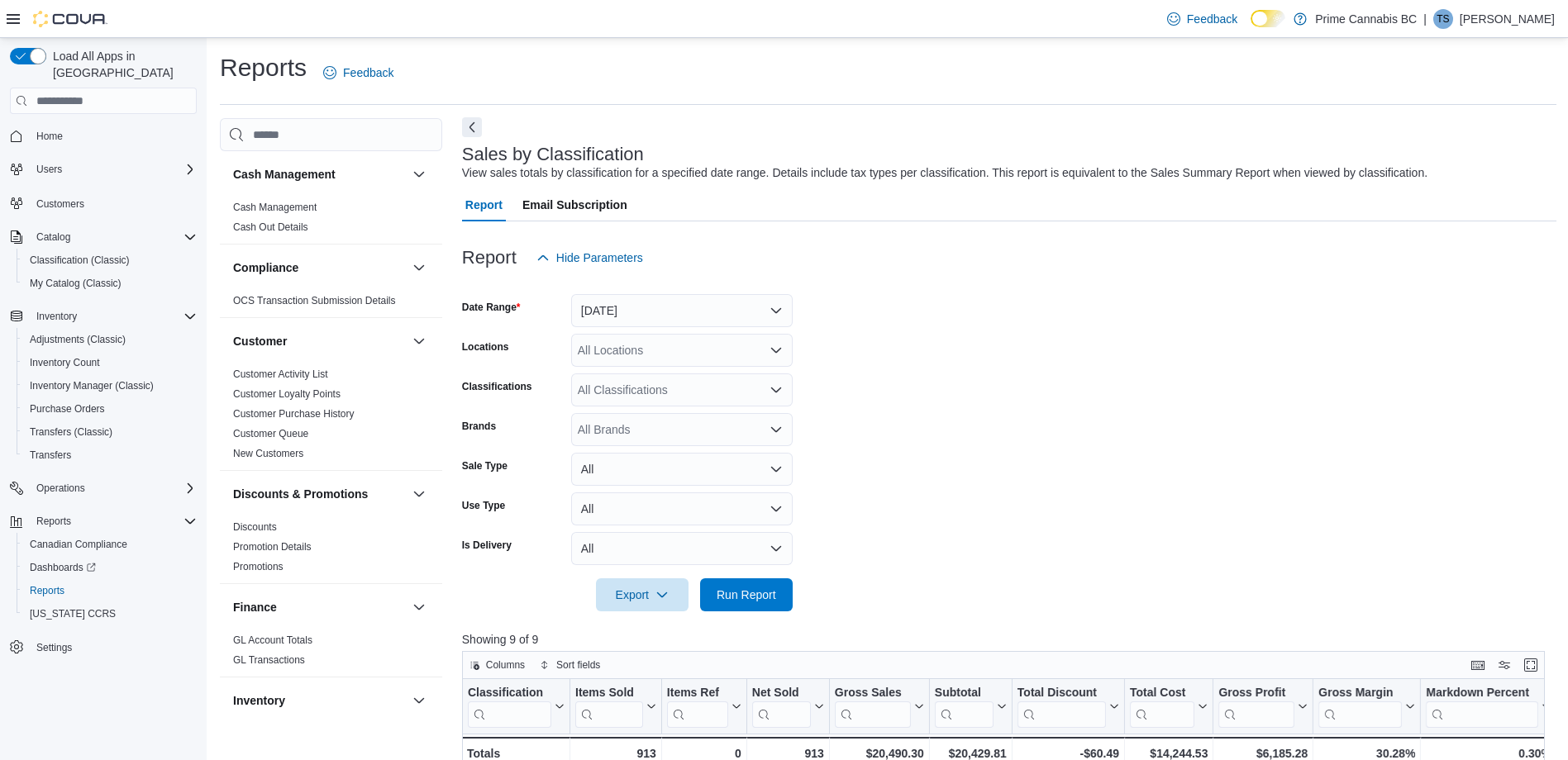
click at [470, 130] on button "Next" at bounding box center [471, 127] width 19 height 19
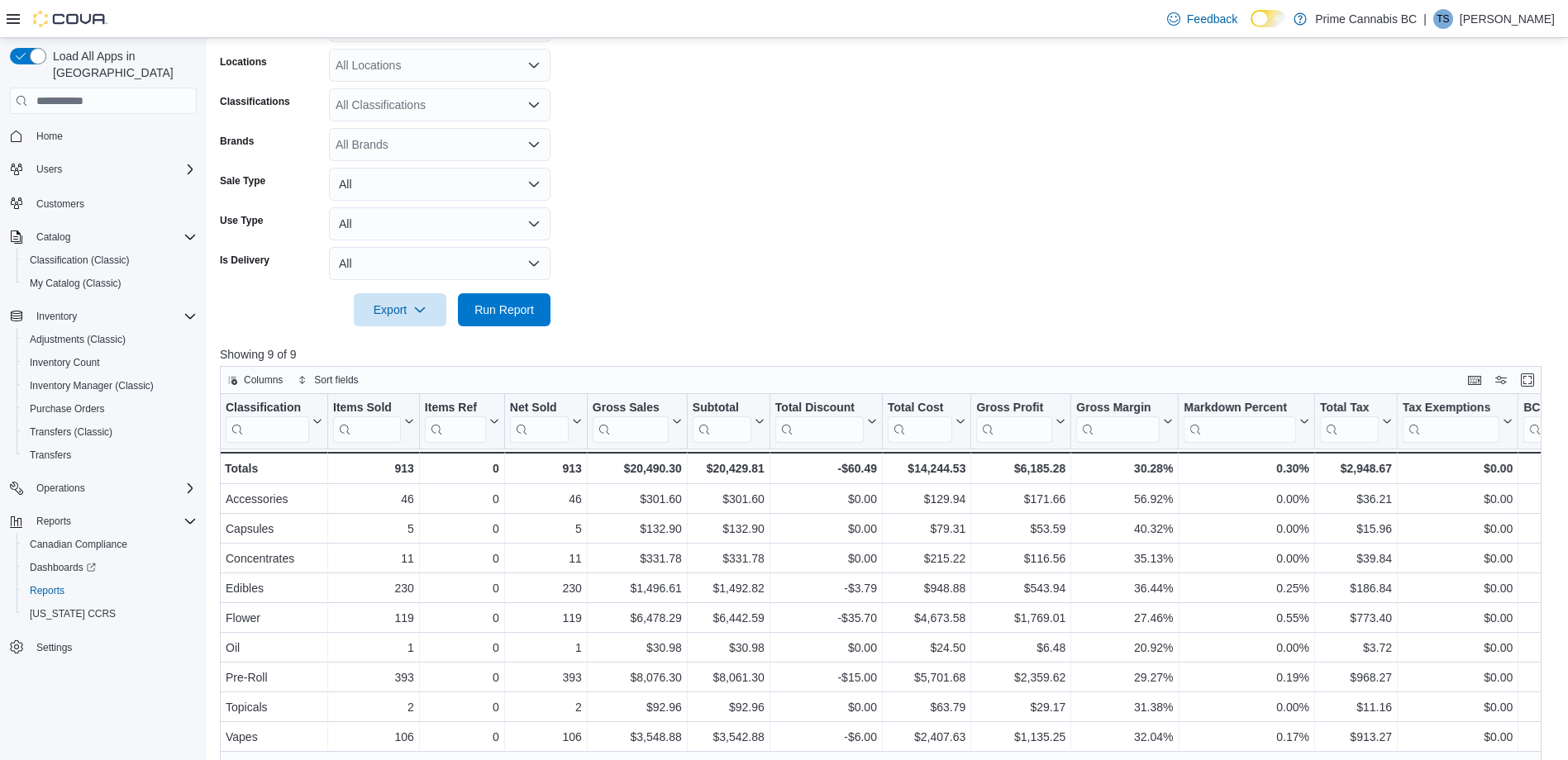
scroll to position [280, 0]
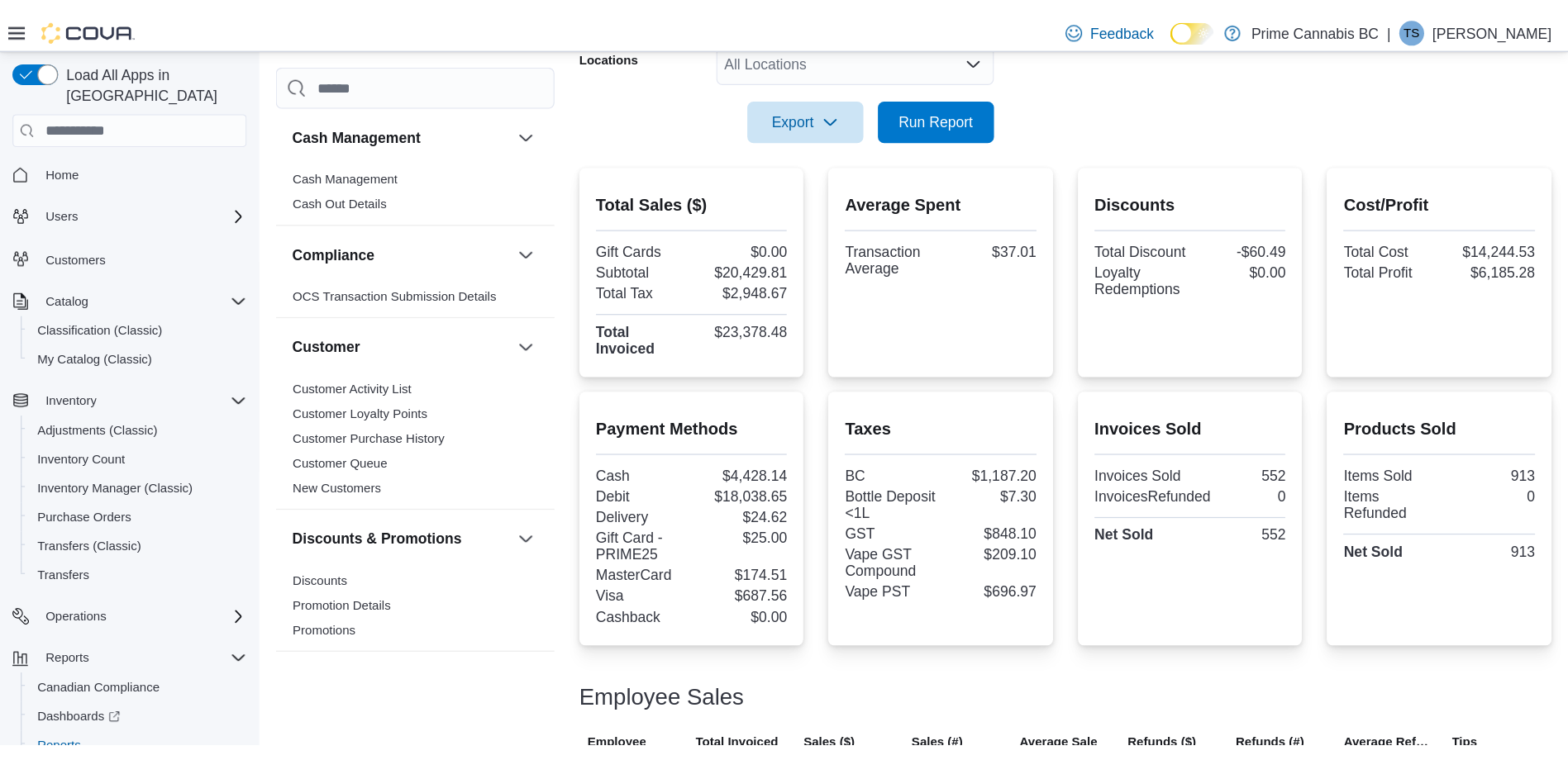
scroll to position [341, 0]
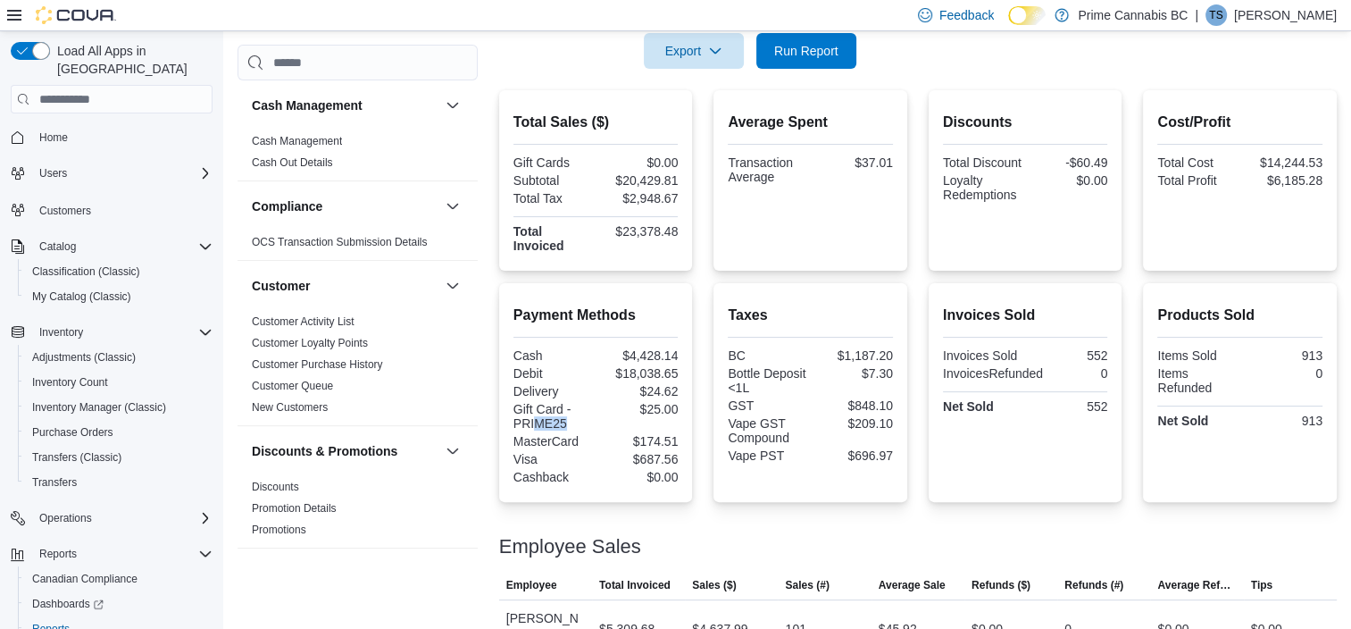
drag, startPoint x: 567, startPoint y: 423, endPoint x: 532, endPoint y: 423, distance: 34.8
click at [532, 423] on div "Gift Card - PRIME25" at bounding box center [552, 416] width 79 height 29
click at [574, 423] on div "Gift Card - PRIME25" at bounding box center [552, 416] width 79 height 29
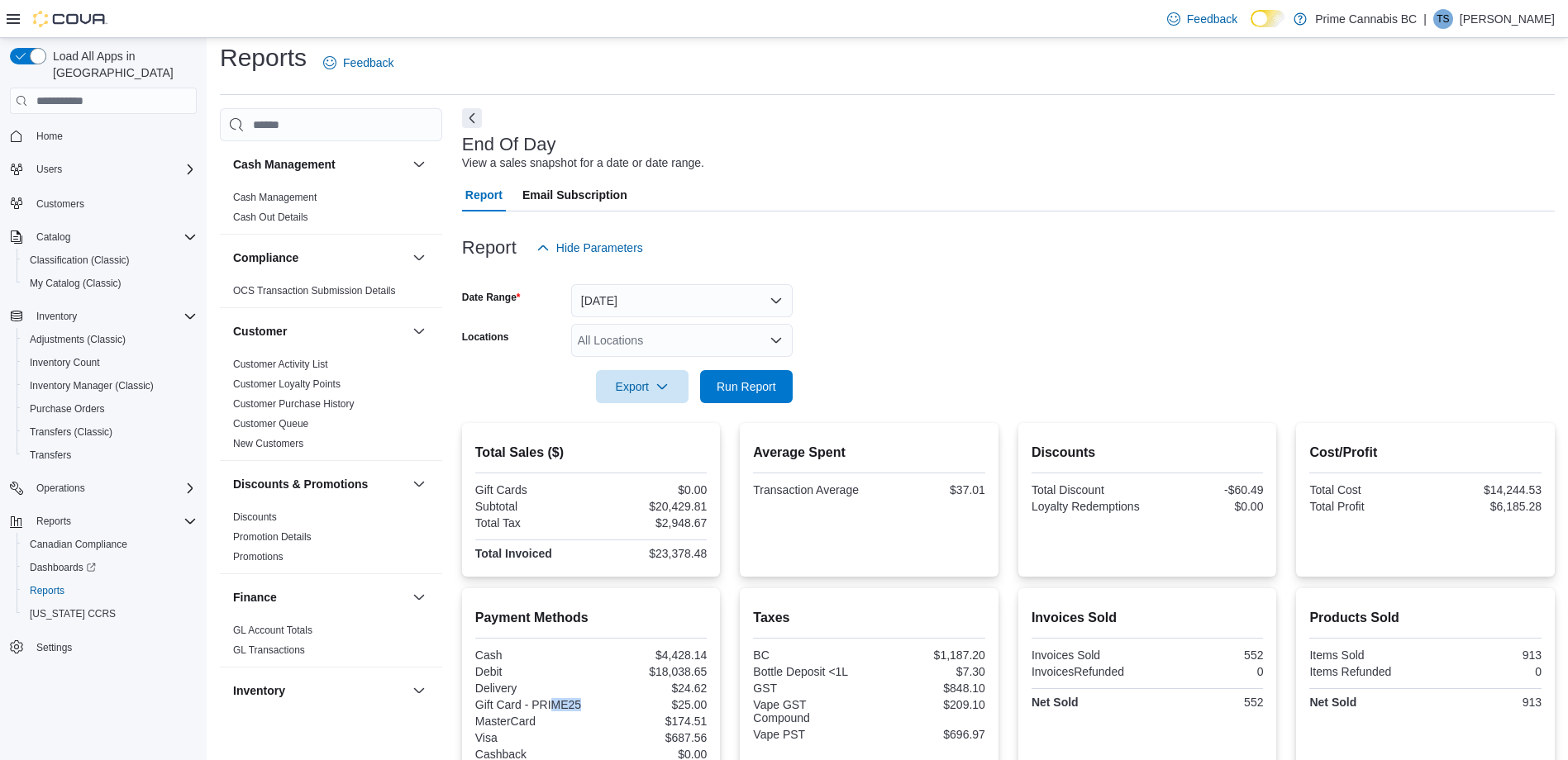
scroll to position [93, 0]
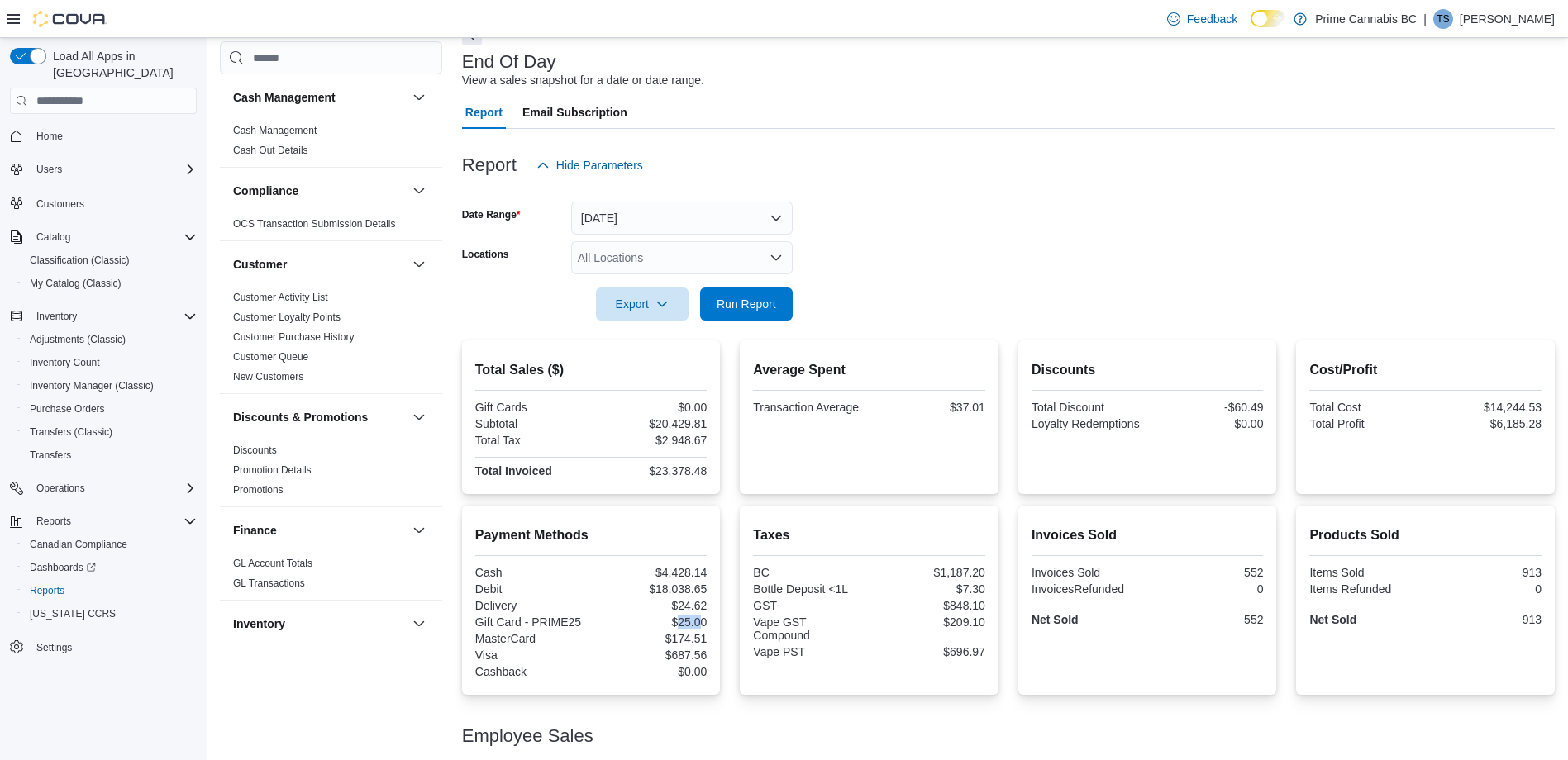
drag, startPoint x: 706, startPoint y: 621, endPoint x: 680, endPoint y: 621, distance: 26.0
click at [680, 581] on div "$25.00" at bounding box center [650, 622] width 112 height 13
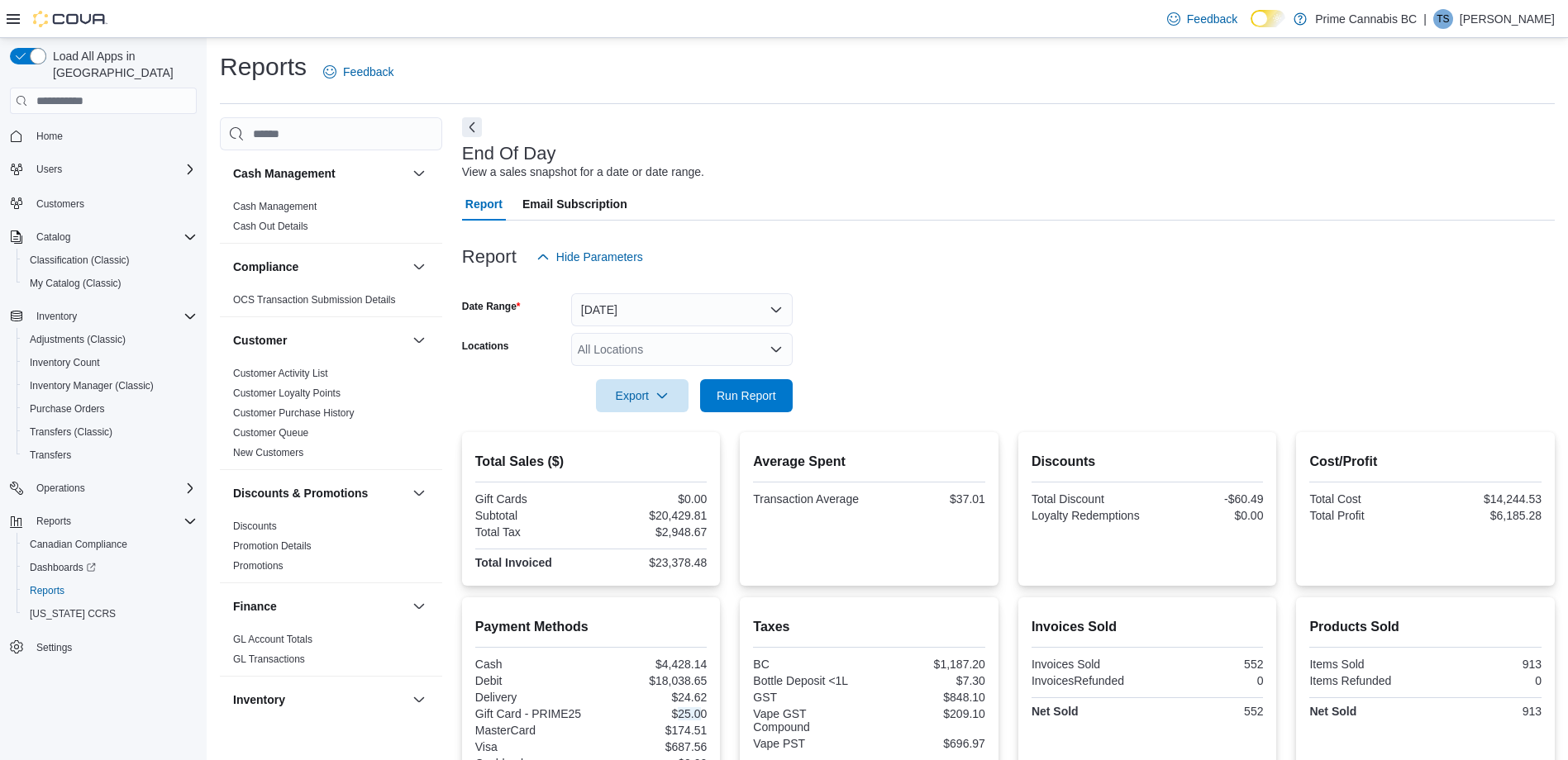
scroll to position [0, 0]
click at [765, 354] on div "All Locations" at bounding box center [681, 351] width 221 height 33
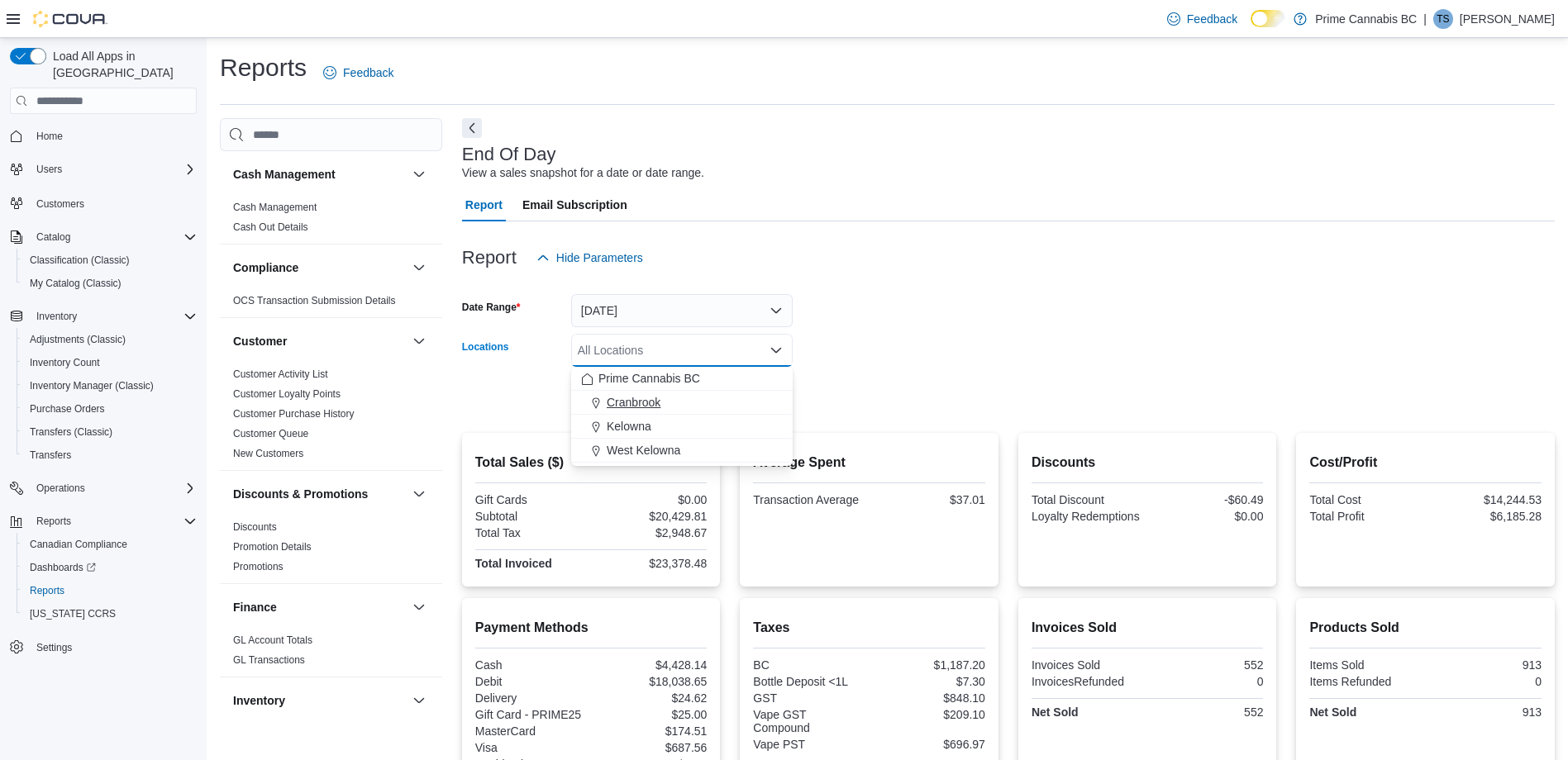
click at [671, 403] on div "Cranbrook" at bounding box center [682, 403] width 202 height 17
click at [886, 360] on form "Date Range Yesterday Locations Cranbrook Combo box. Selected. Cranbrook. Press …" at bounding box center [1008, 343] width 1092 height 139
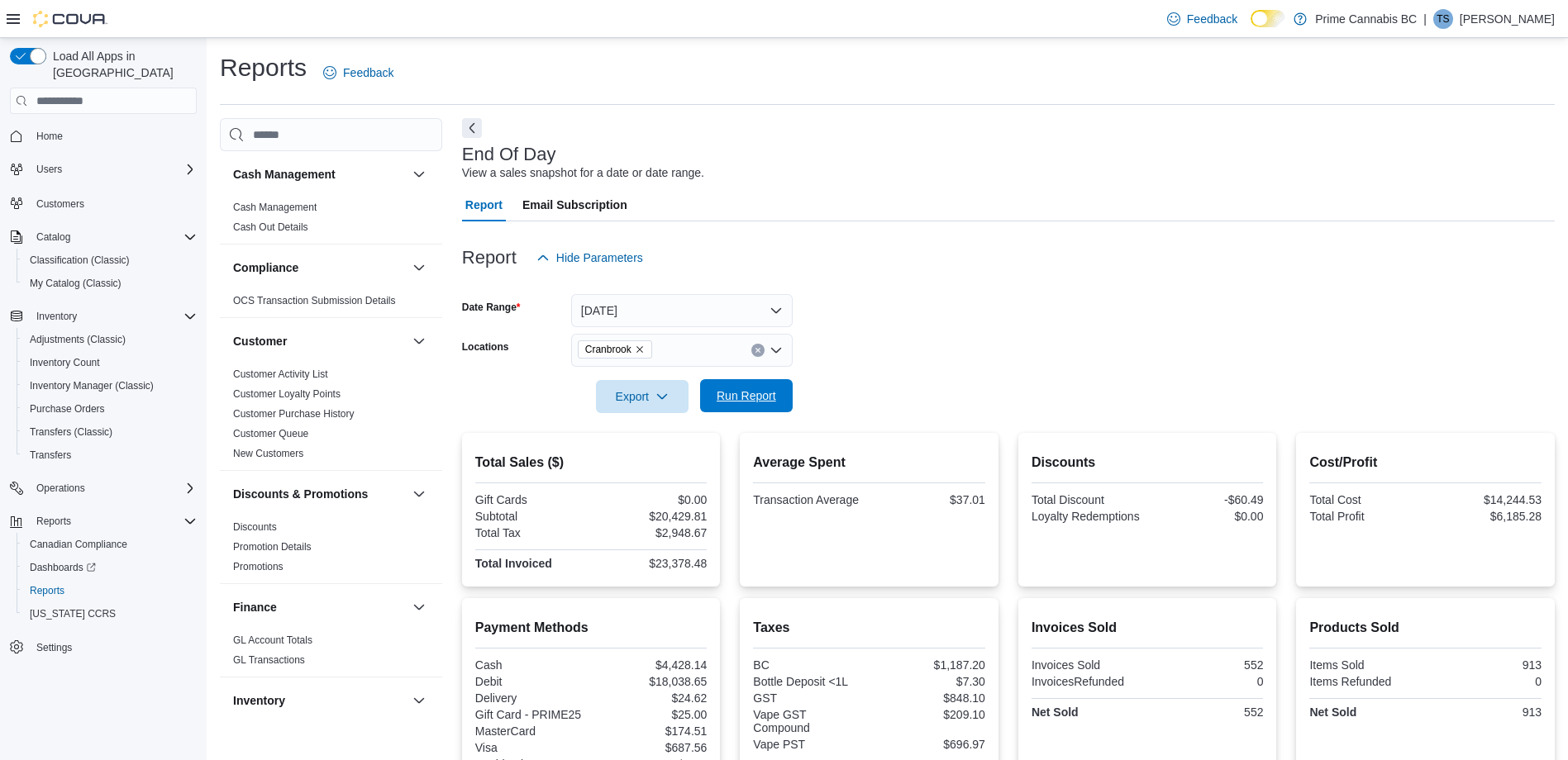
click at [732, 398] on span "Run Report" at bounding box center [746, 396] width 59 height 17
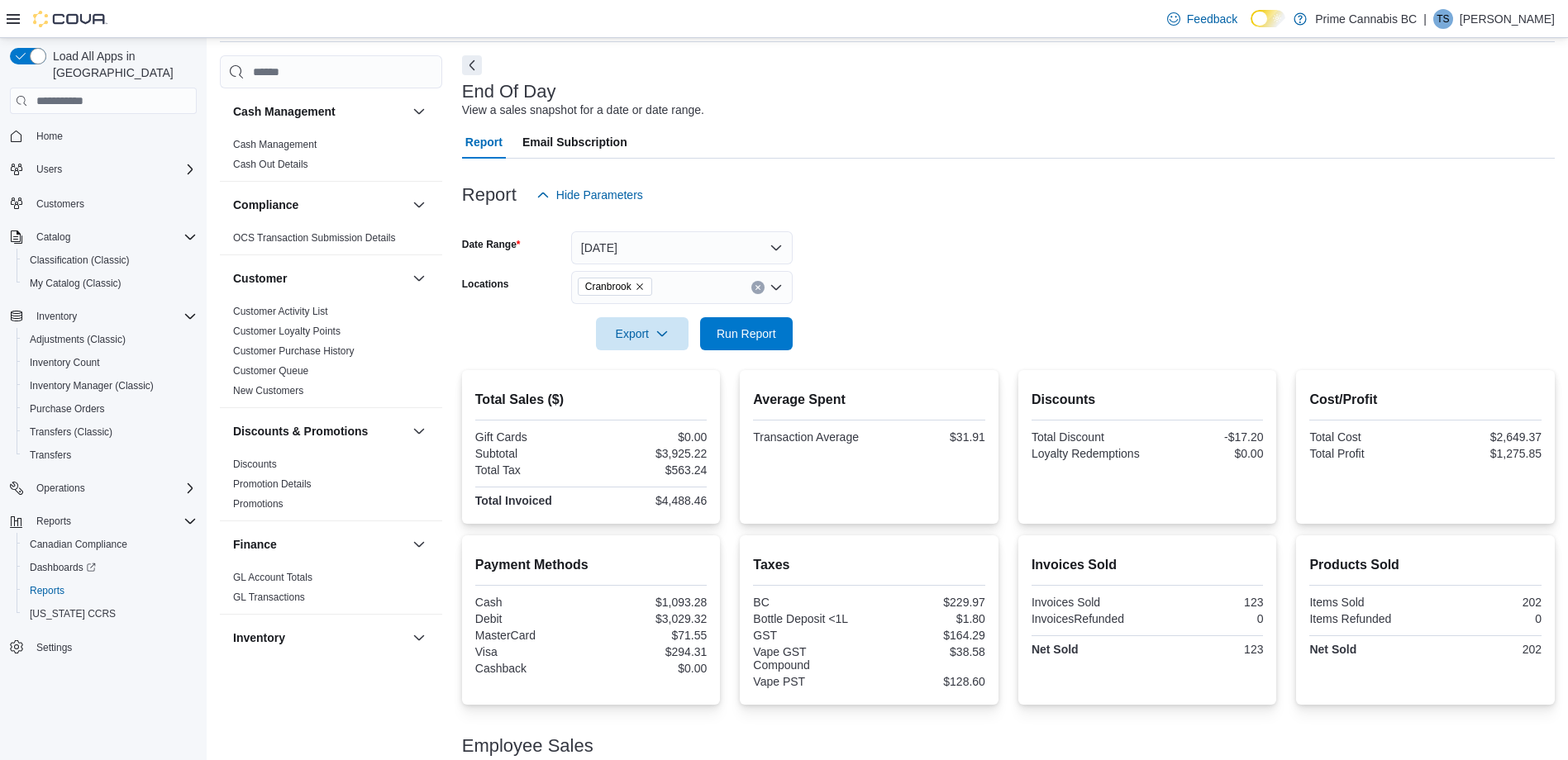
scroll to position [166, 0]
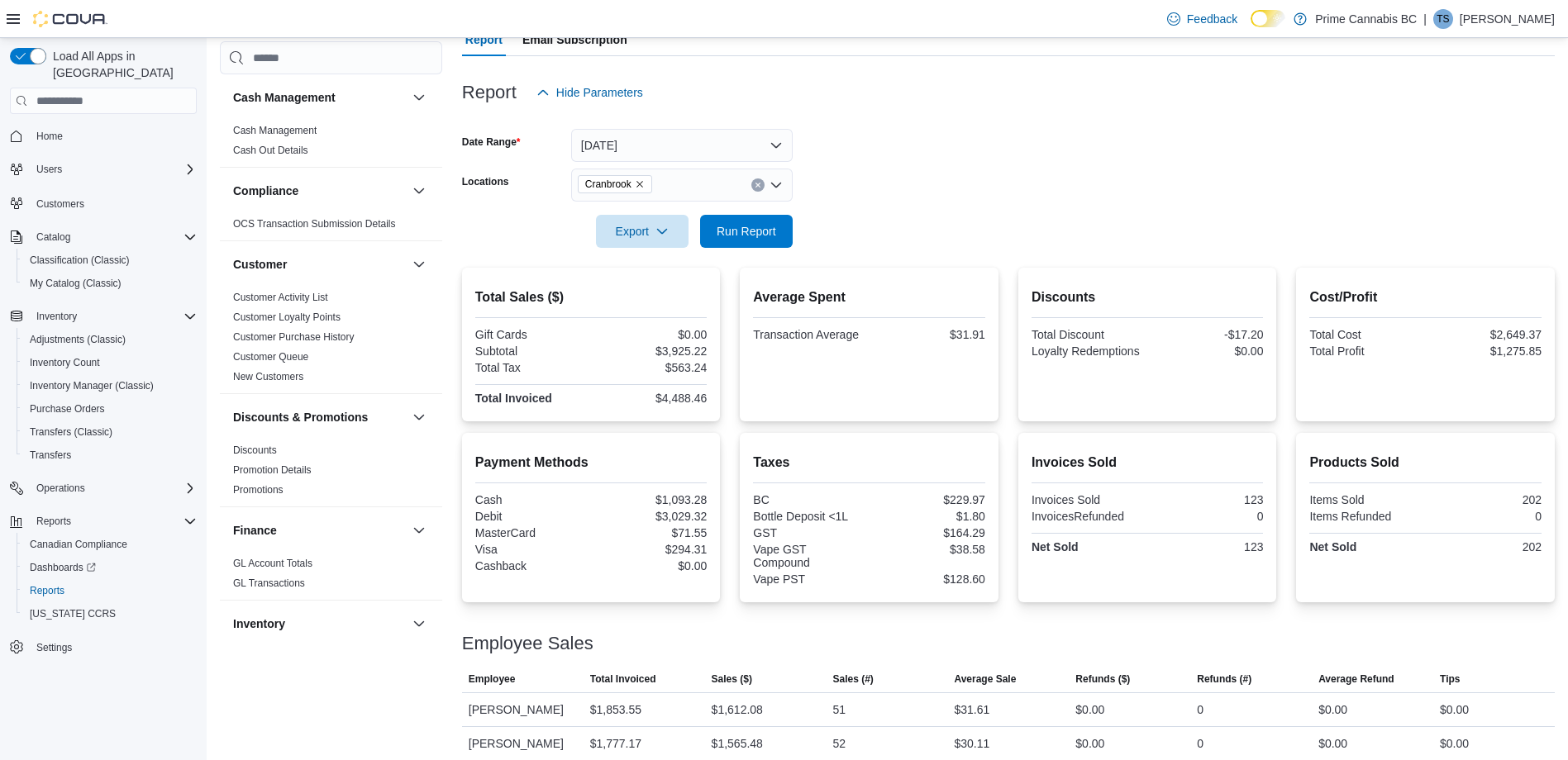
click at [760, 190] on button "Clear input" at bounding box center [758, 185] width 13 height 13
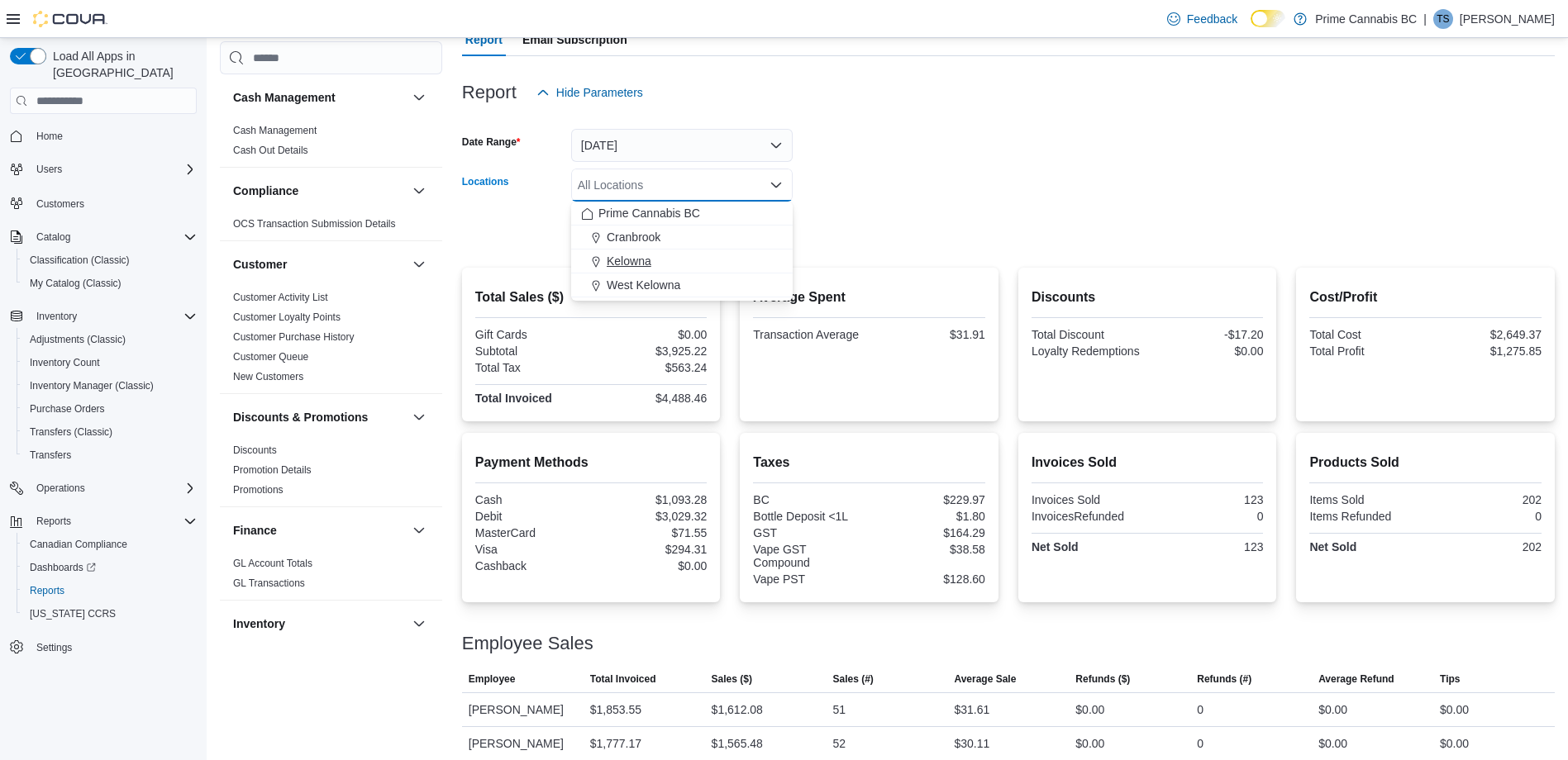
click at [655, 262] on div "Kelowna" at bounding box center [682, 261] width 202 height 17
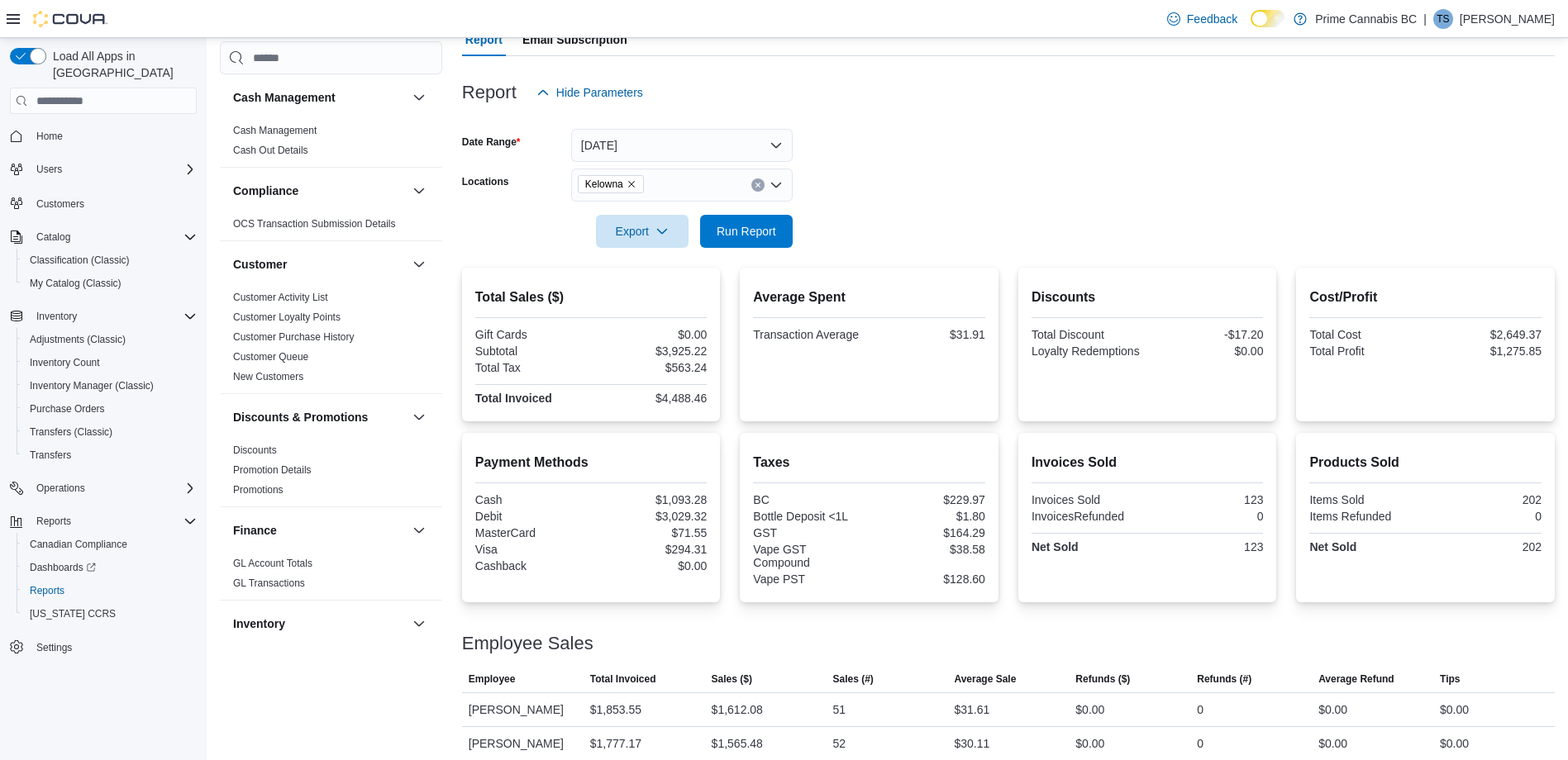
click at [835, 235] on form "Date Range Yesterday Locations Kelowna Export Run Report" at bounding box center [1008, 179] width 1092 height 139
click at [771, 236] on span "Run Report" at bounding box center [746, 230] width 59 height 17
click at [635, 184] on icon "Remove Kelowna from selection in this group" at bounding box center [631, 184] width 10 height 10
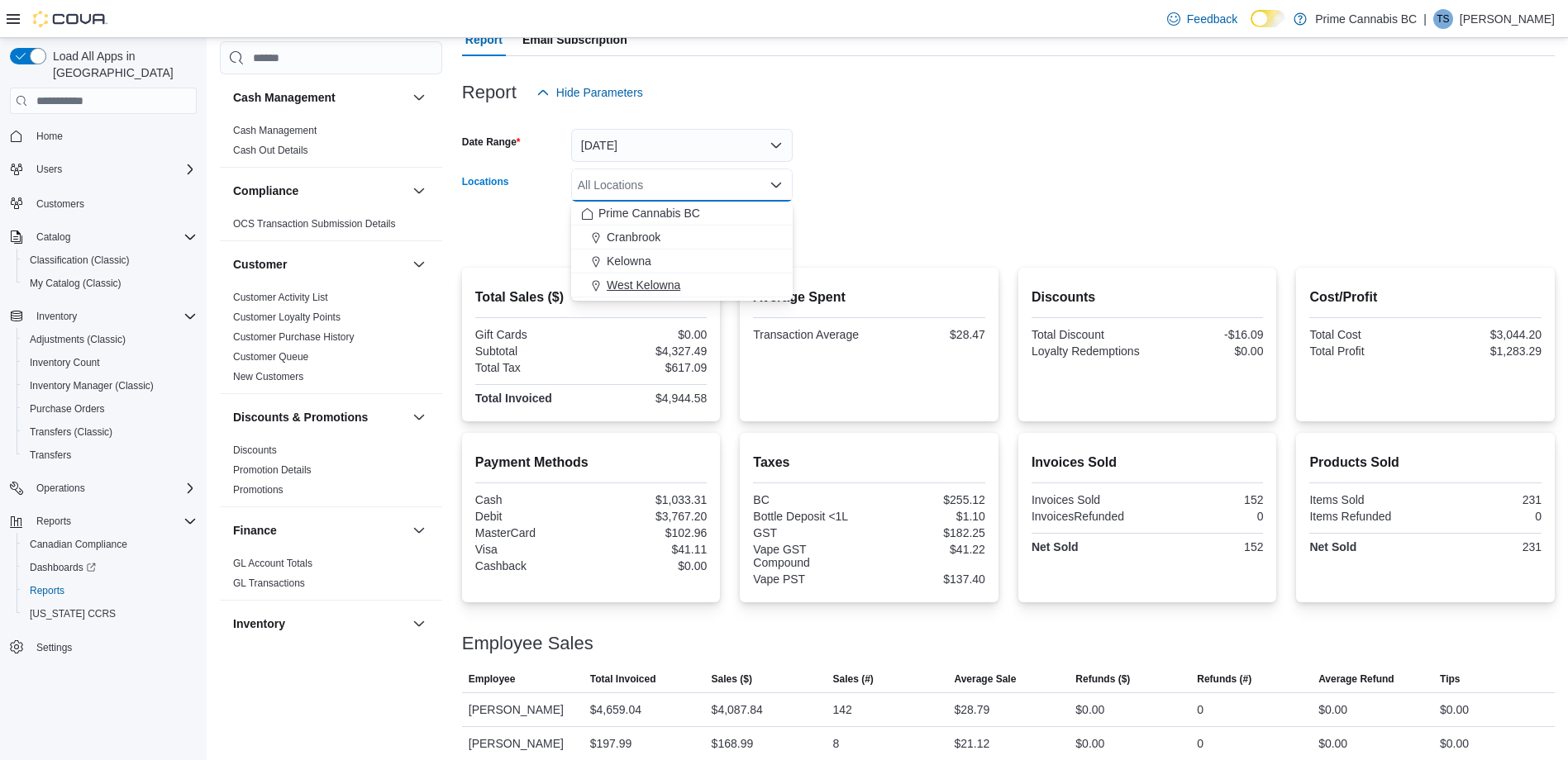
click at [639, 281] on span "West Kelowna" at bounding box center [642, 285] width 73 height 17
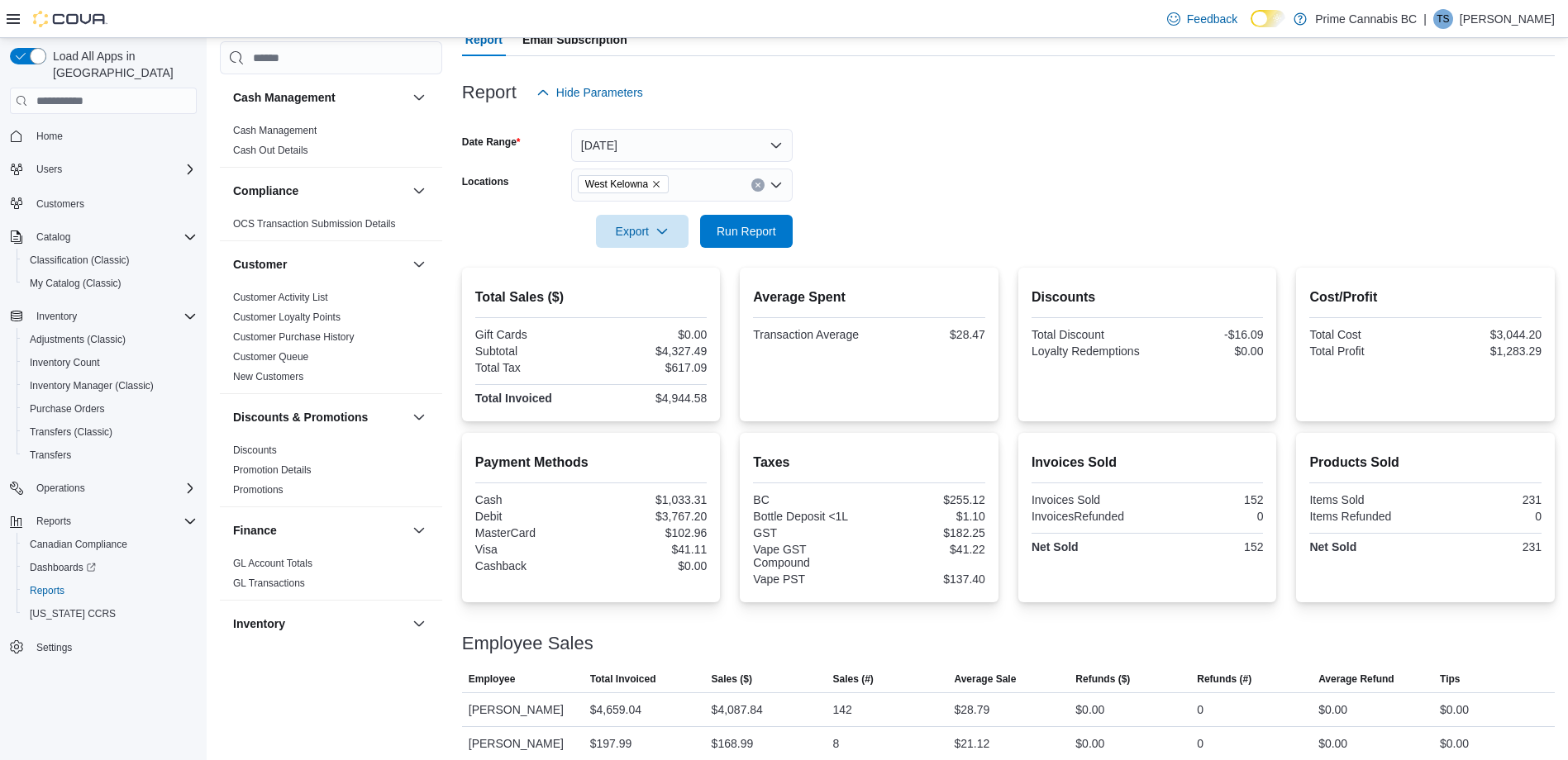
click at [861, 181] on form "Date Range Yesterday Locations West Kelowna Export Run Report" at bounding box center [1008, 179] width 1092 height 139
click at [776, 223] on span "Run Report" at bounding box center [746, 230] width 73 height 33
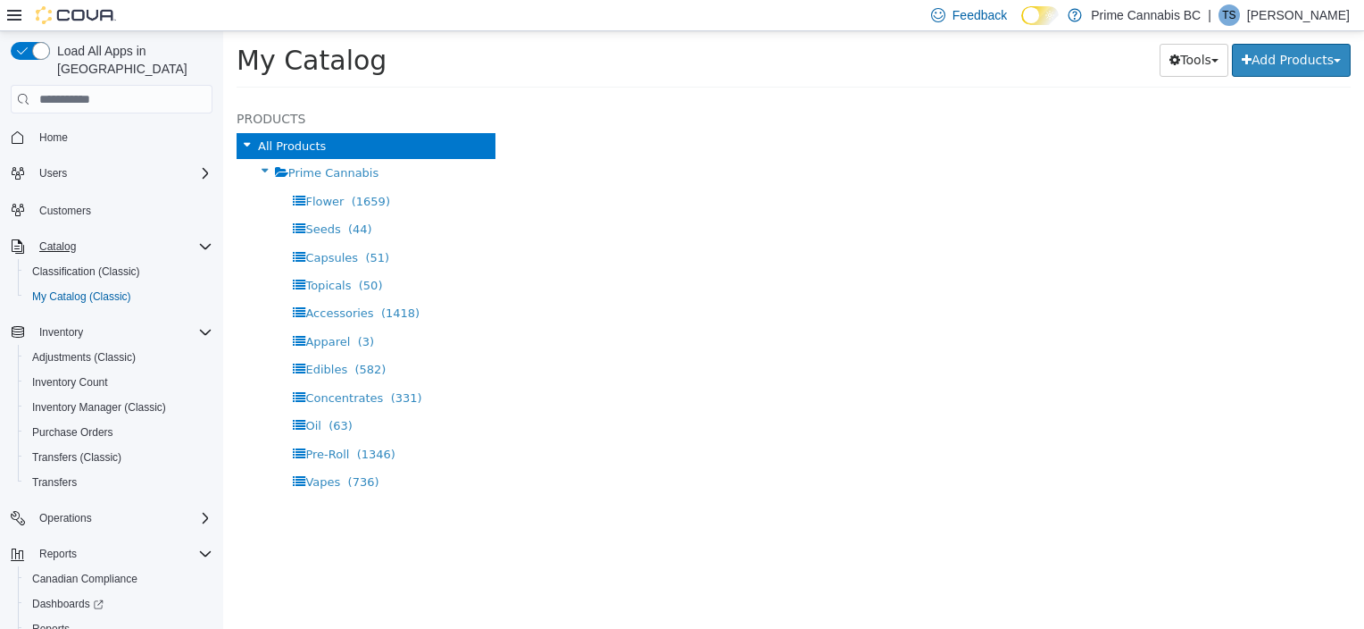
select select "**********"
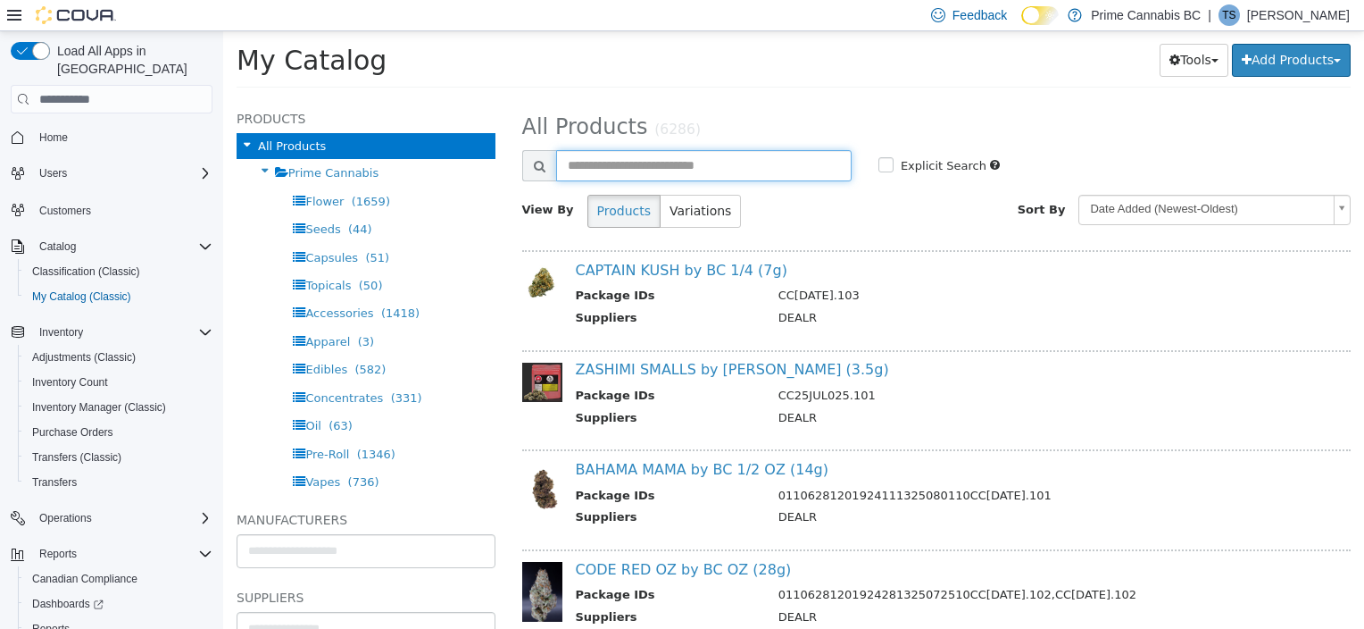
click at [601, 166] on input "text" at bounding box center [704, 165] width 296 height 31
type input "*******"
select select "**********"
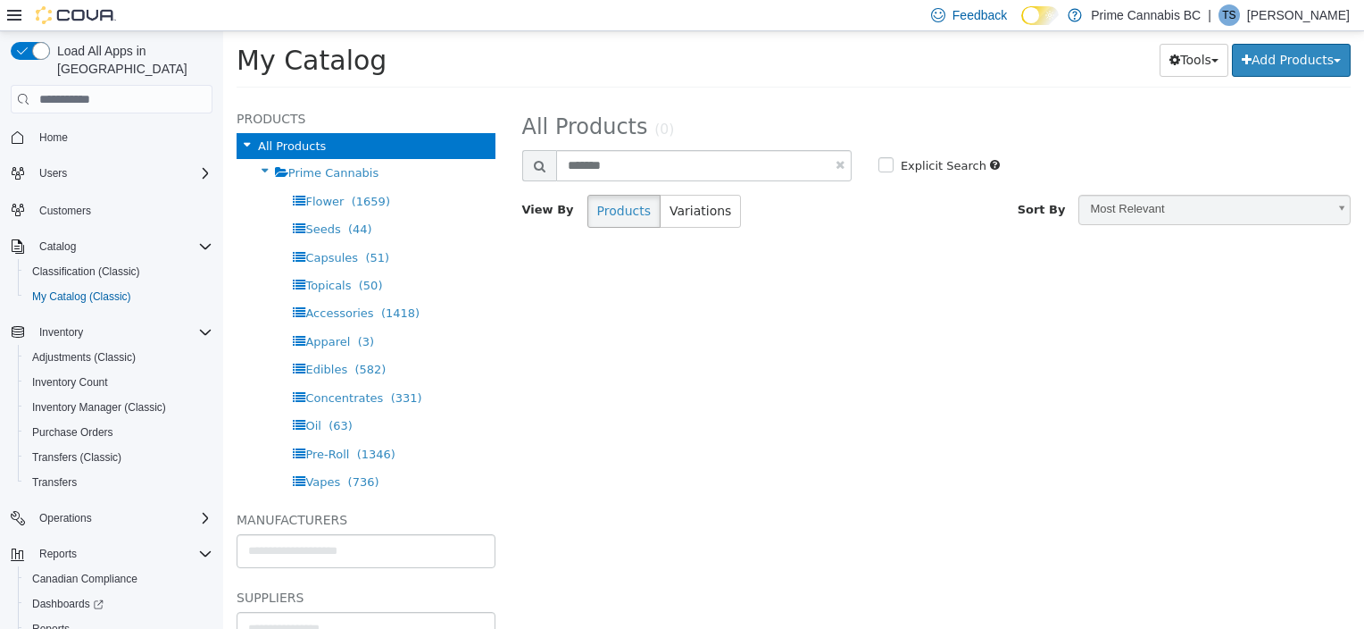
drag, startPoint x: 654, startPoint y: 149, endPoint x: 646, endPoint y: 159, distance: 12.1
click at [651, 153] on div "**********" at bounding box center [937, 174] width 830 height 133
click at [645, 160] on input "*******" at bounding box center [704, 165] width 296 height 31
click at [644, 161] on input "*******" at bounding box center [704, 165] width 296 height 31
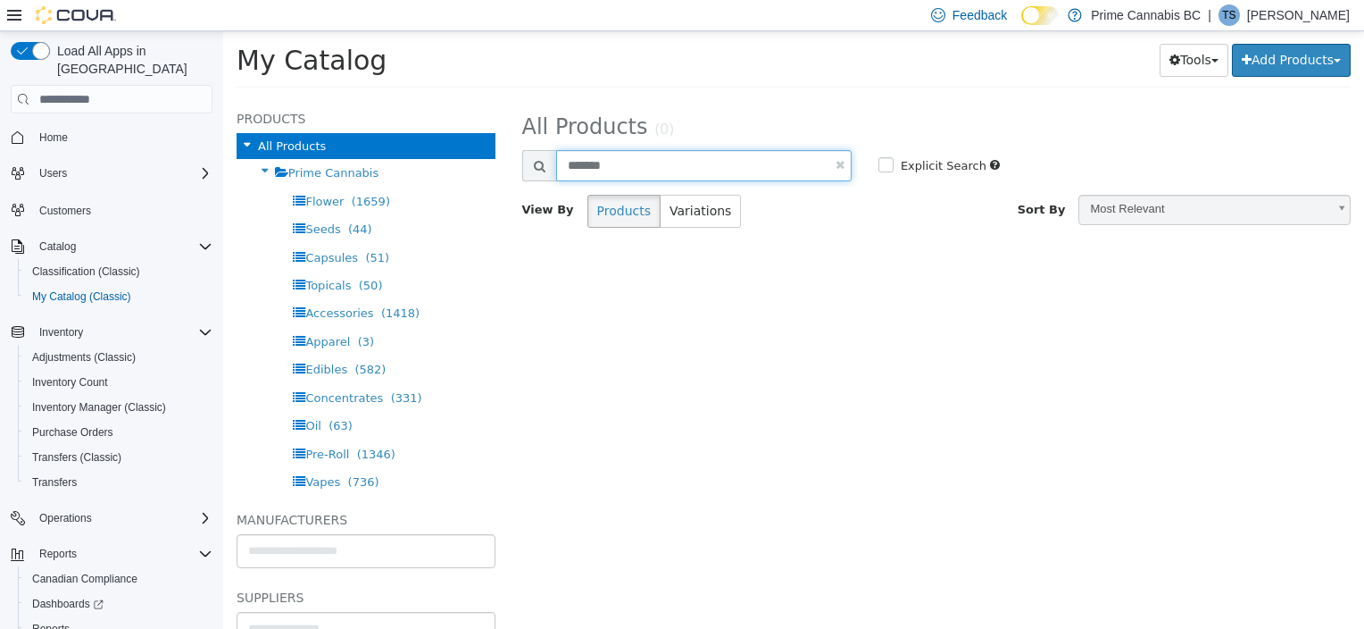
paste input "**********"
type input "**********"
select select "**********"
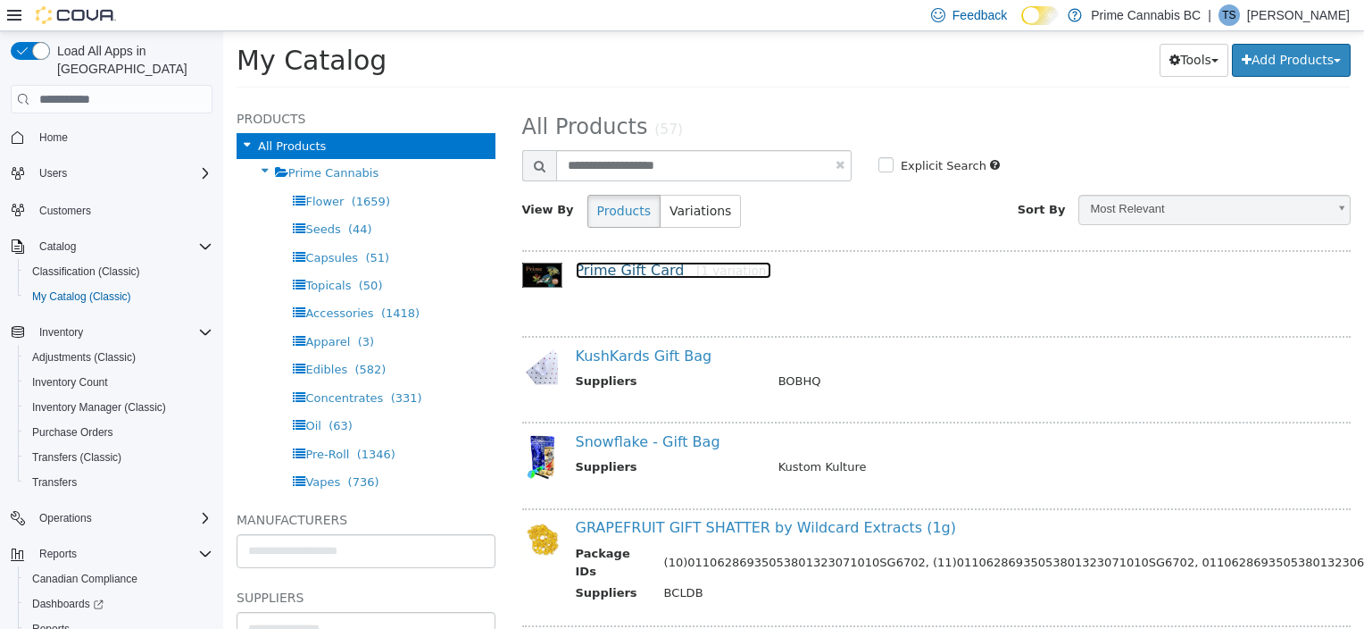
click at [636, 272] on link "Prime Gift Card [1 variation]" at bounding box center [674, 270] width 196 height 17
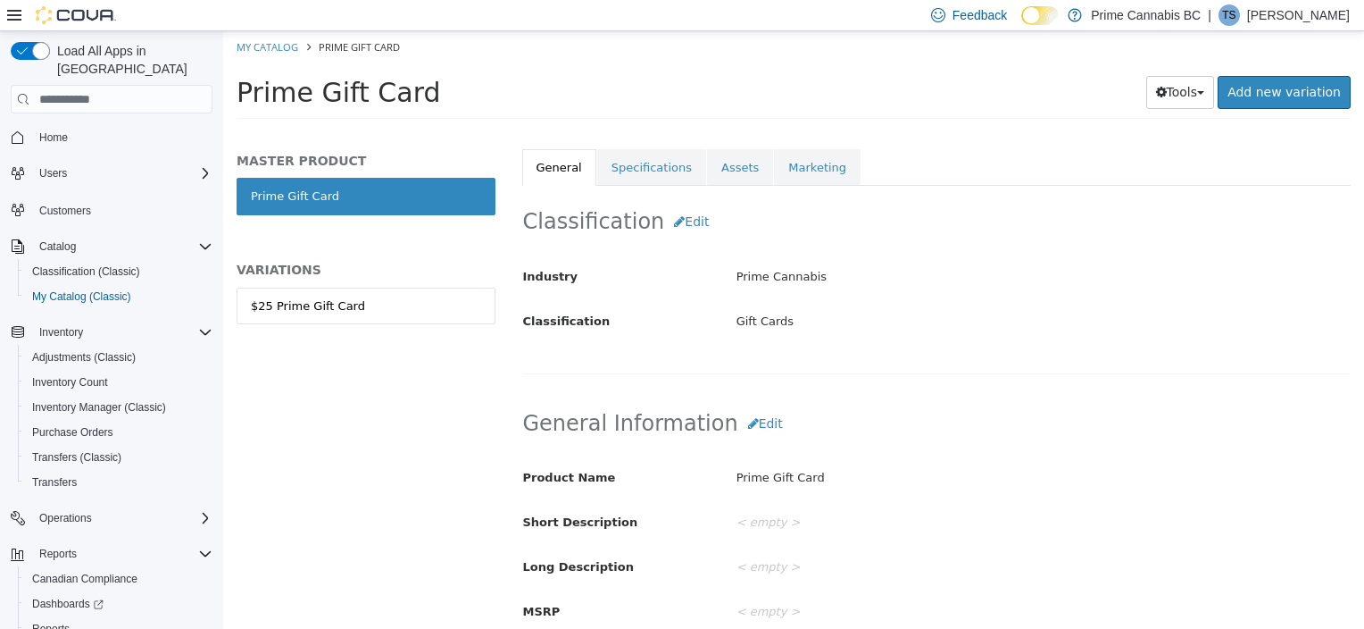
scroll to position [357, 0]
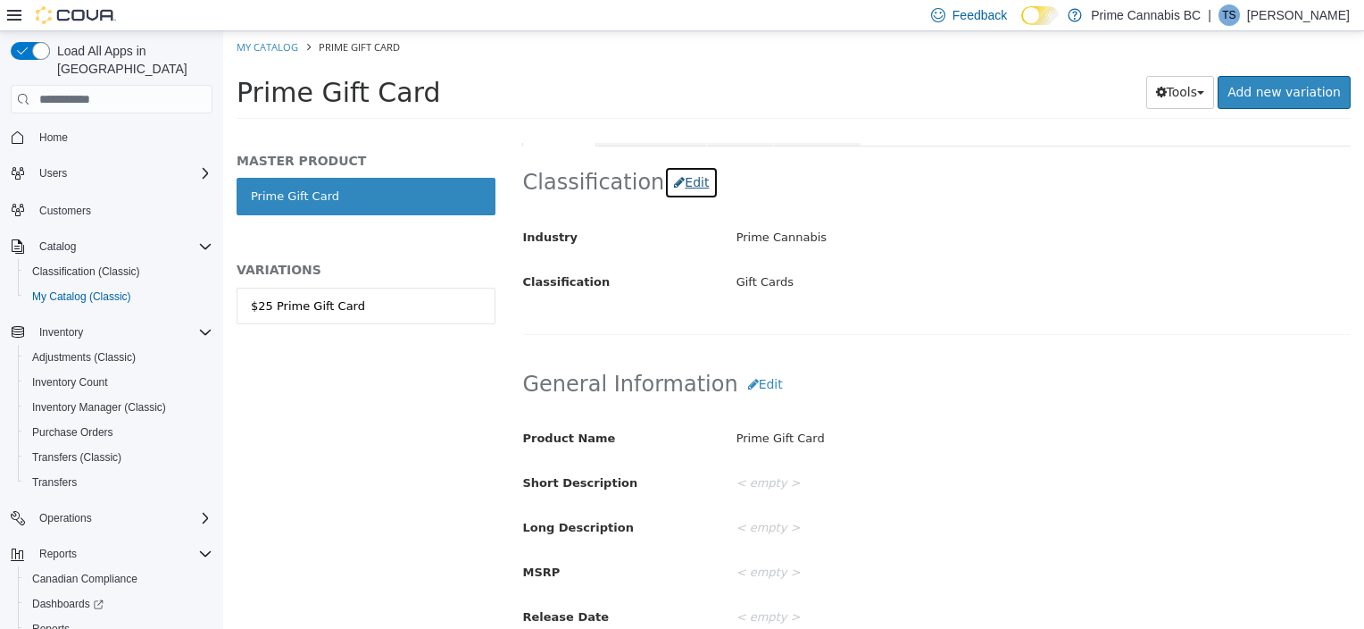
click at [685, 178] on button "Edit" at bounding box center [691, 182] width 54 height 33
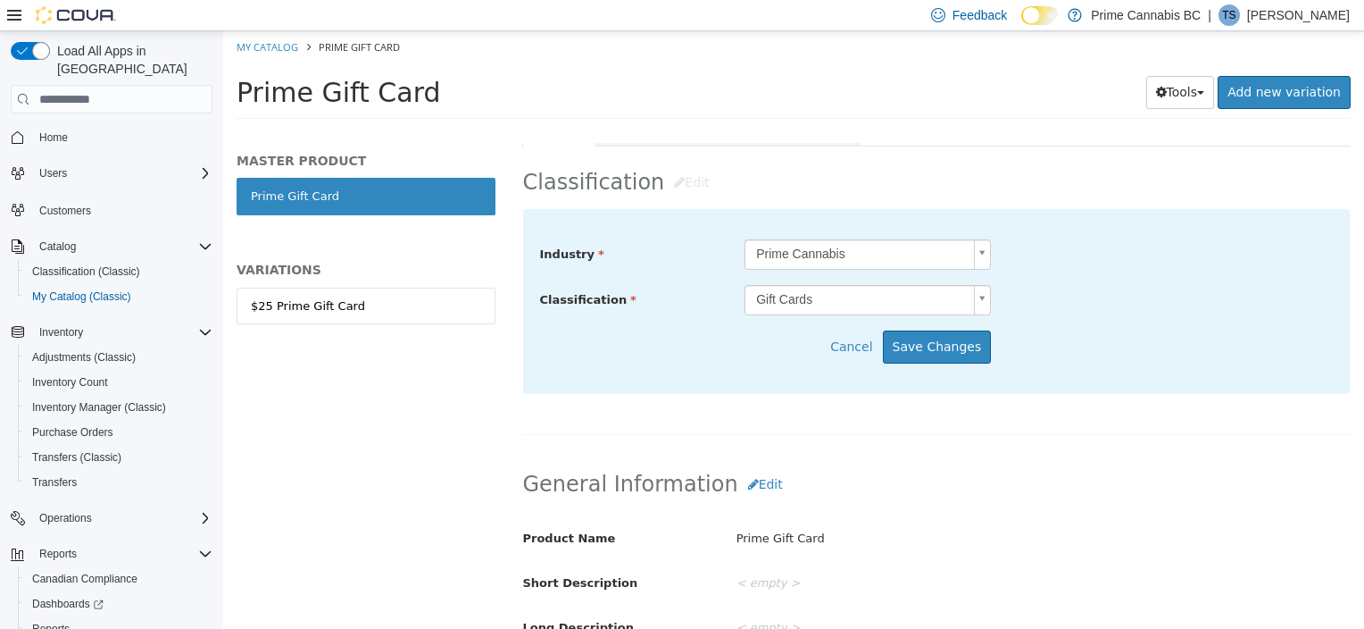
scroll to position [98, 0]
click at [982, 130] on body "Saving Bulk Changes... × My Catalog Prime Gift Card Prime Gift Card Tools Clone…" at bounding box center [793, 80] width 1141 height 99
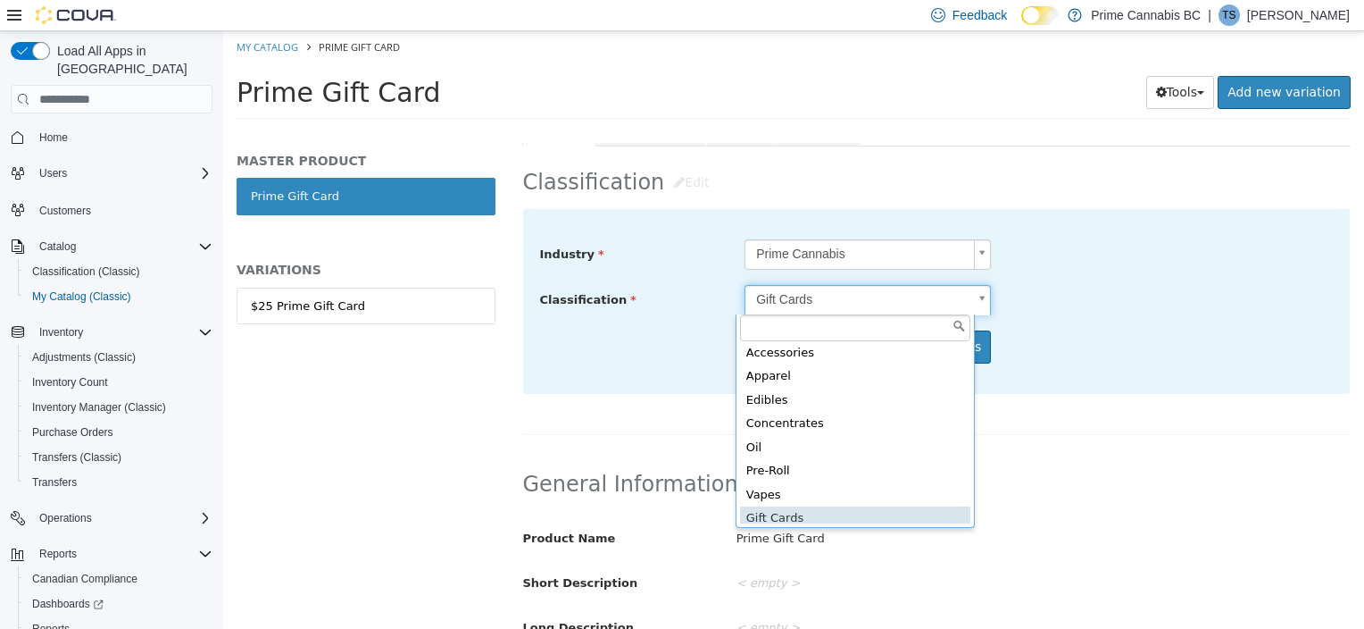
click at [982, 130] on body "Saving Bulk Changes... × My Catalog Prime Gift Card Prime Gift Card Tools Clone…" at bounding box center [793, 80] width 1141 height 99
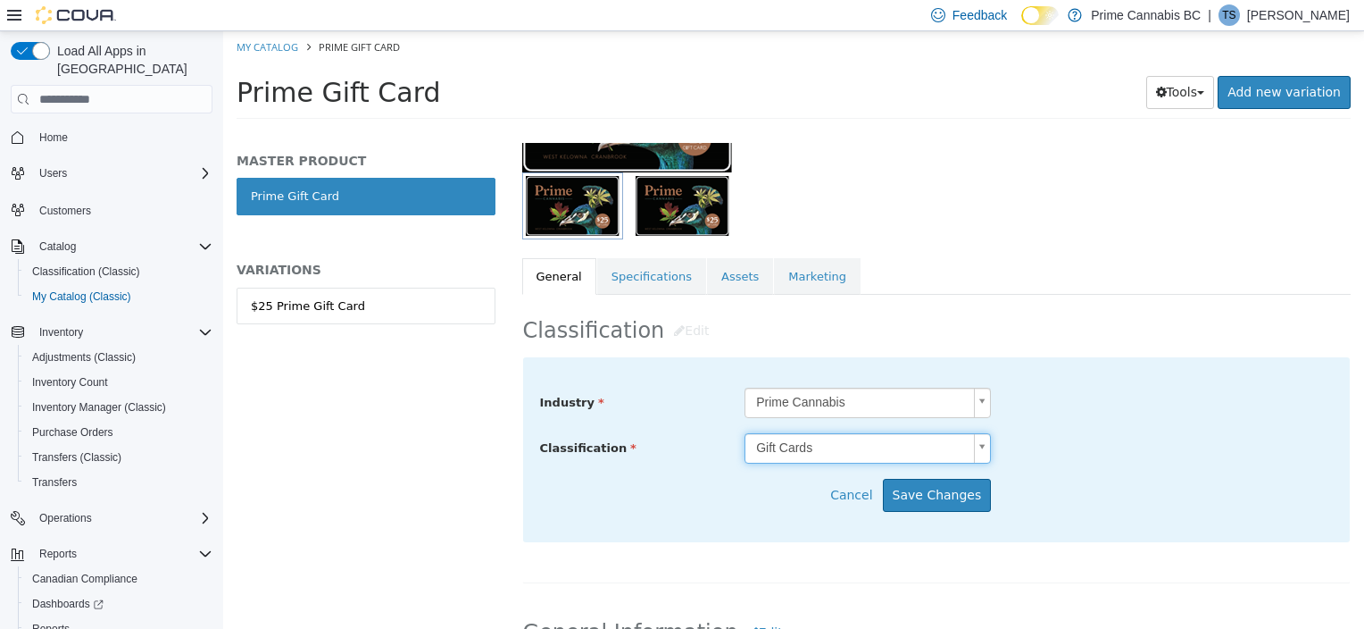
scroll to position [221, 0]
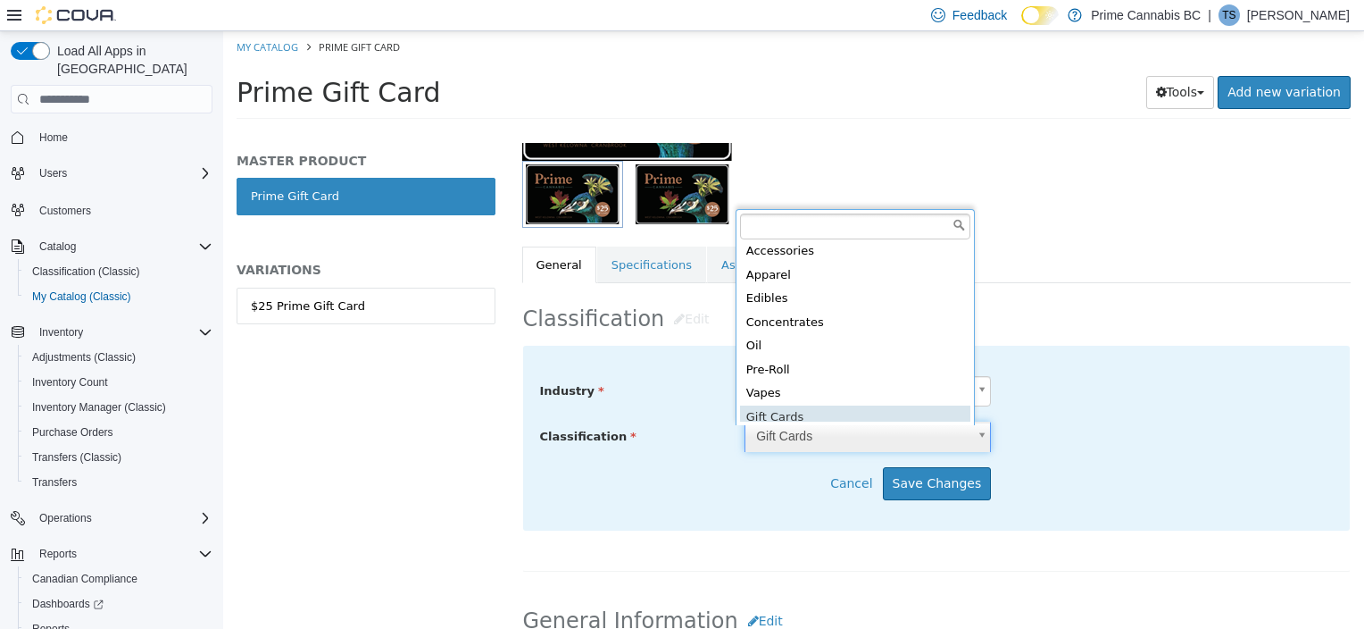
click at [979, 130] on body "Saving Bulk Changes... × My Catalog Prime Gift Card Prime Gift Card Tools Clone…" at bounding box center [793, 80] width 1141 height 99
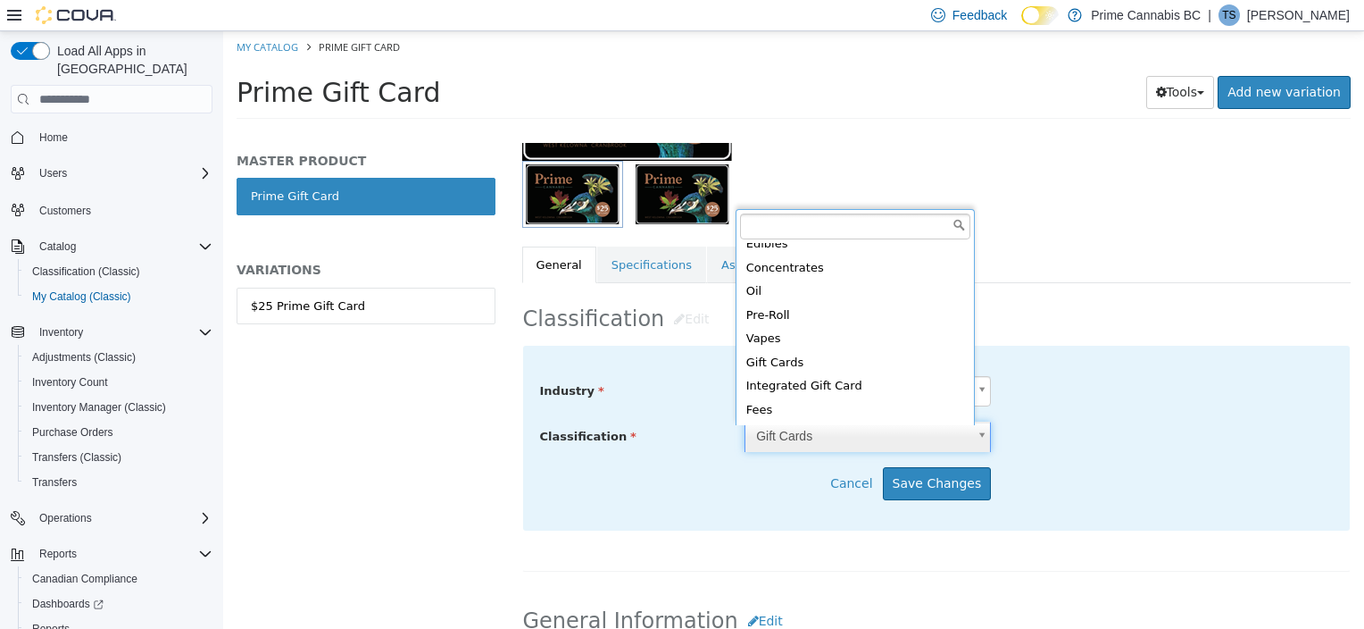
click at [1006, 130] on body "Saving Bulk Changes... × My Catalog Prime Gift Card Prime Gift Card Tools Clone…" at bounding box center [793, 80] width 1141 height 99
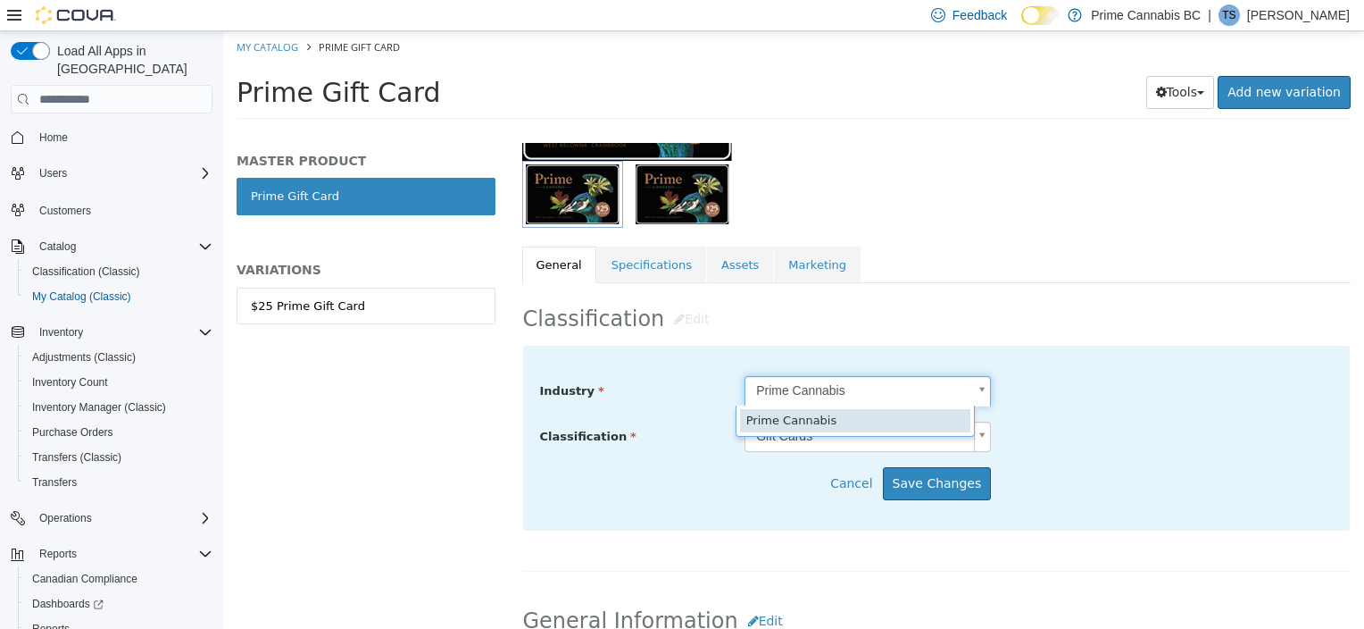
click at [978, 130] on body "Saving Bulk Changes... × My Catalog Prime Gift Card Prime Gift Card Tools Clone…" at bounding box center [793, 80] width 1141 height 99
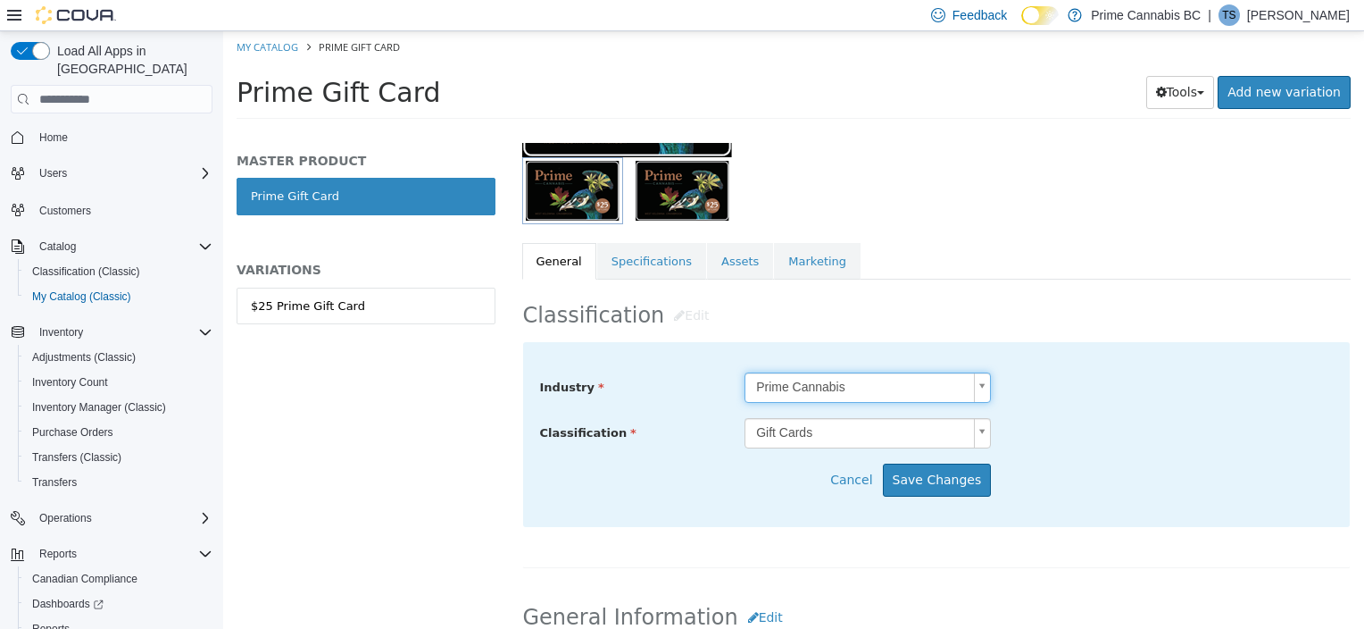
scroll to position [268, 0]
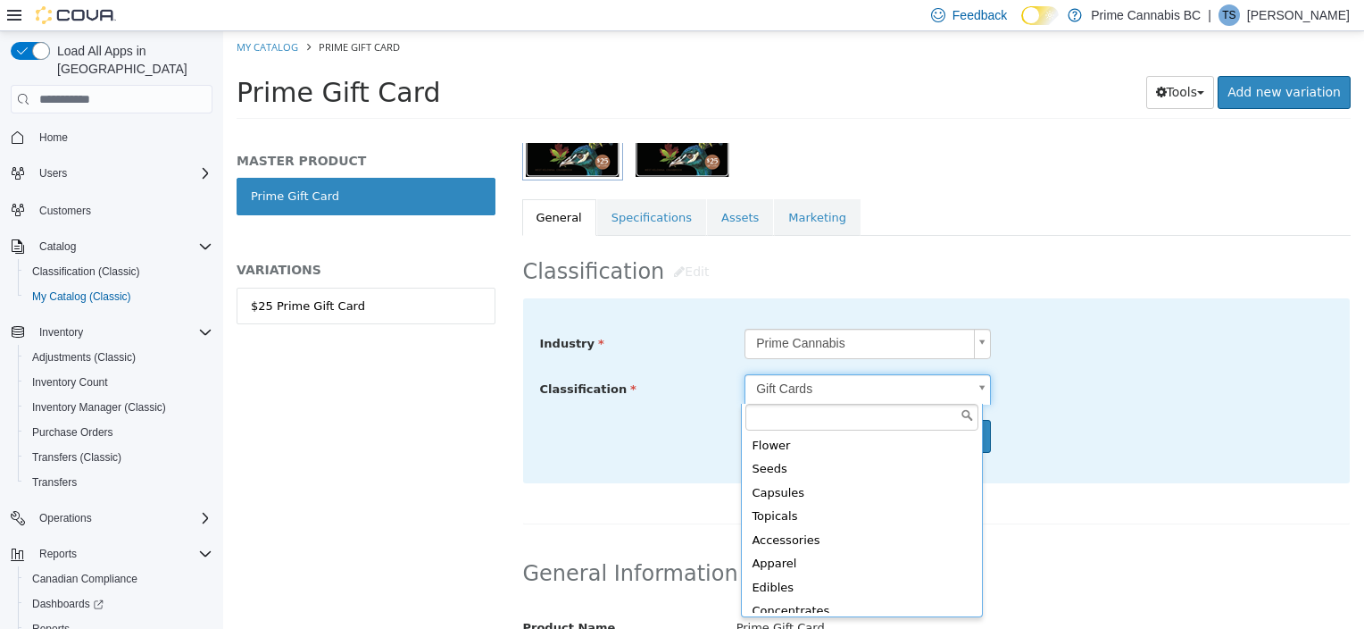
click at [977, 130] on body "Saving Bulk Changes... × My Catalog Prime Gift Card Prime Gift Card Tools Clone…" at bounding box center [793, 80] width 1141 height 99
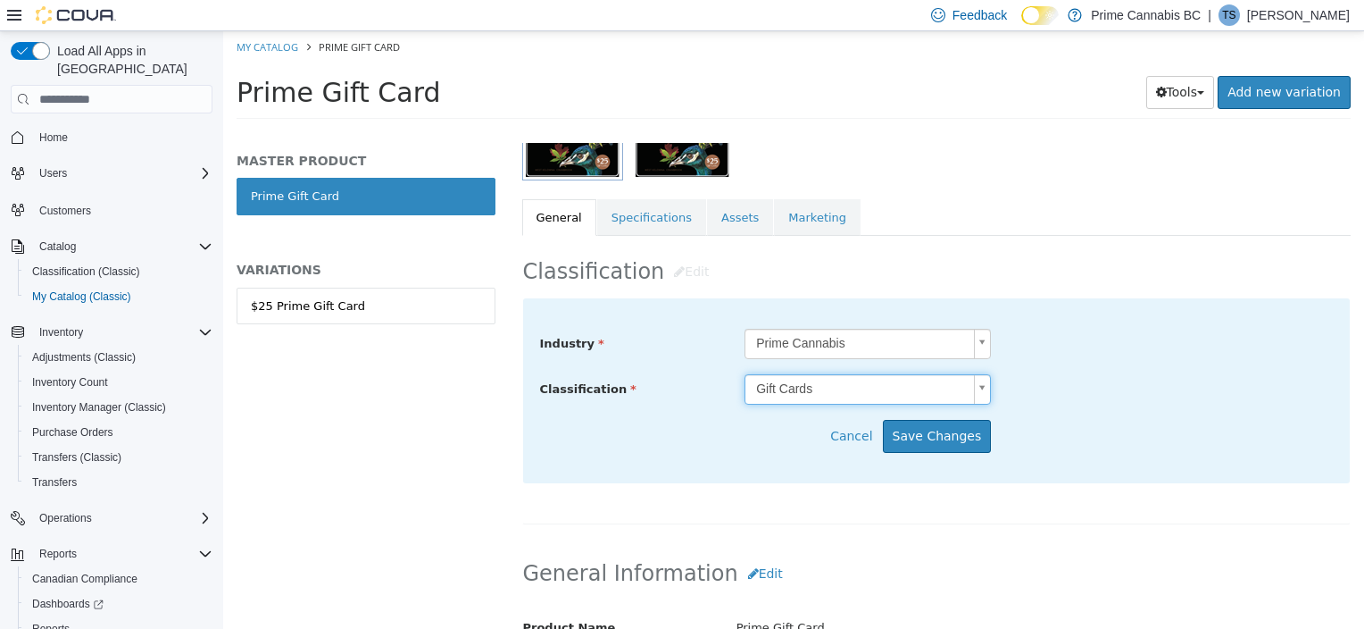
click at [977, 130] on body "Saving Bulk Changes... × My Catalog Prime Gift Card Prime Gift Card Tools Clone…" at bounding box center [793, 80] width 1141 height 99
click at [1085, 196] on div "Gift Cards Prime Gift Card [Master Product] Active CATALOG SKU - DN1VY8TM Engli…" at bounding box center [937, 55] width 830 height 361
click at [854, 431] on button "Cancel" at bounding box center [856, 436] width 53 height 33
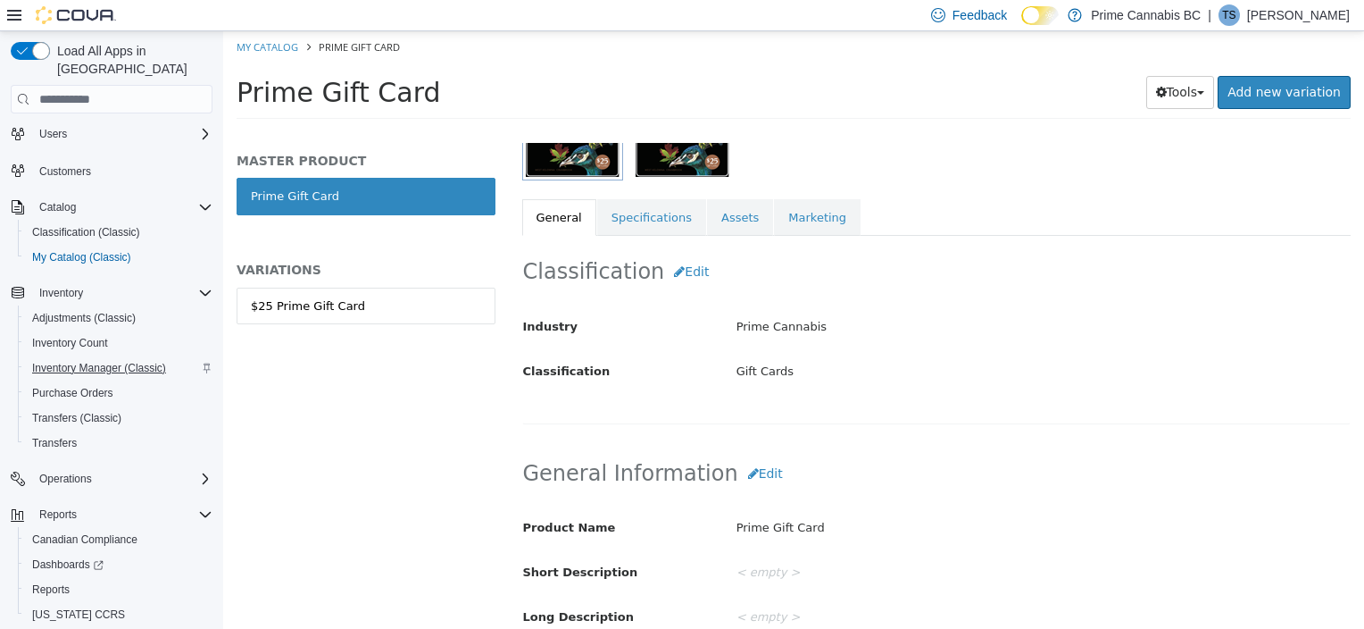
scroll to position [71, 0]
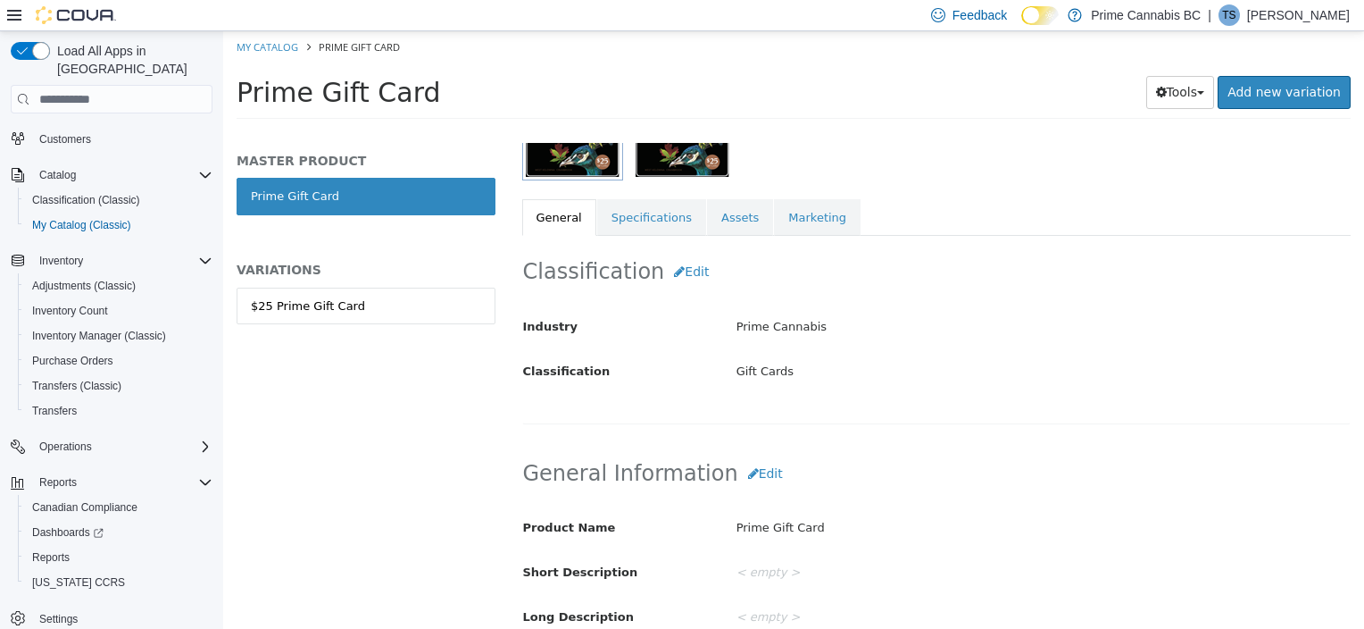
click at [772, 373] on div "Gift Cards" at bounding box center [1043, 371] width 640 height 31
click at [677, 271] on button "Edit" at bounding box center [691, 271] width 54 height 33
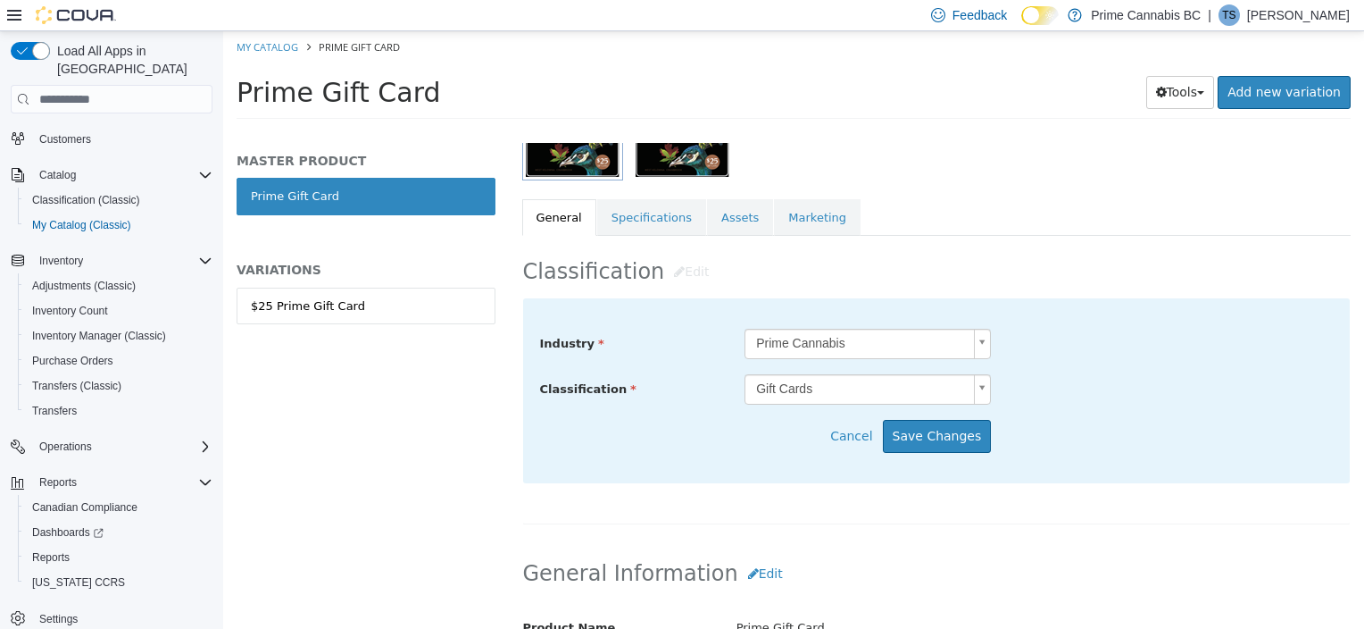
scroll to position [98, 0]
click at [979, 130] on body "Saving Bulk Changes... × My Catalog Prime Gift Card Prime Gift Card Tools Clone…" at bounding box center [793, 80] width 1141 height 99
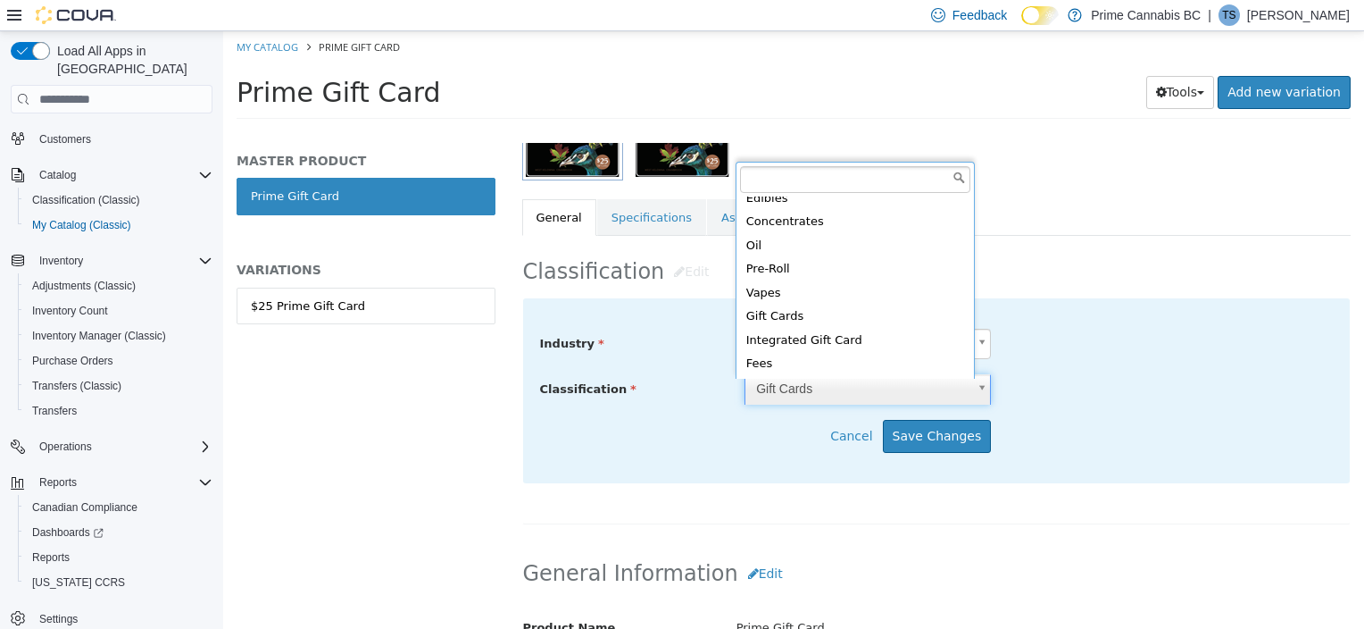
scroll to position [153, 0]
click at [846, 130] on body "Saving Bulk Changes... × My Catalog Prime Gift Card Prime Gift Card Tools Clone…" at bounding box center [793, 80] width 1141 height 99
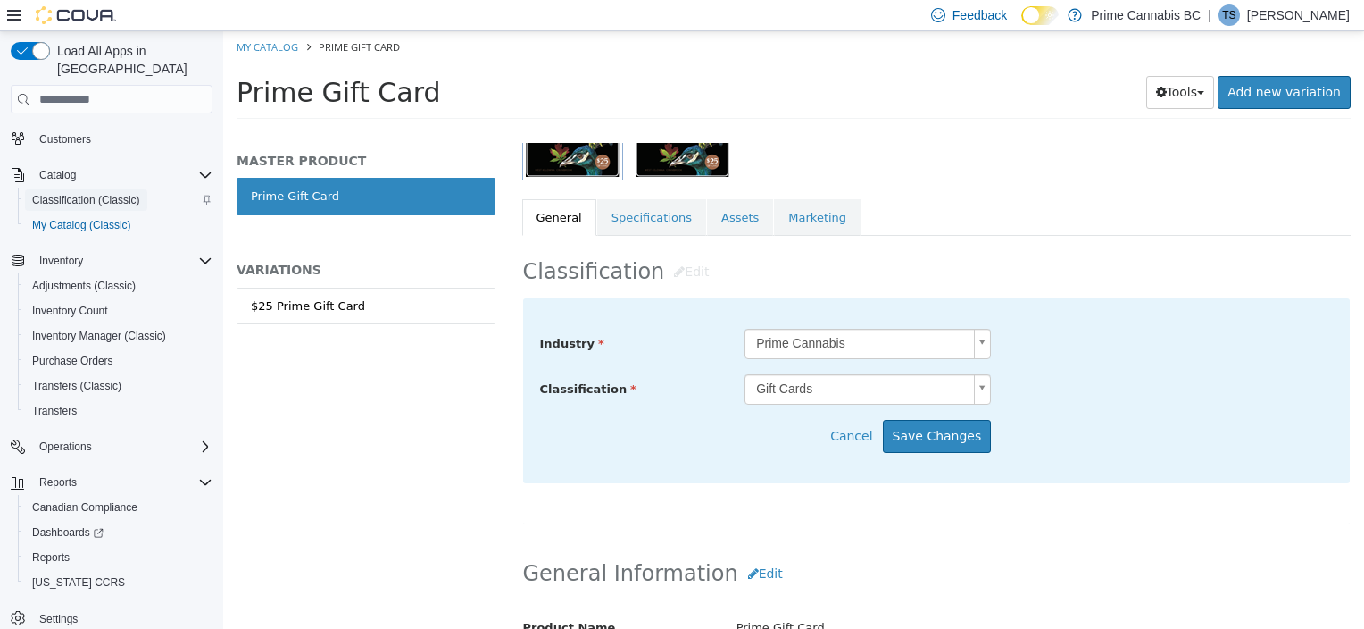
click at [79, 193] on span "Classification (Classic)" at bounding box center [86, 200] width 108 height 14
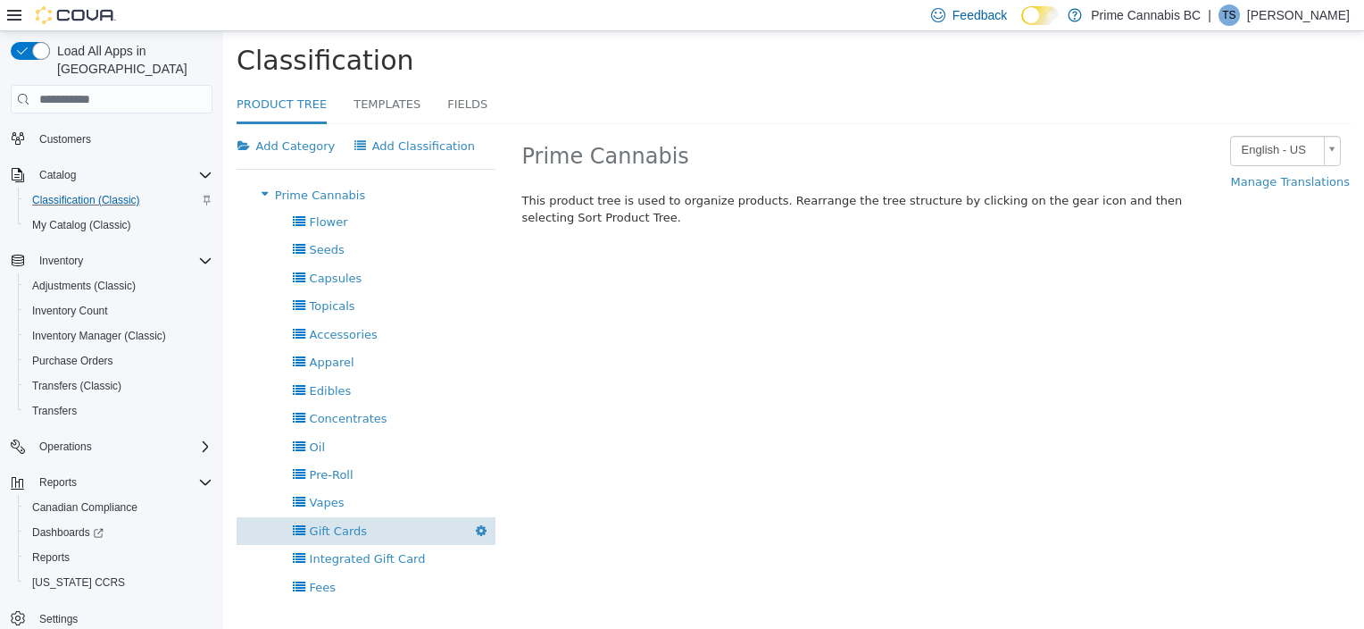
click at [303, 532] on div "Gift Cards Delete" at bounding box center [366, 531] width 259 height 28
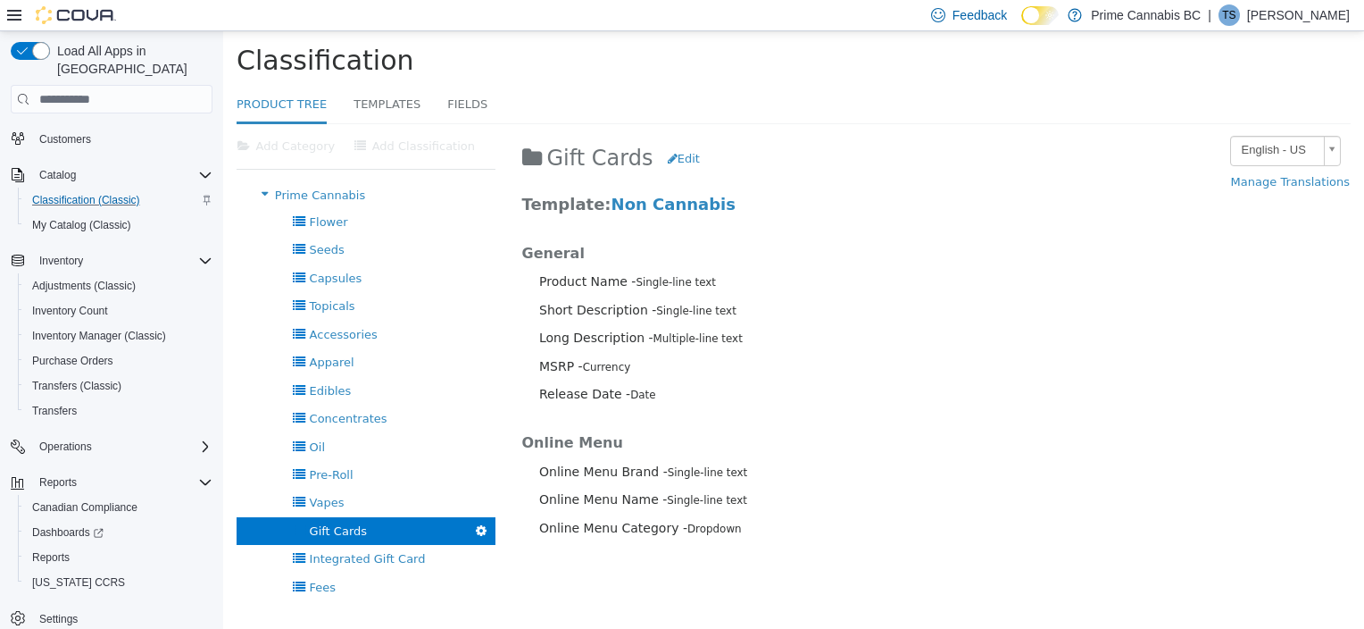
click at [479, 531] on icon "button" at bounding box center [481, 530] width 11 height 13
click at [677, 162] on button "Edit" at bounding box center [688, 159] width 43 height 32
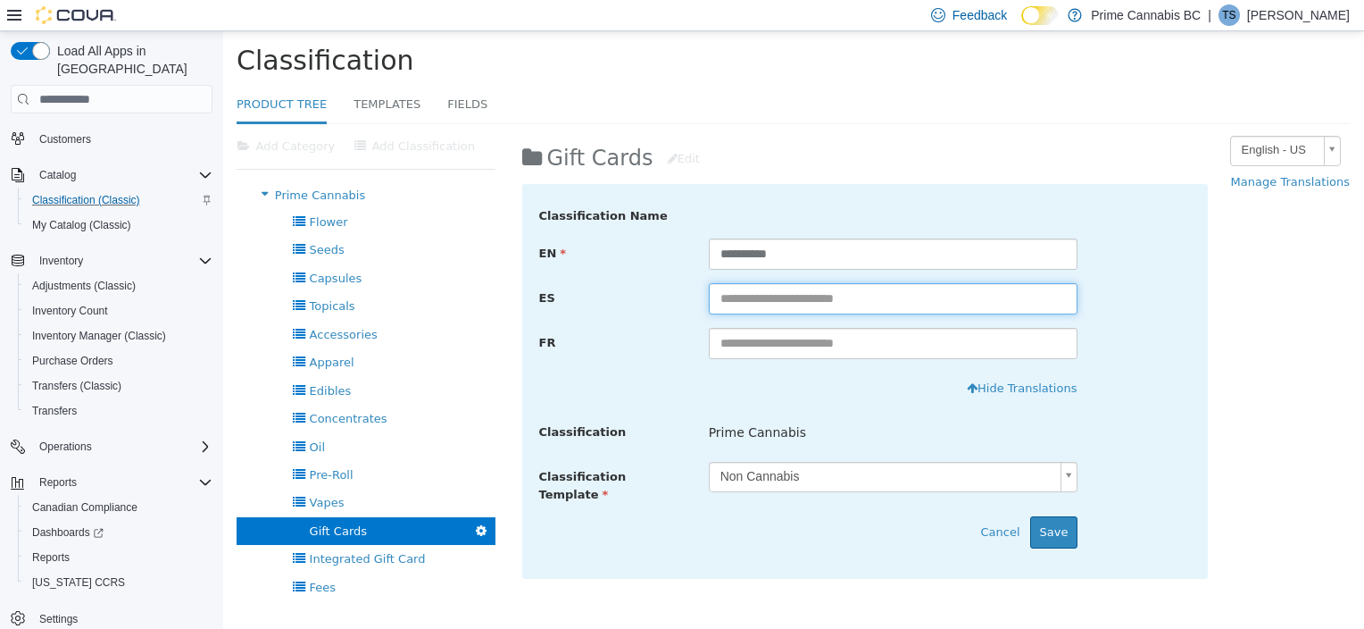
click at [794, 306] on input "text" at bounding box center [894, 298] width 370 height 31
click at [784, 351] on input "text" at bounding box center [894, 343] width 370 height 31
click at [765, 434] on span "Prime Cannabis" at bounding box center [757, 432] width 97 height 19
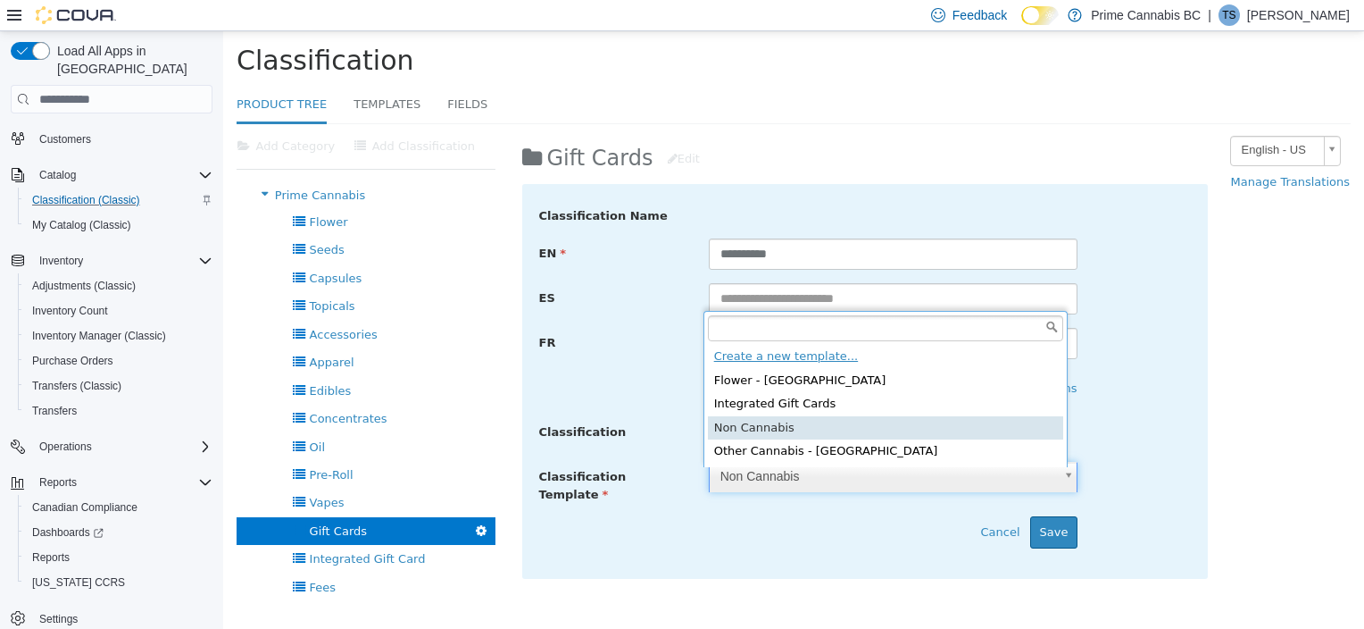
click at [752, 472] on body "× Product Tree Classification Product Tree Templates Fields Add Category Add Cl…" at bounding box center [793, 387] width 1141 height 713
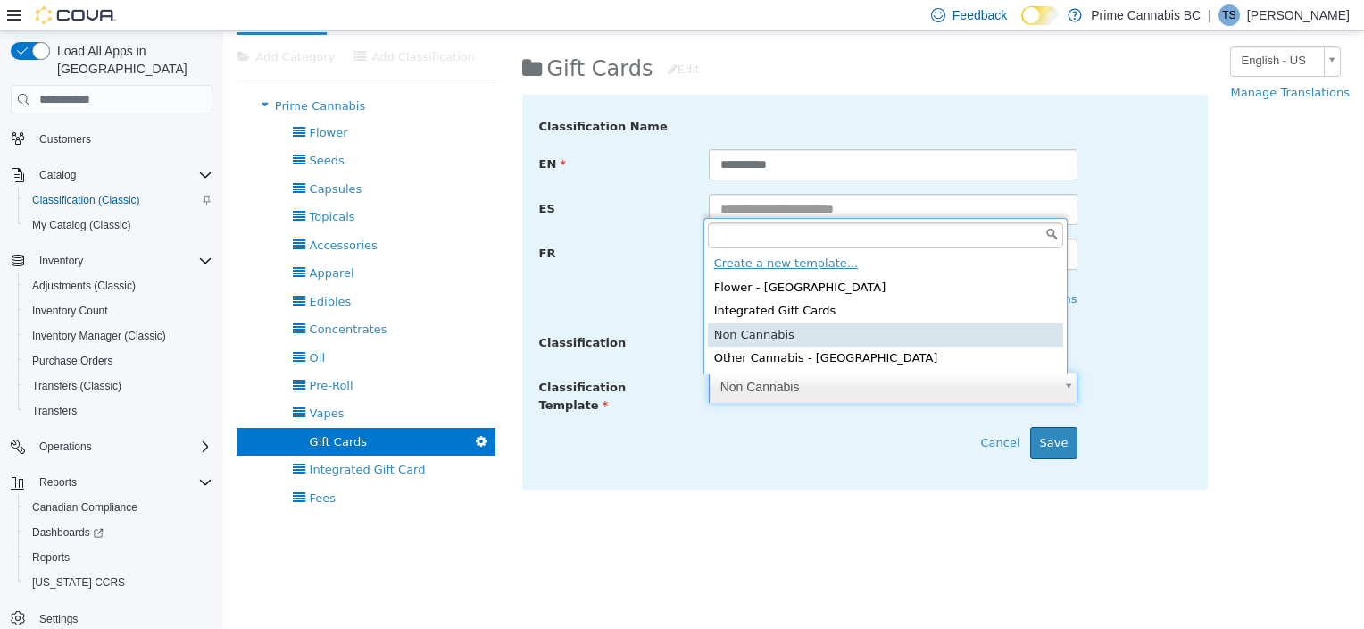
click at [990, 436] on body "× Product Tree Classification Product Tree Templates Fields Add Category Add Cl…" at bounding box center [793, 298] width 1141 height 713
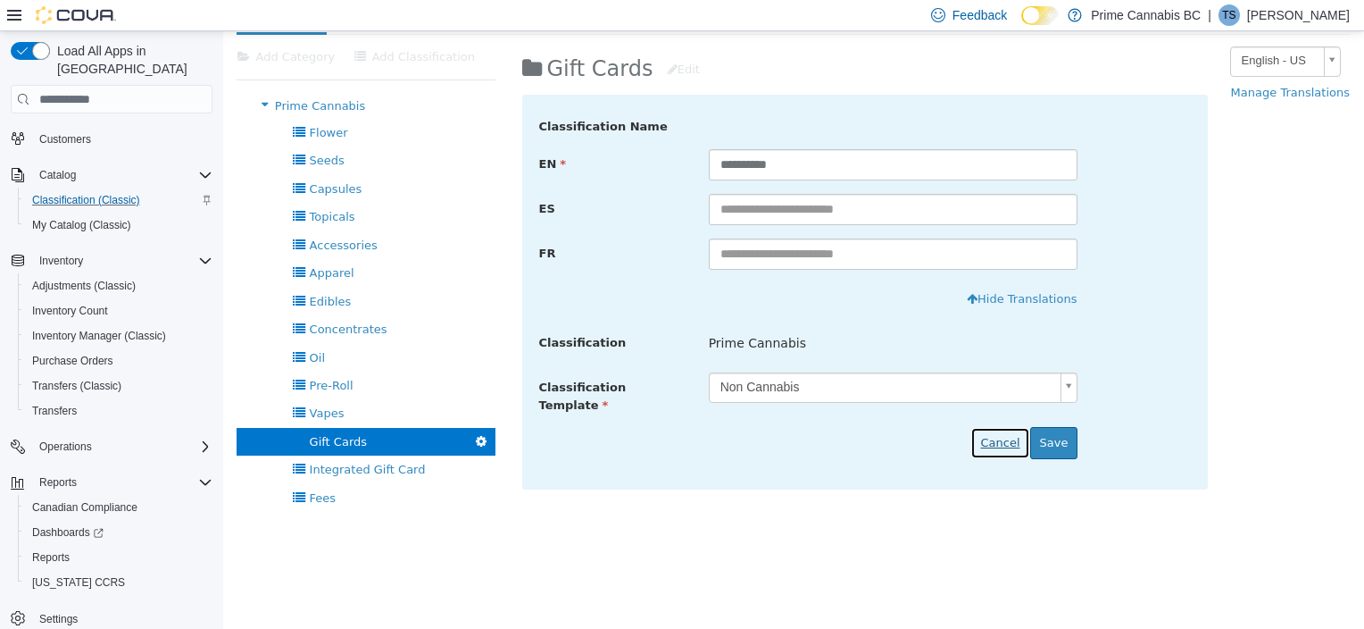
click at [997, 427] on button "Cancel" at bounding box center [1000, 443] width 59 height 32
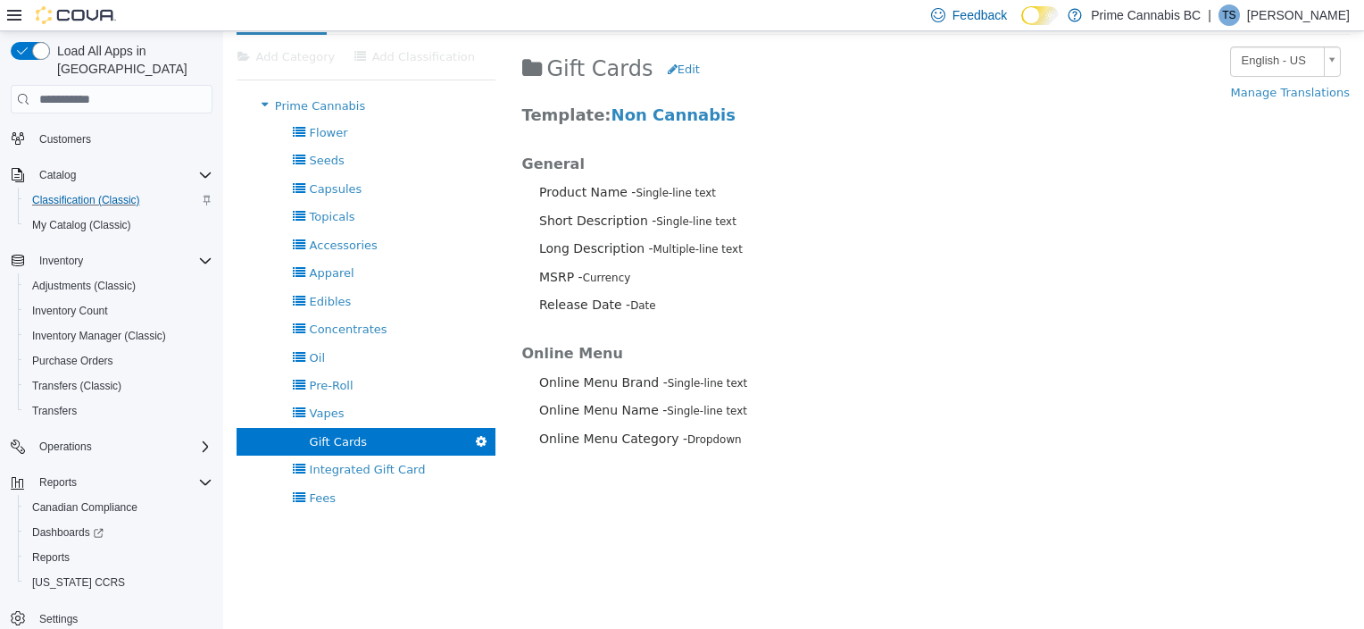
click at [339, 438] on span "Gift Cards" at bounding box center [338, 441] width 57 height 13
click at [661, 113] on link "Non Cannabis" at bounding box center [674, 114] width 124 height 19
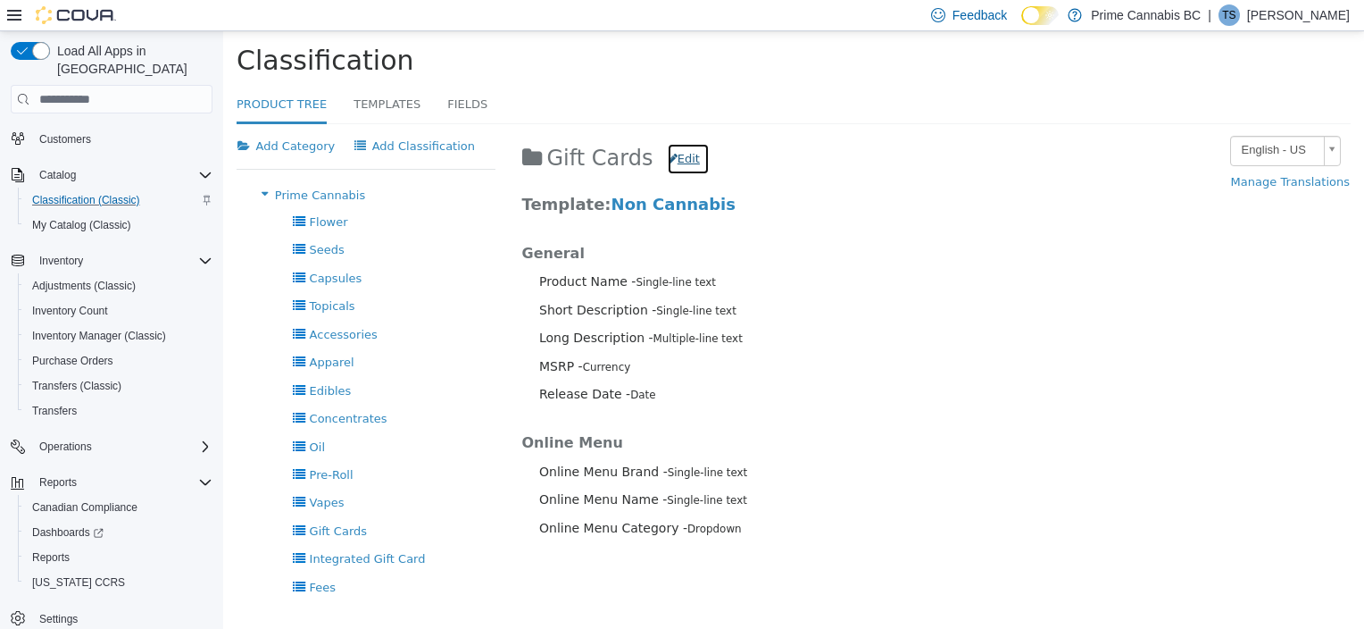
click at [673, 160] on button "Edit" at bounding box center [688, 159] width 43 height 32
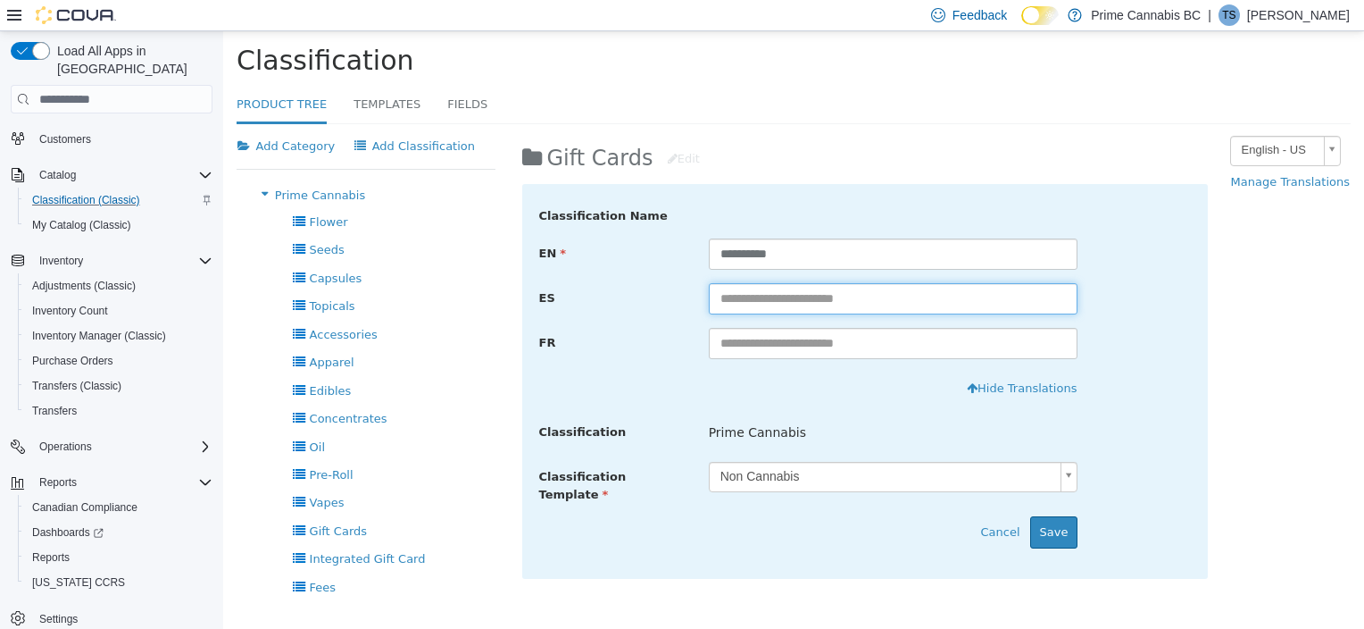
click at [789, 303] on input "text" at bounding box center [894, 298] width 370 height 31
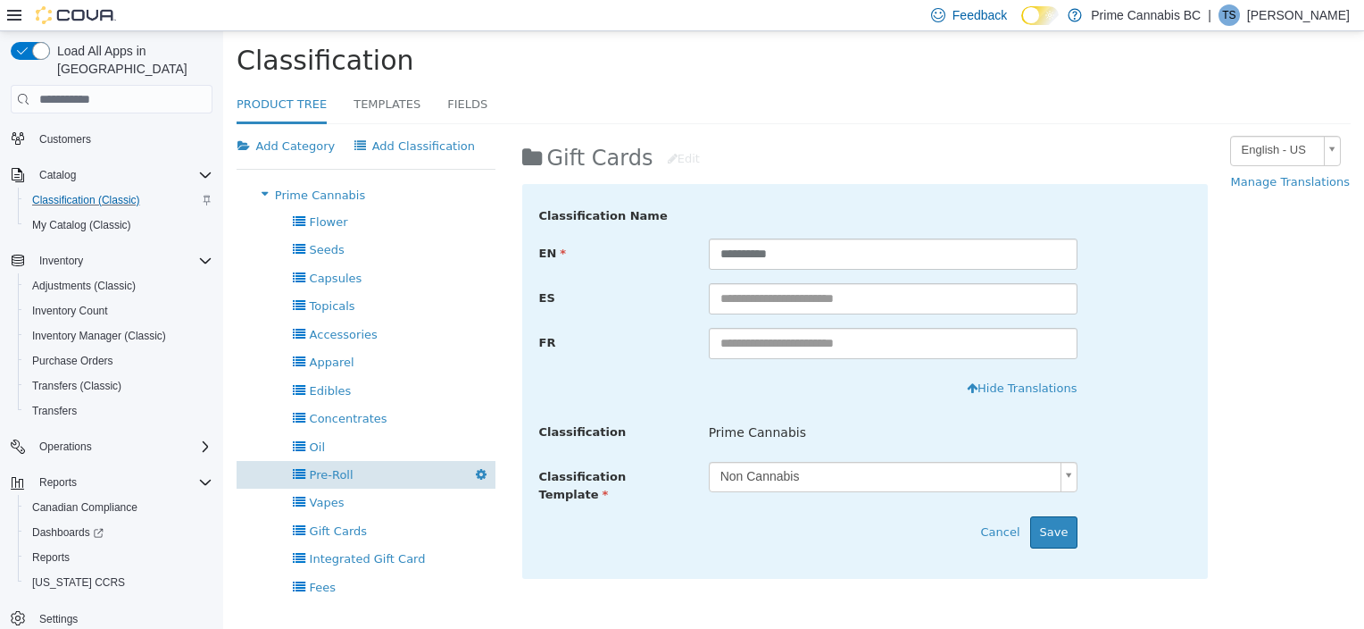
click at [338, 475] on span "Pre-Roll" at bounding box center [332, 474] width 44 height 13
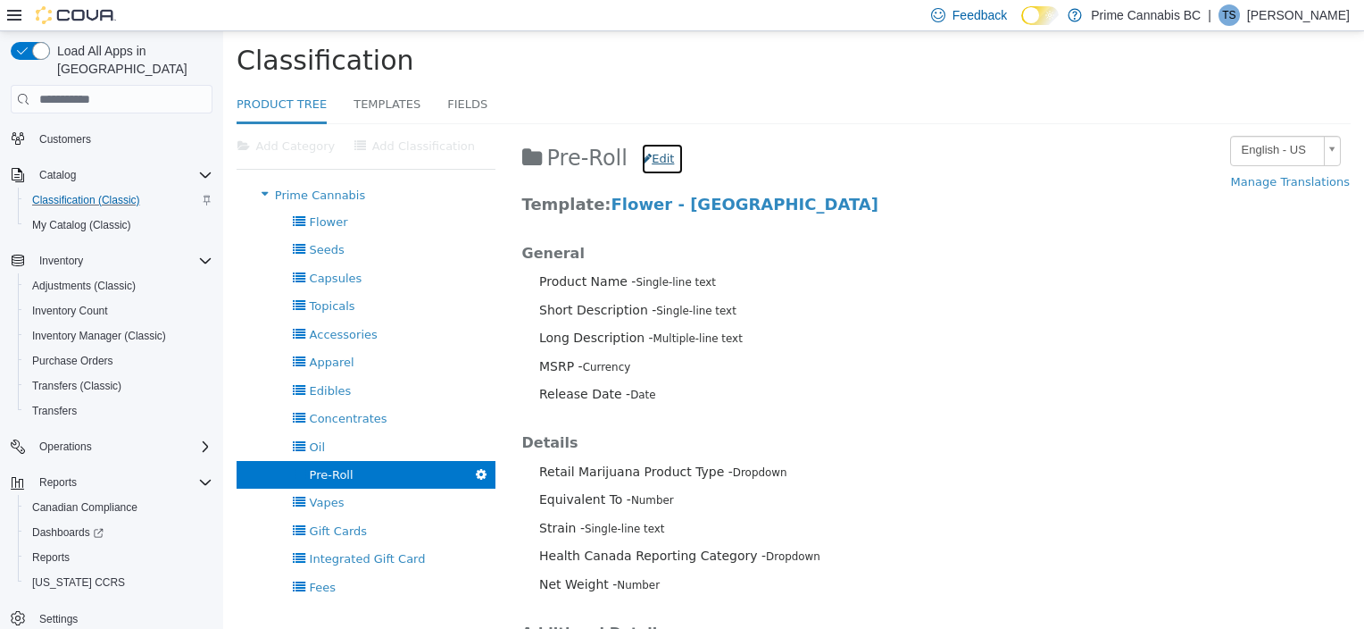
click at [655, 161] on button "Edit" at bounding box center [662, 159] width 43 height 32
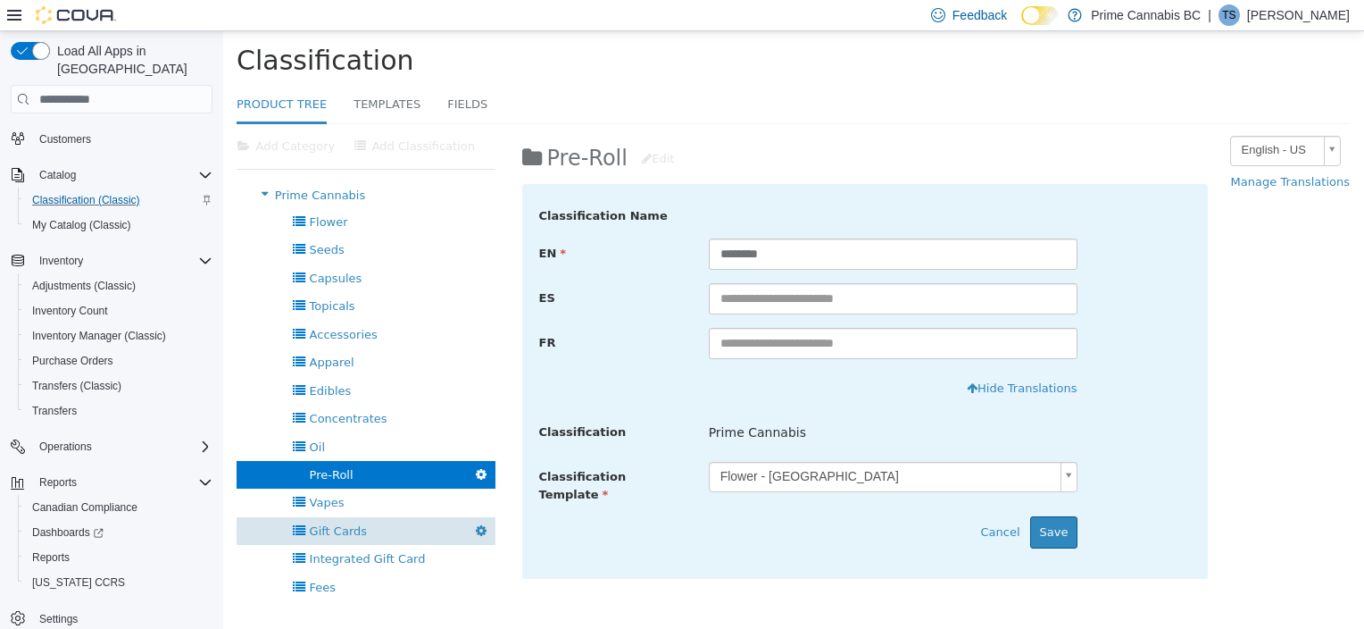
click at [336, 533] on span "Gift Cards" at bounding box center [338, 530] width 57 height 13
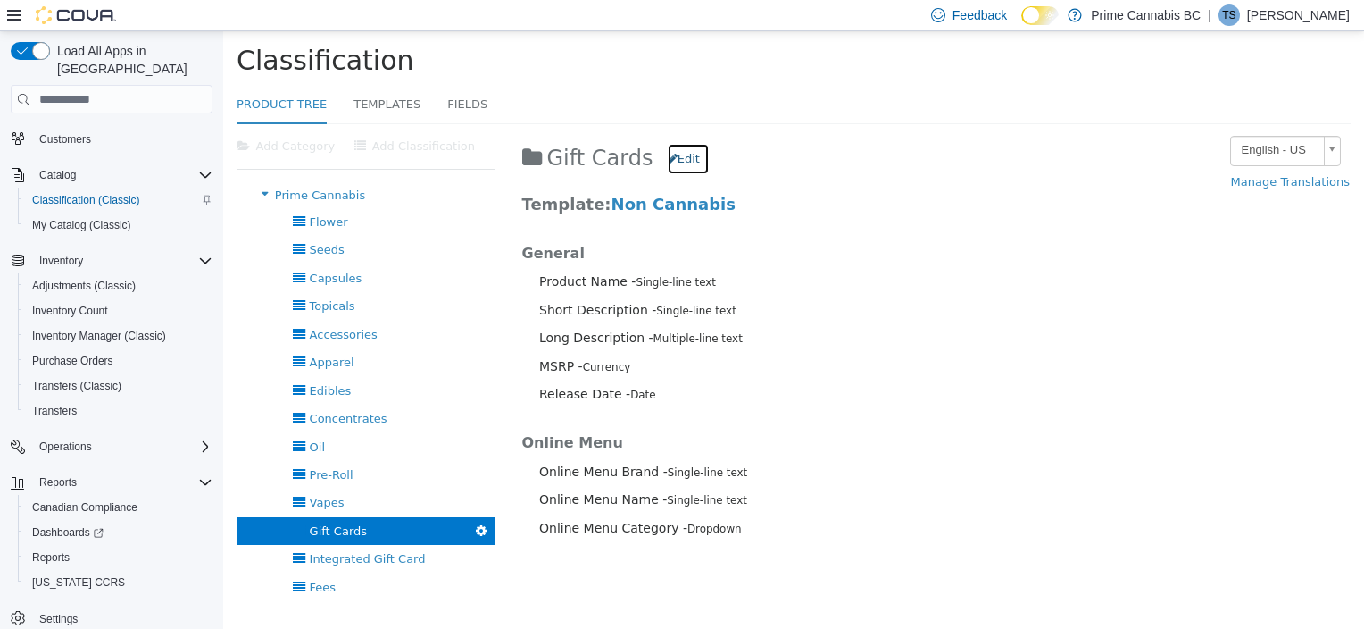
click at [667, 161] on button "Edit" at bounding box center [688, 159] width 43 height 32
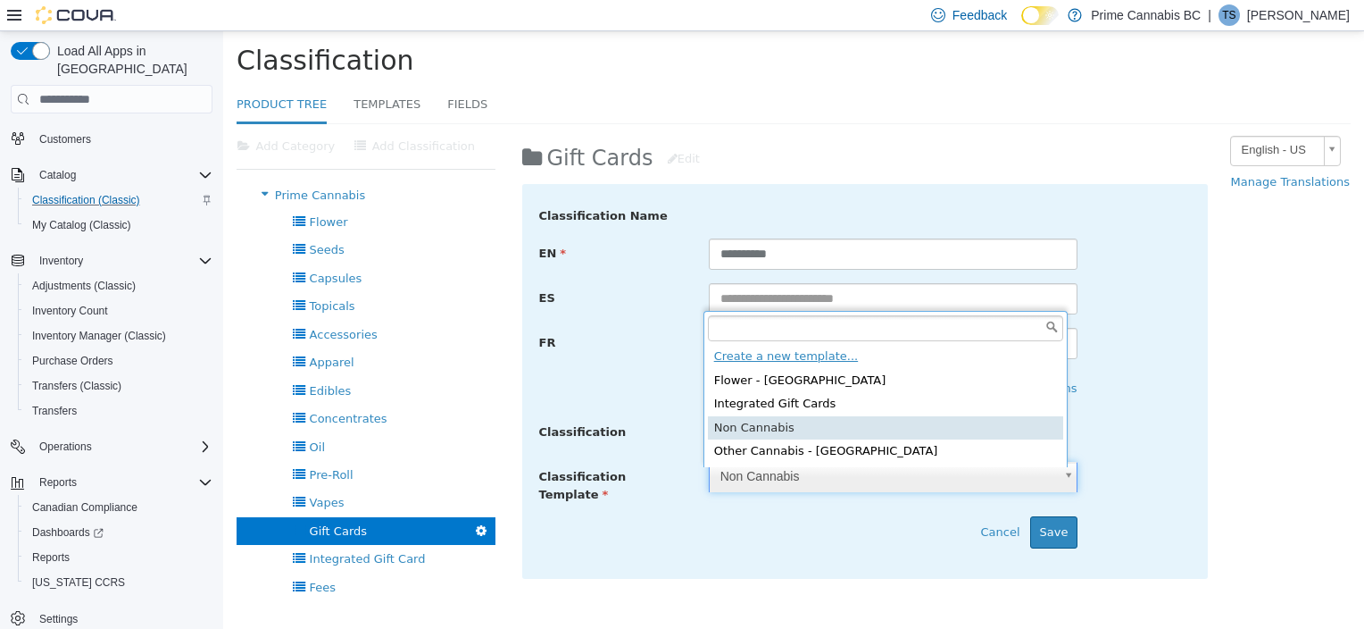
click at [767, 486] on body "× Product Tree Classification Product Tree Templates Fields Add Category Add Cl…" at bounding box center [793, 387] width 1141 height 713
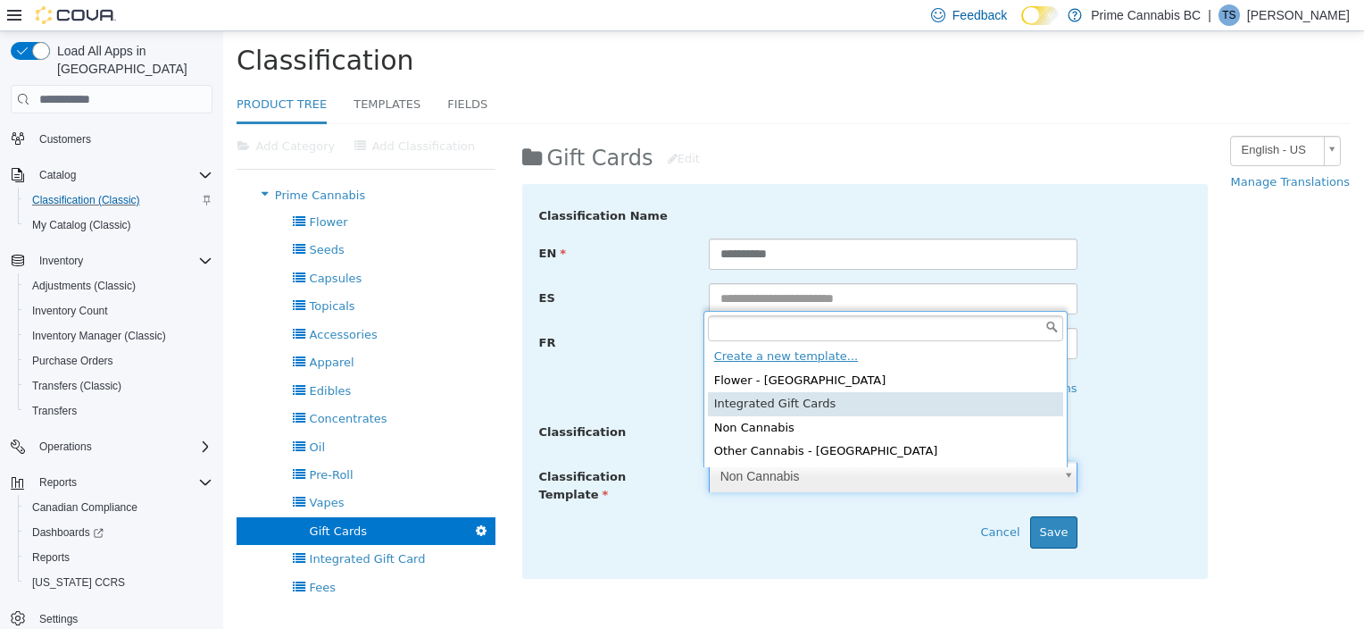
type input "****"
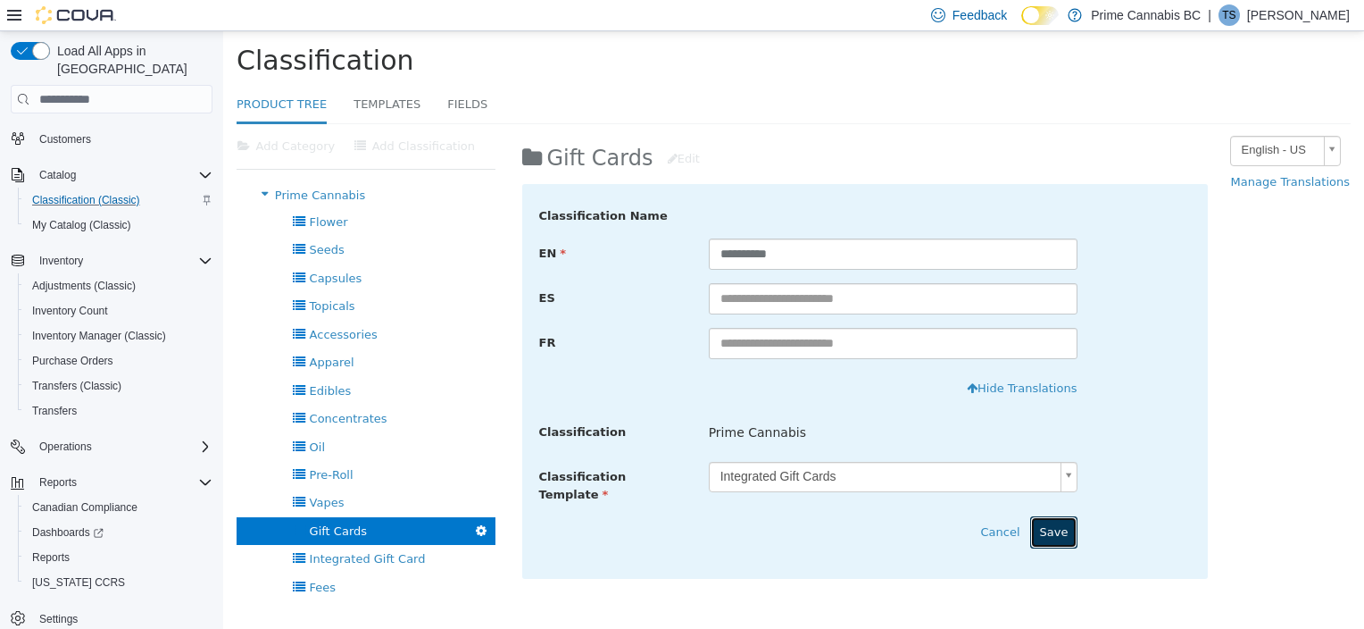
click at [1046, 528] on button "Save" at bounding box center [1054, 532] width 48 height 32
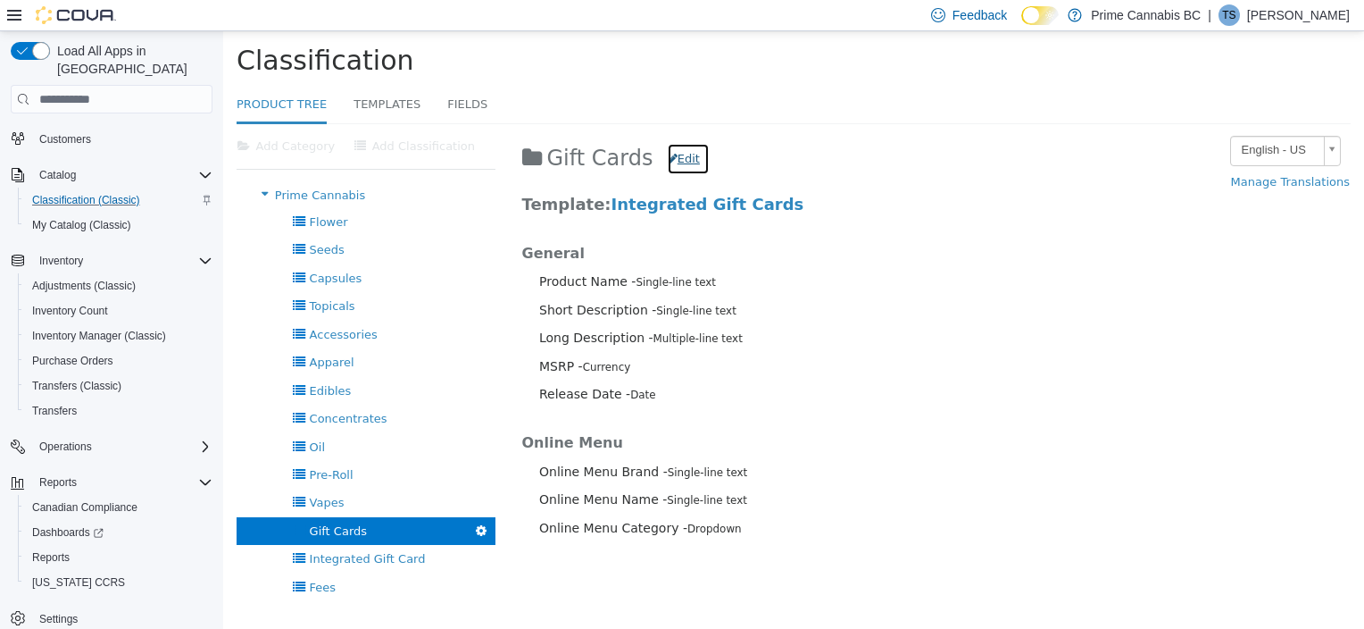
click at [669, 155] on button "Edit" at bounding box center [688, 159] width 43 height 32
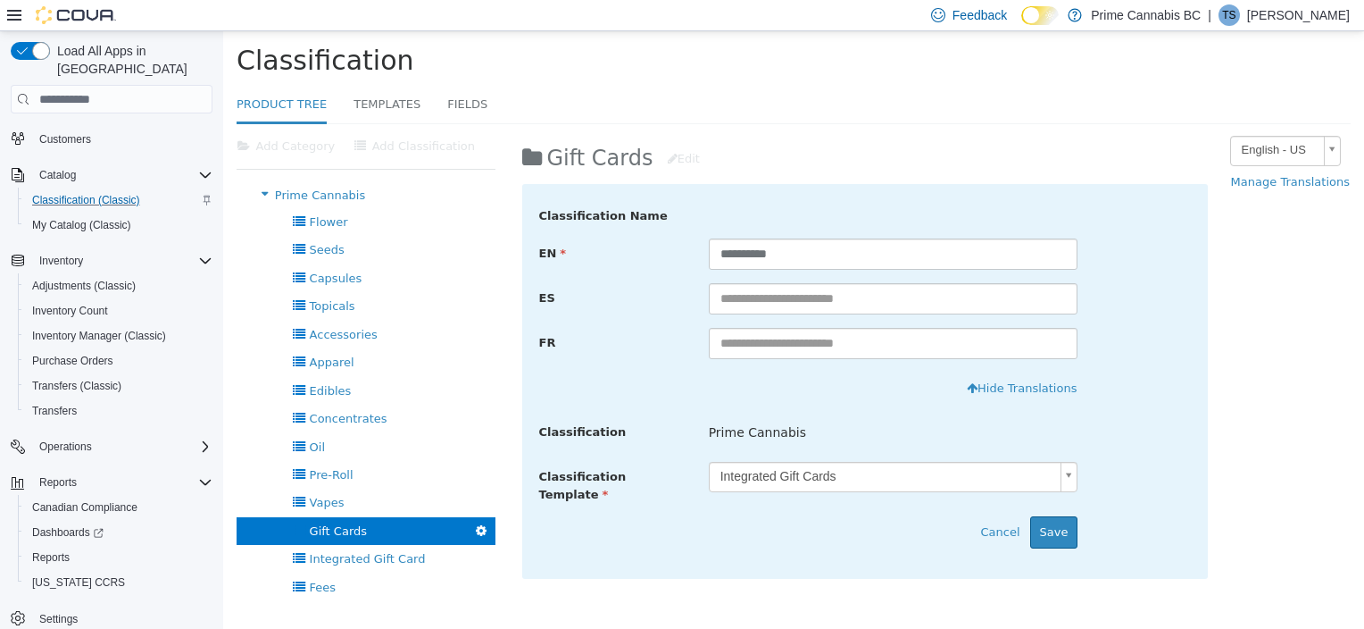
click at [392, 38] on div "Classification" at bounding box center [793, 58] width 1141 height 55
click at [986, 392] on button "Hide Translations" at bounding box center [1017, 388] width 121 height 32
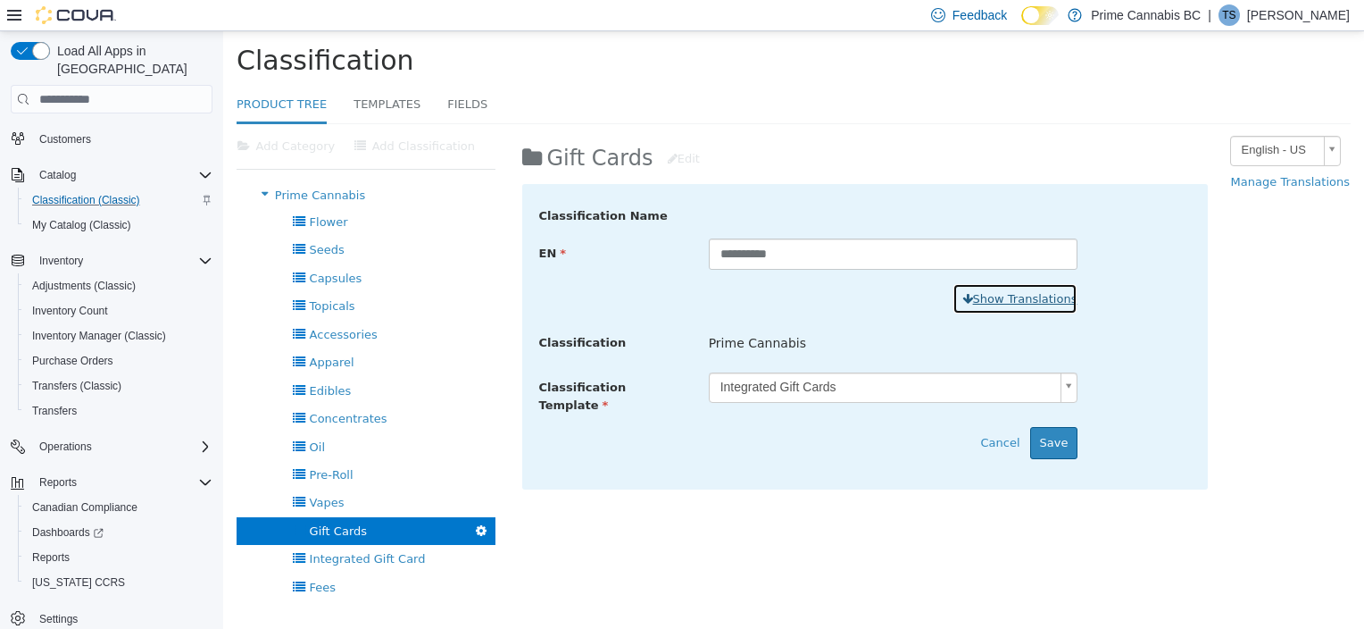
click at [967, 302] on icon "button" at bounding box center [968, 299] width 11 height 12
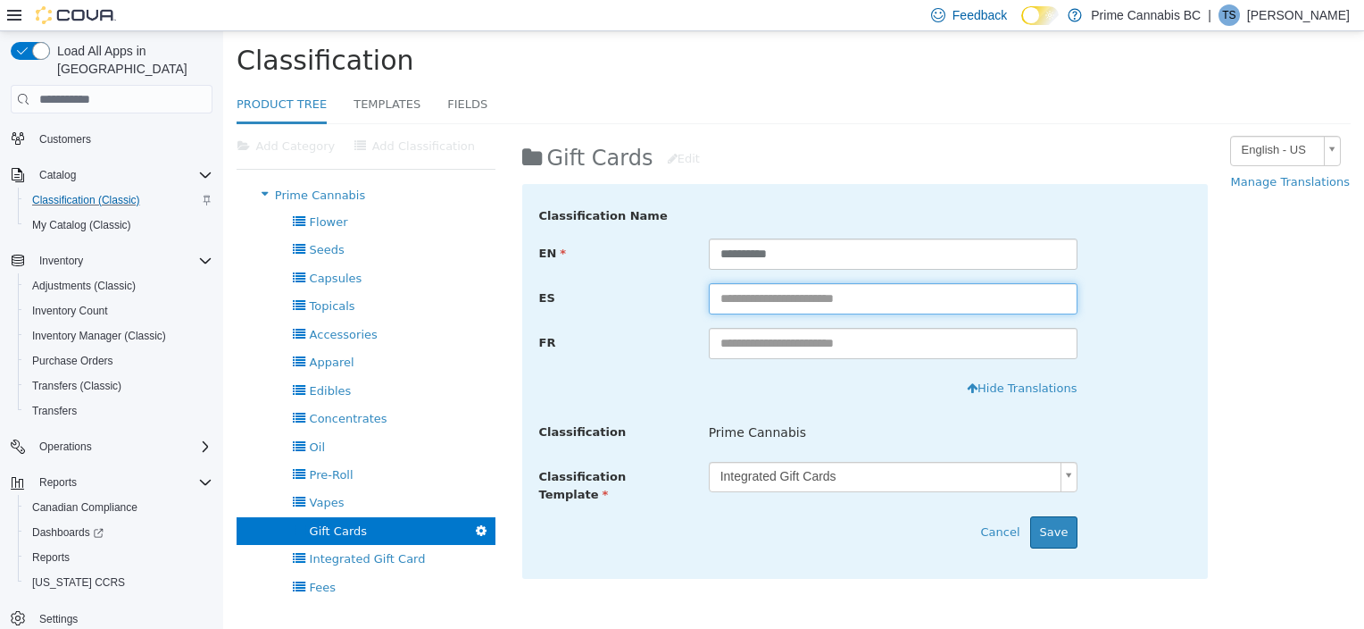
click at [829, 299] on input "text" at bounding box center [894, 298] width 370 height 31
type input "*"
click at [1057, 521] on button "Save" at bounding box center [1054, 532] width 48 height 32
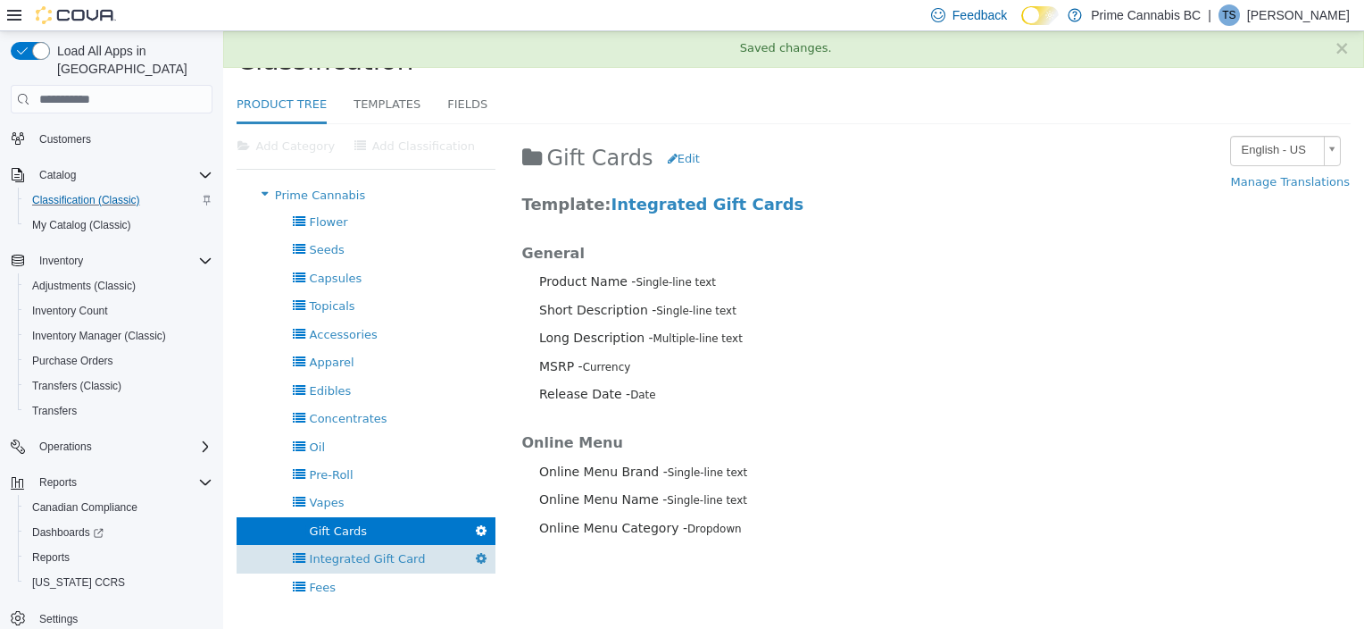
click at [394, 556] on span "Integrated Gift Card" at bounding box center [368, 558] width 116 height 13
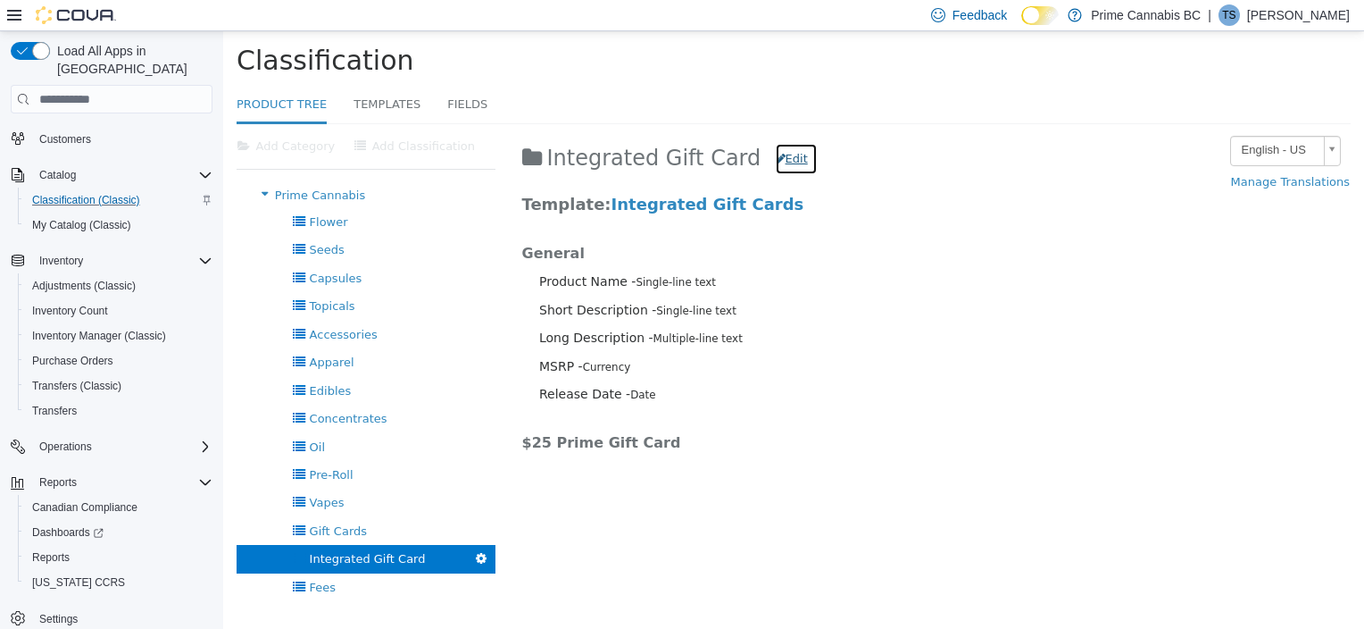
click at [775, 157] on button "Edit" at bounding box center [796, 159] width 43 height 32
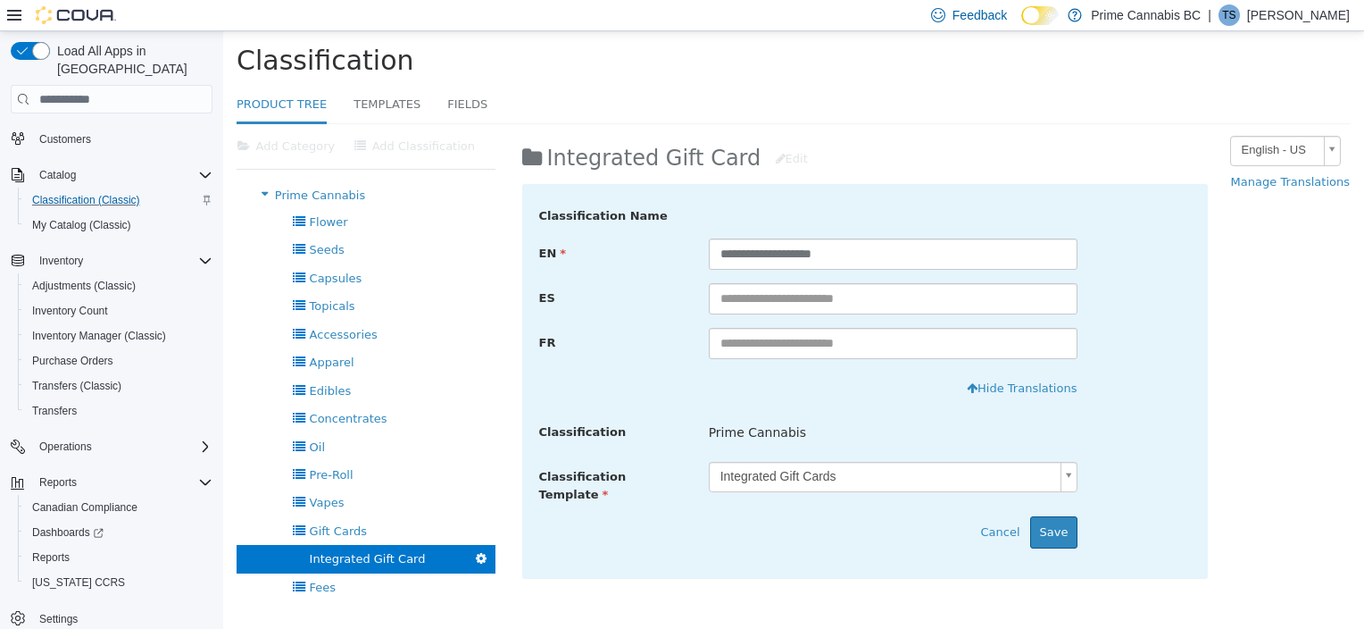
click at [325, 13] on div "Feedback Dark Mode Prime Cannabis BC | TS Trena Smith" at bounding box center [682, 15] width 1364 height 31
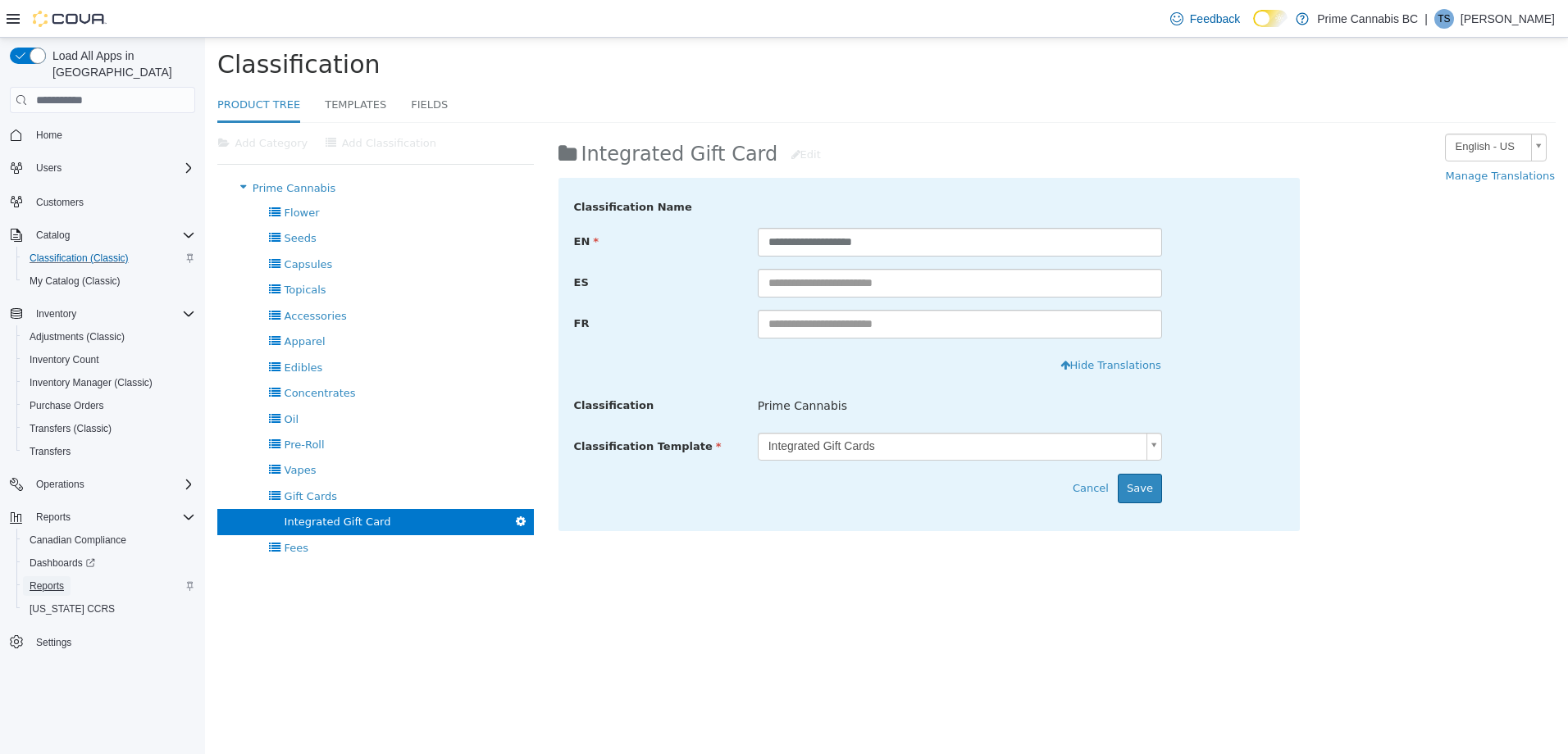
click at [51, 577] on span "Reports" at bounding box center [47, 586] width 35 height 13
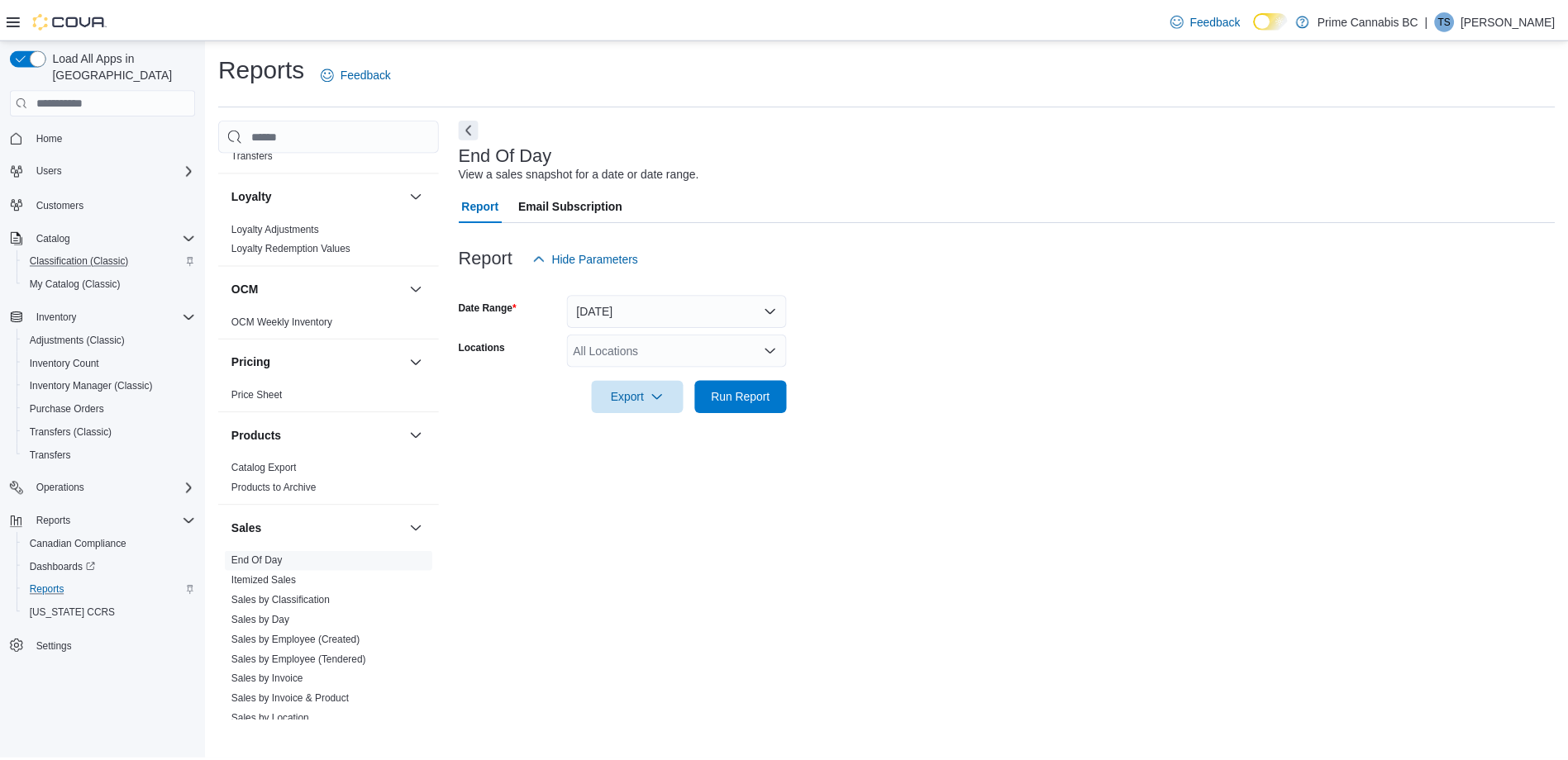
scroll to position [827, 0]
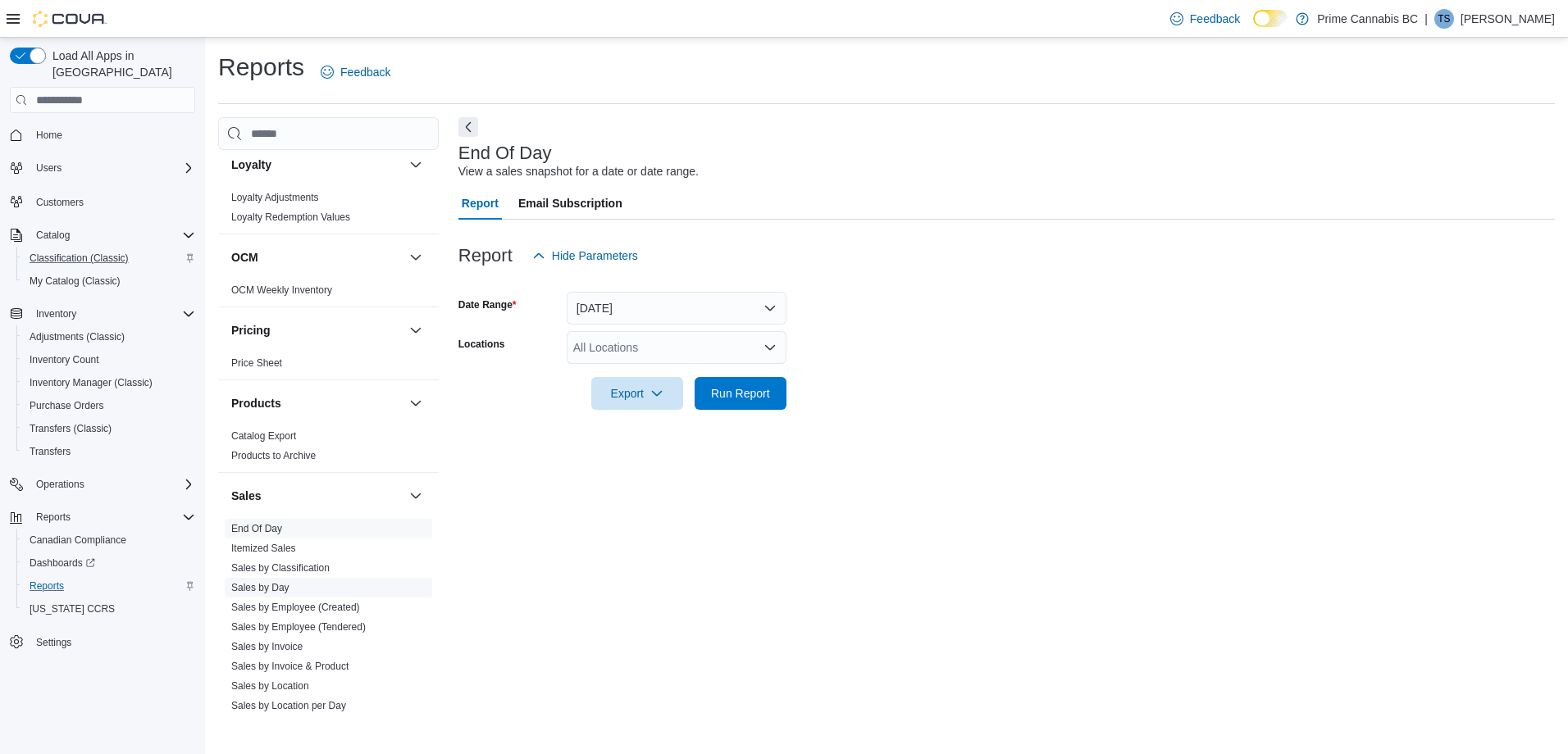
click at [280, 577] on link "Sales by Day" at bounding box center [260, 588] width 58 height 12
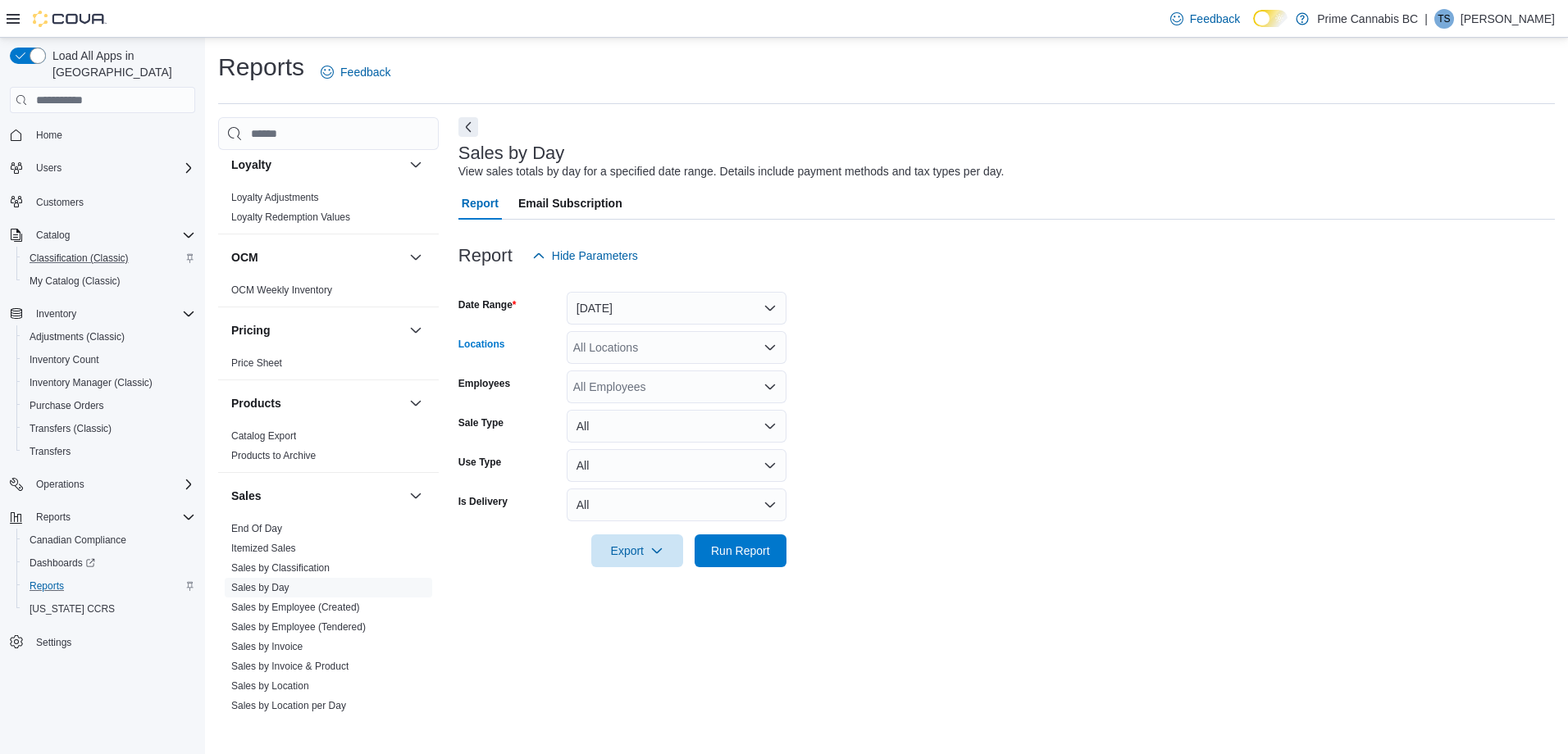
click at [779, 342] on div "All Locations" at bounding box center [676, 348] width 220 height 33
click at [621, 443] on span "West Kelowna" at bounding box center [637, 447] width 73 height 17
click at [939, 361] on form "Date Range Yesterday Locations West Kelowna Employees All Employees Sale Type A…" at bounding box center [1007, 419] width 1097 height 295
click at [746, 563] on span "Run Report" at bounding box center [740, 550] width 73 height 33
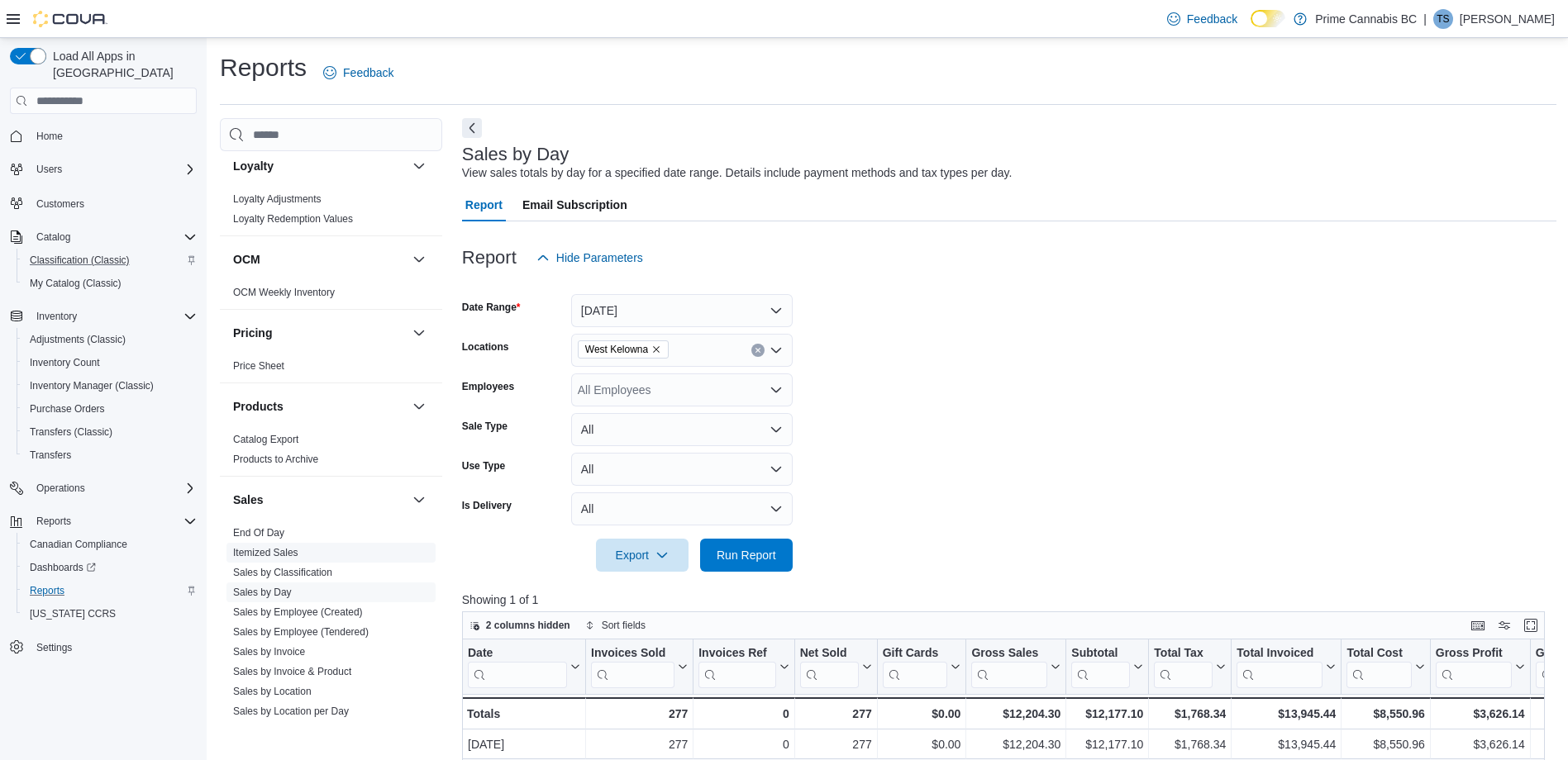
click at [258, 554] on link "Itemized Sales" at bounding box center [266, 553] width 66 height 12
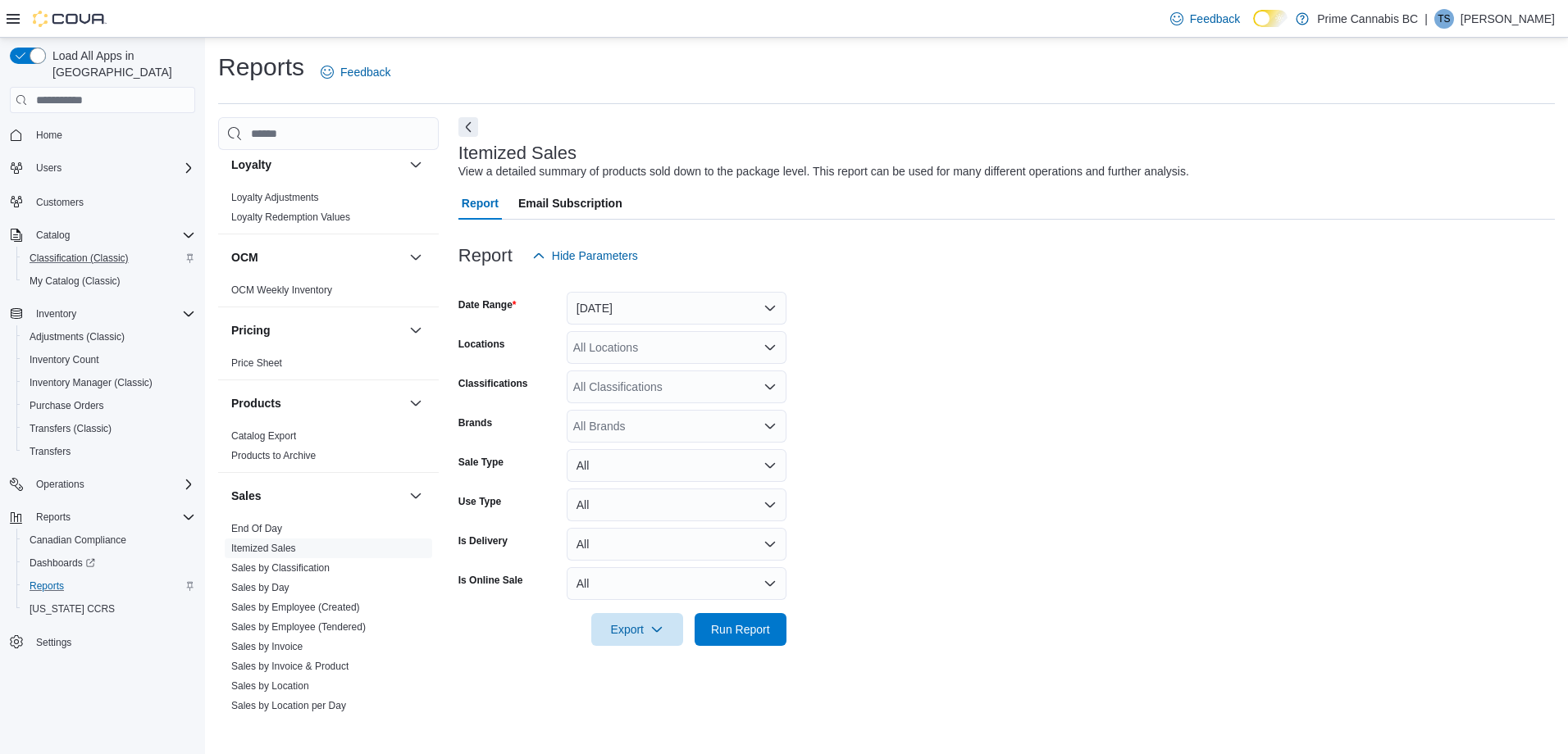
click at [761, 345] on div "All Locations" at bounding box center [676, 348] width 220 height 33
click at [635, 443] on span "West Kelowna" at bounding box center [637, 447] width 73 height 17
click at [895, 390] on form "Date Range Yesterday Locations West Kelowna Combo box. Selected. West Kelowna. …" at bounding box center [1007, 458] width 1097 height 374
click at [728, 577] on span "Run Report" at bounding box center [740, 629] width 59 height 17
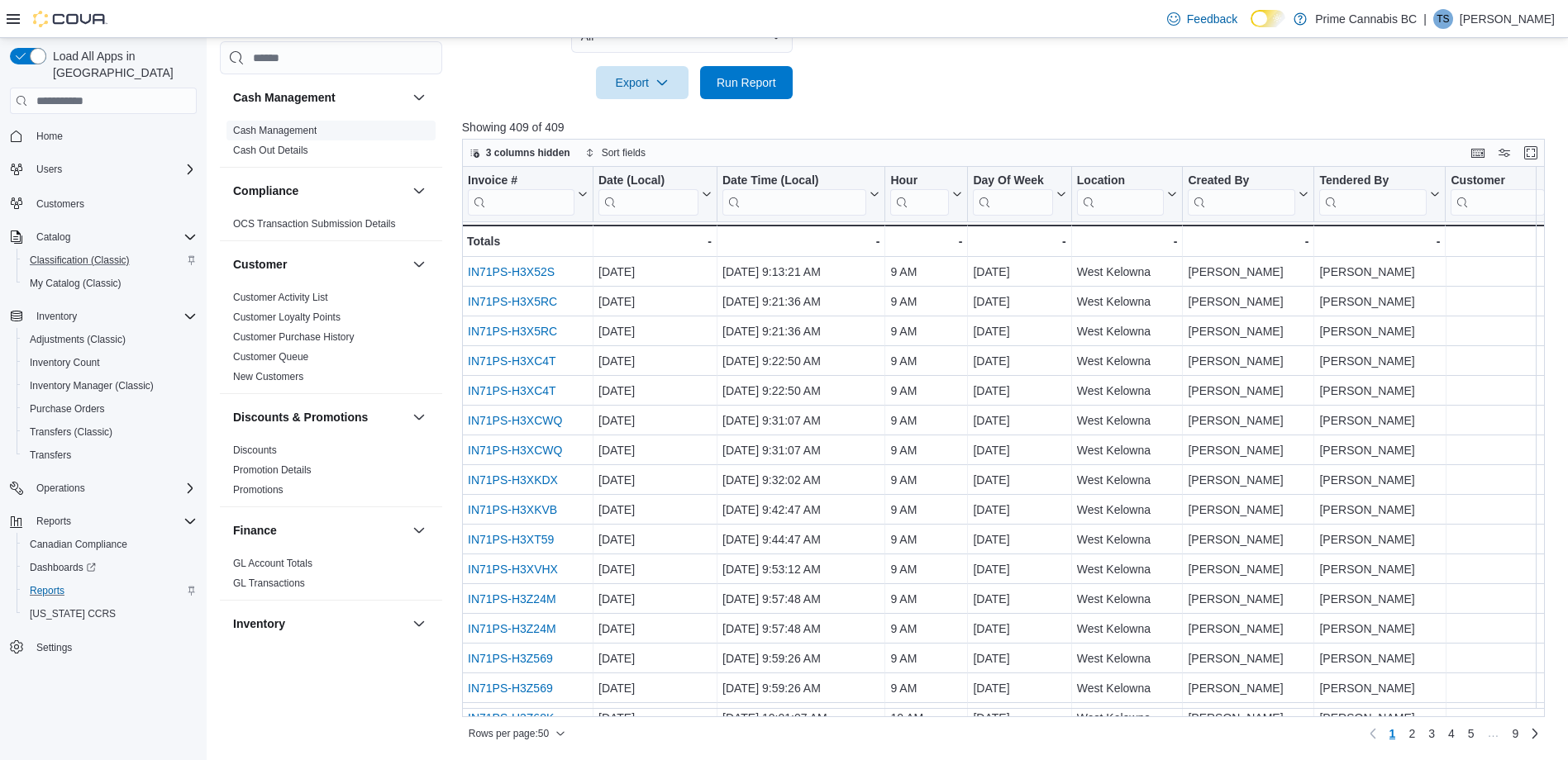
click at [297, 130] on link "Cash Management" at bounding box center [275, 131] width 83 height 12
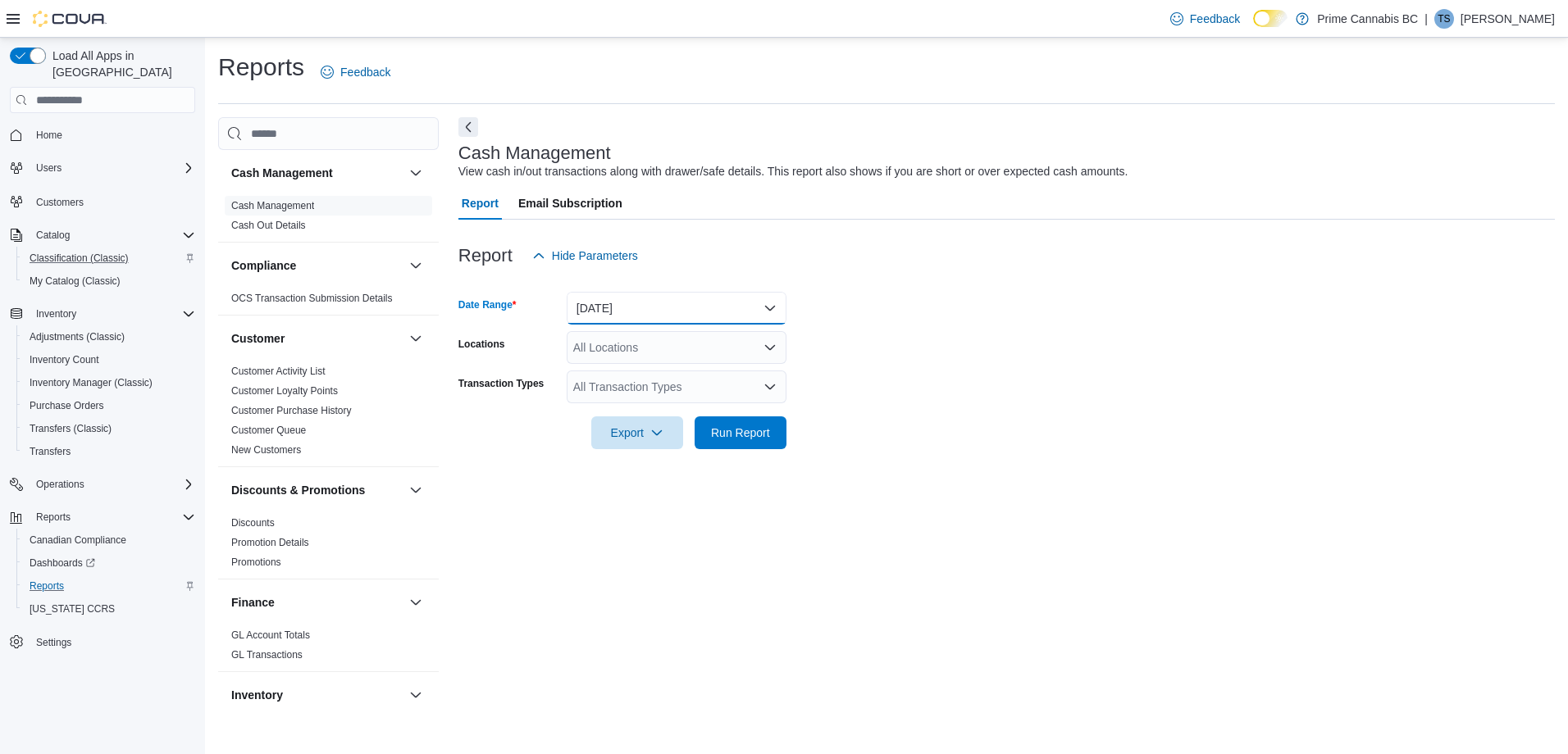
click at [755, 309] on button "Today" at bounding box center [676, 309] width 220 height 33
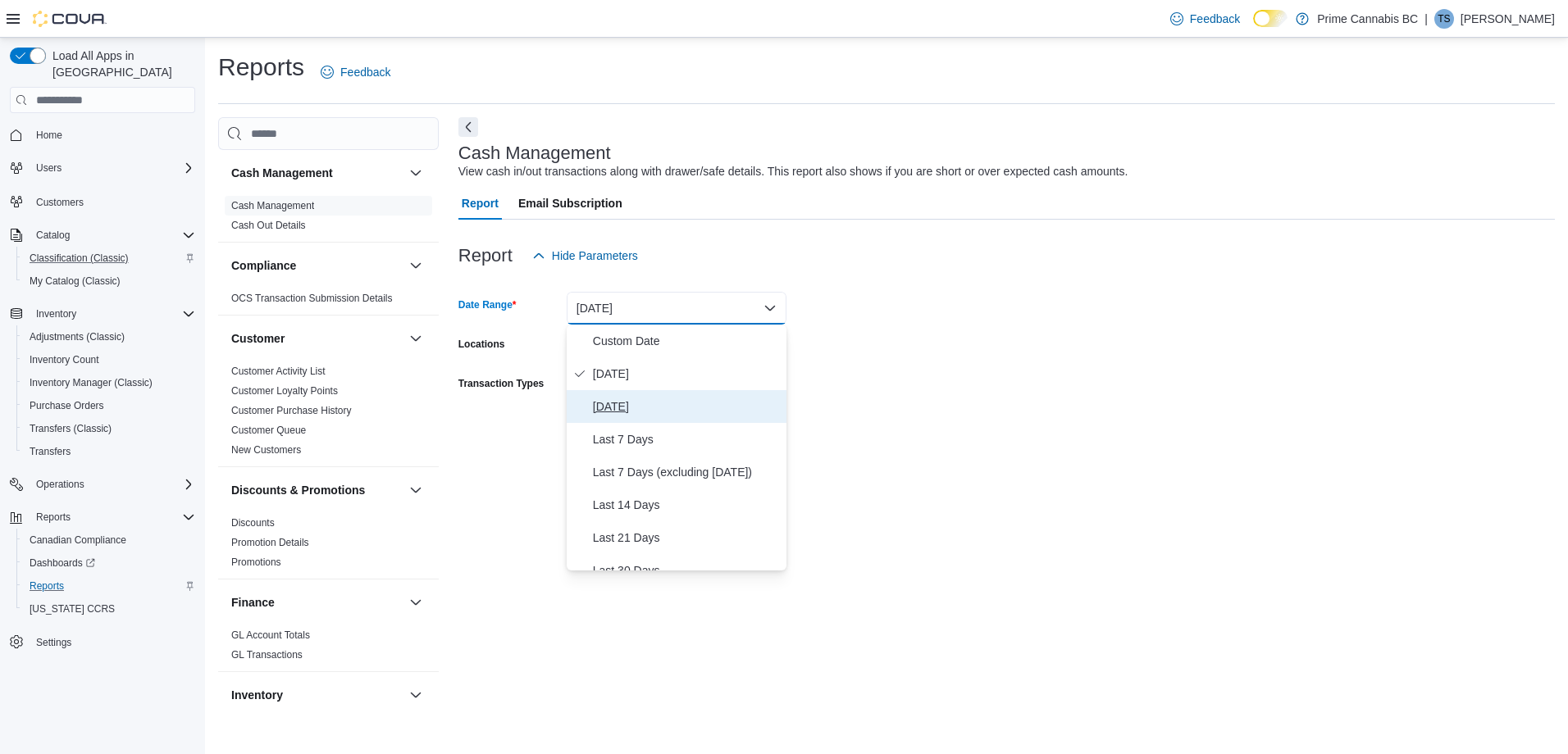
click at [636, 403] on span "Yesterday" at bounding box center [687, 406] width 187 height 19
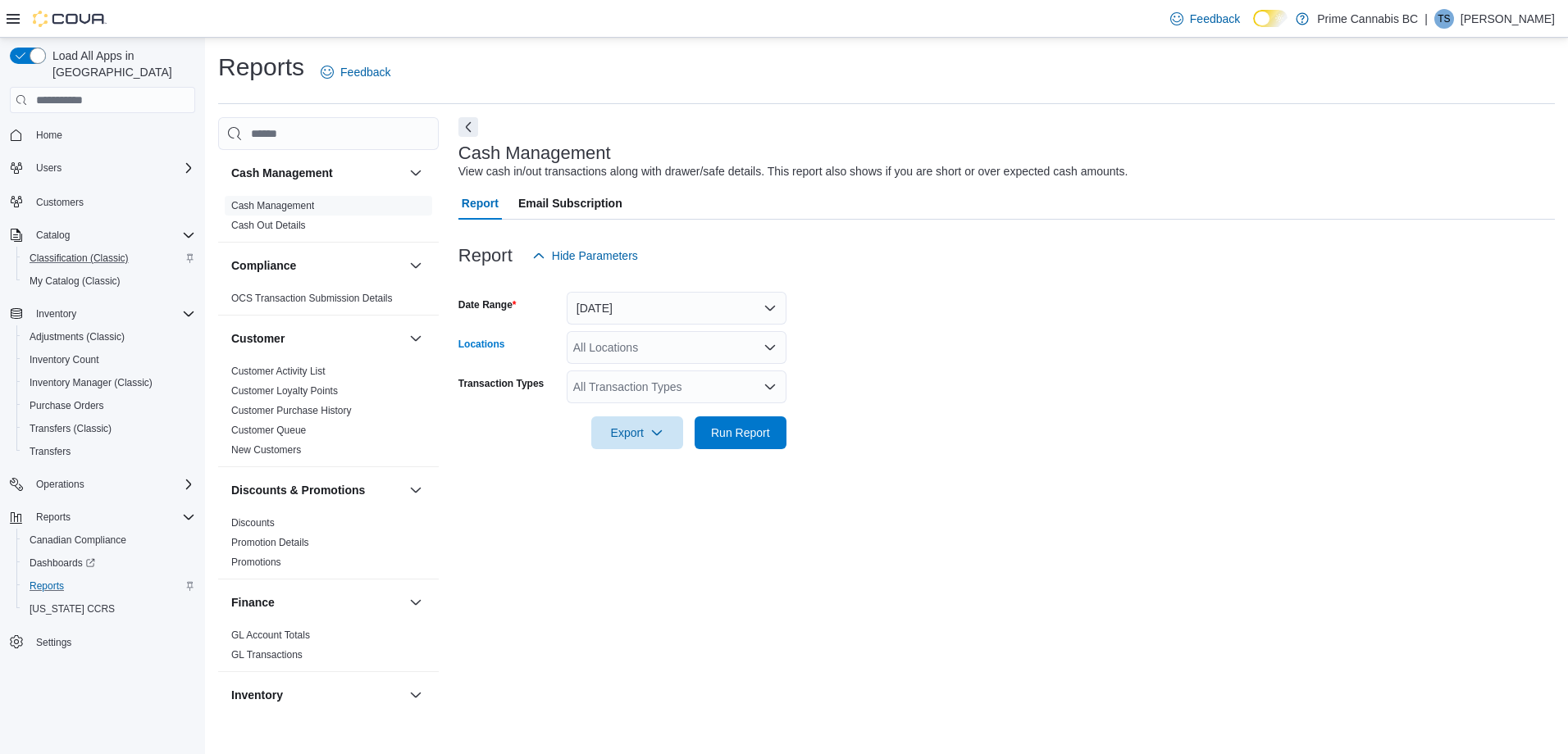
click at [637, 349] on div "All Locations" at bounding box center [676, 348] width 220 height 33
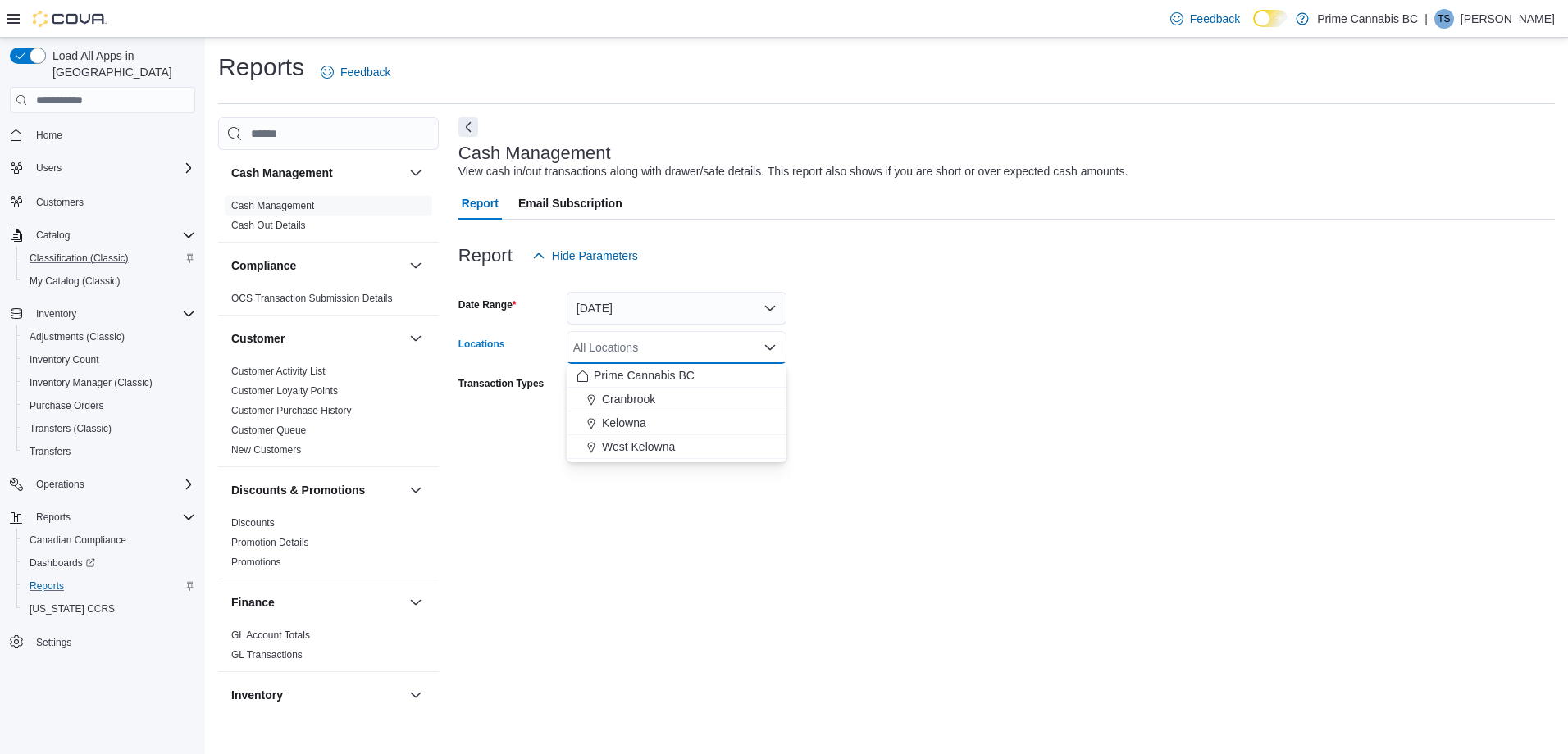
click at [642, 445] on span "West Kelowna" at bounding box center [637, 447] width 73 height 17
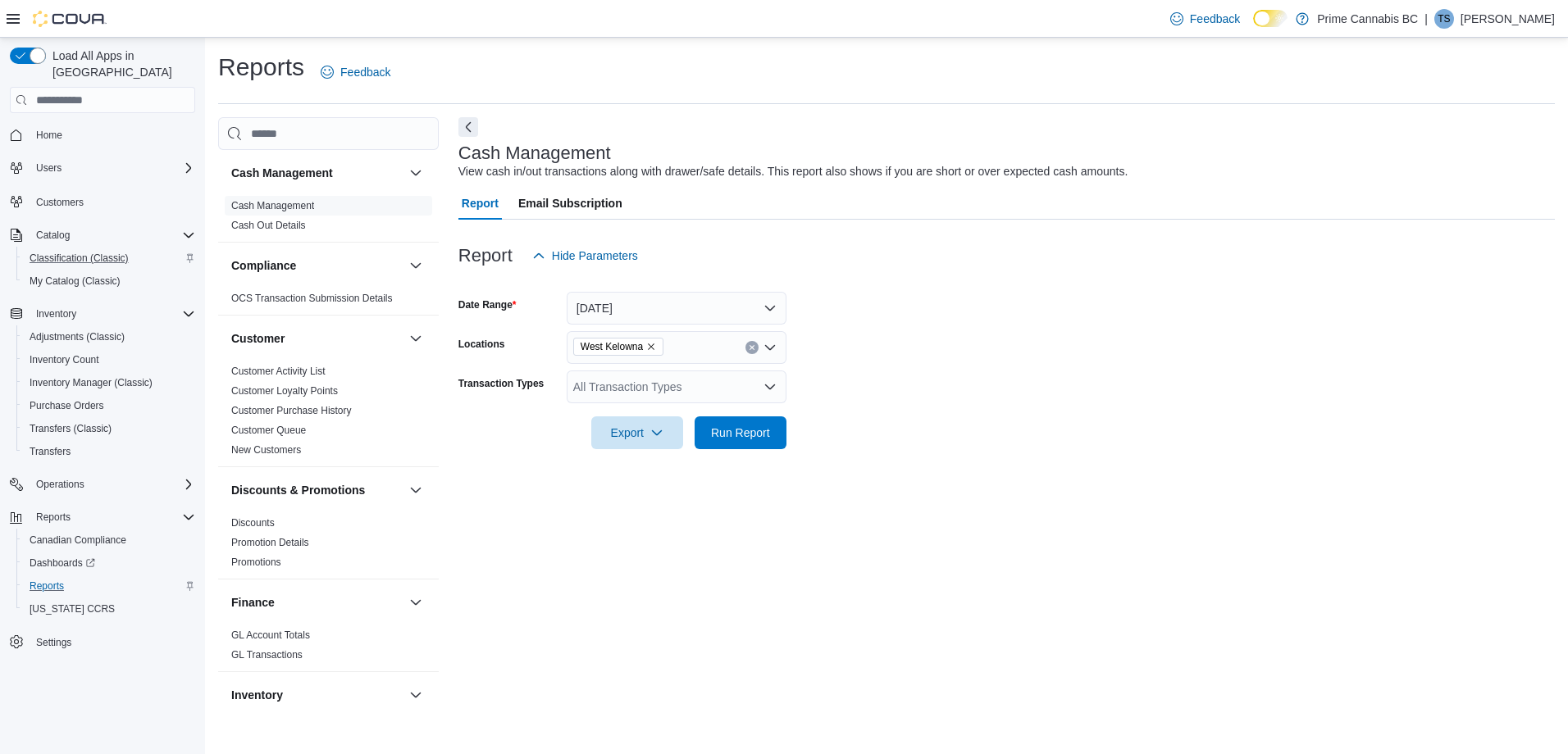
click at [980, 248] on div "Report Hide Parameters" at bounding box center [1007, 256] width 1097 height 33
click at [758, 432] on span "Run Report" at bounding box center [740, 433] width 59 height 17
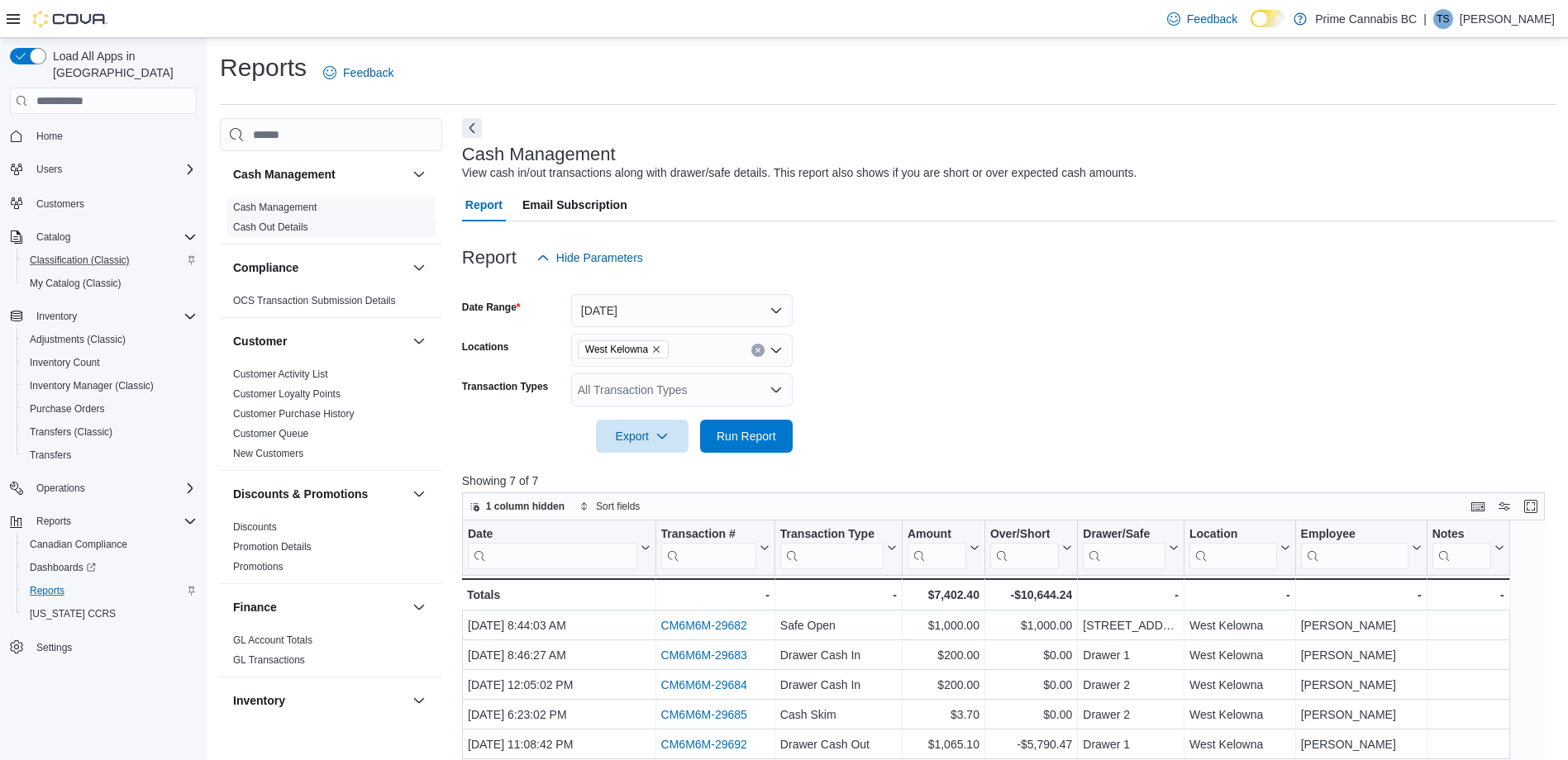
click at [267, 227] on link "Cash Out Details" at bounding box center [270, 227] width 75 height 12
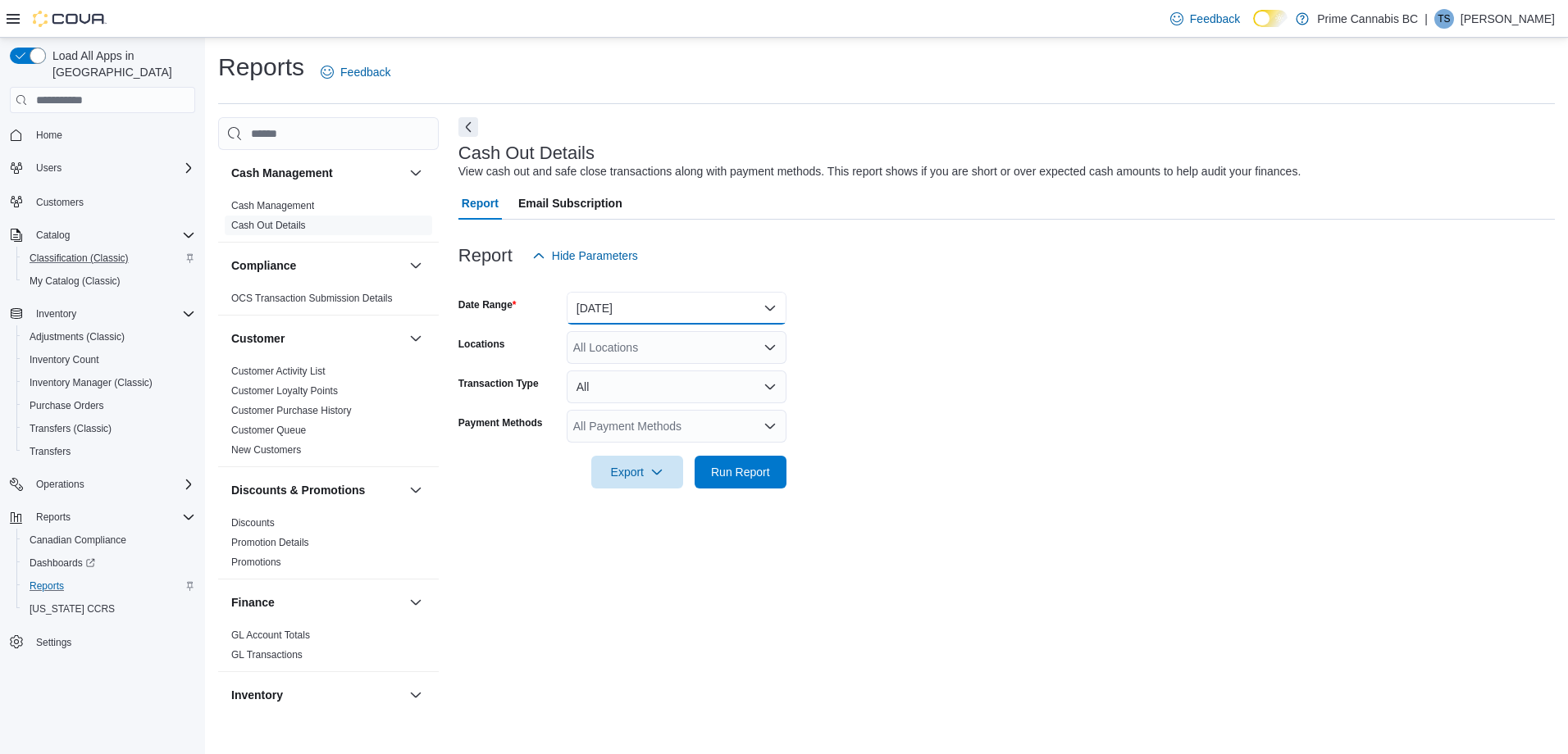
click at [694, 304] on button "Today" at bounding box center [676, 309] width 220 height 33
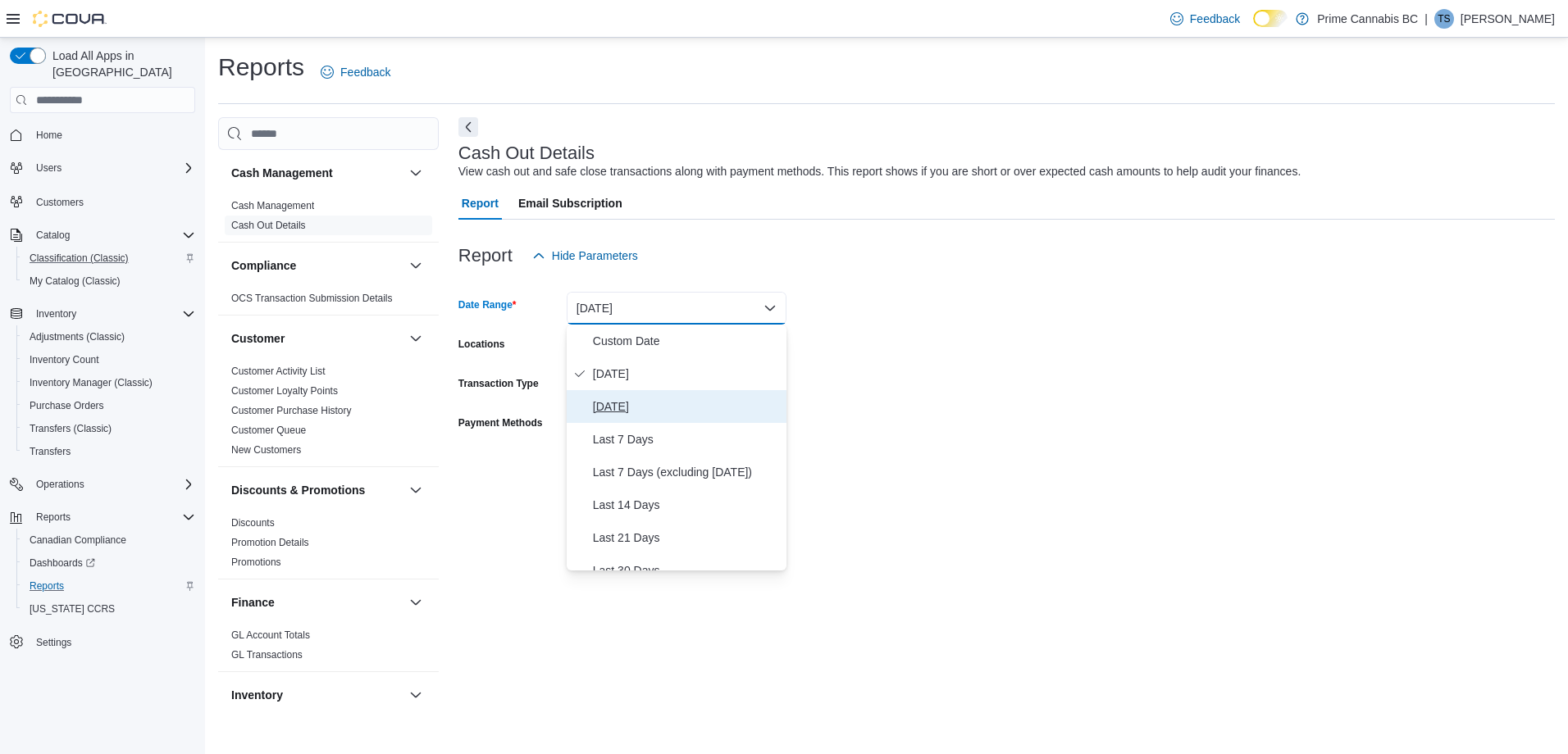
click at [606, 411] on span "Yesterday" at bounding box center [687, 406] width 187 height 19
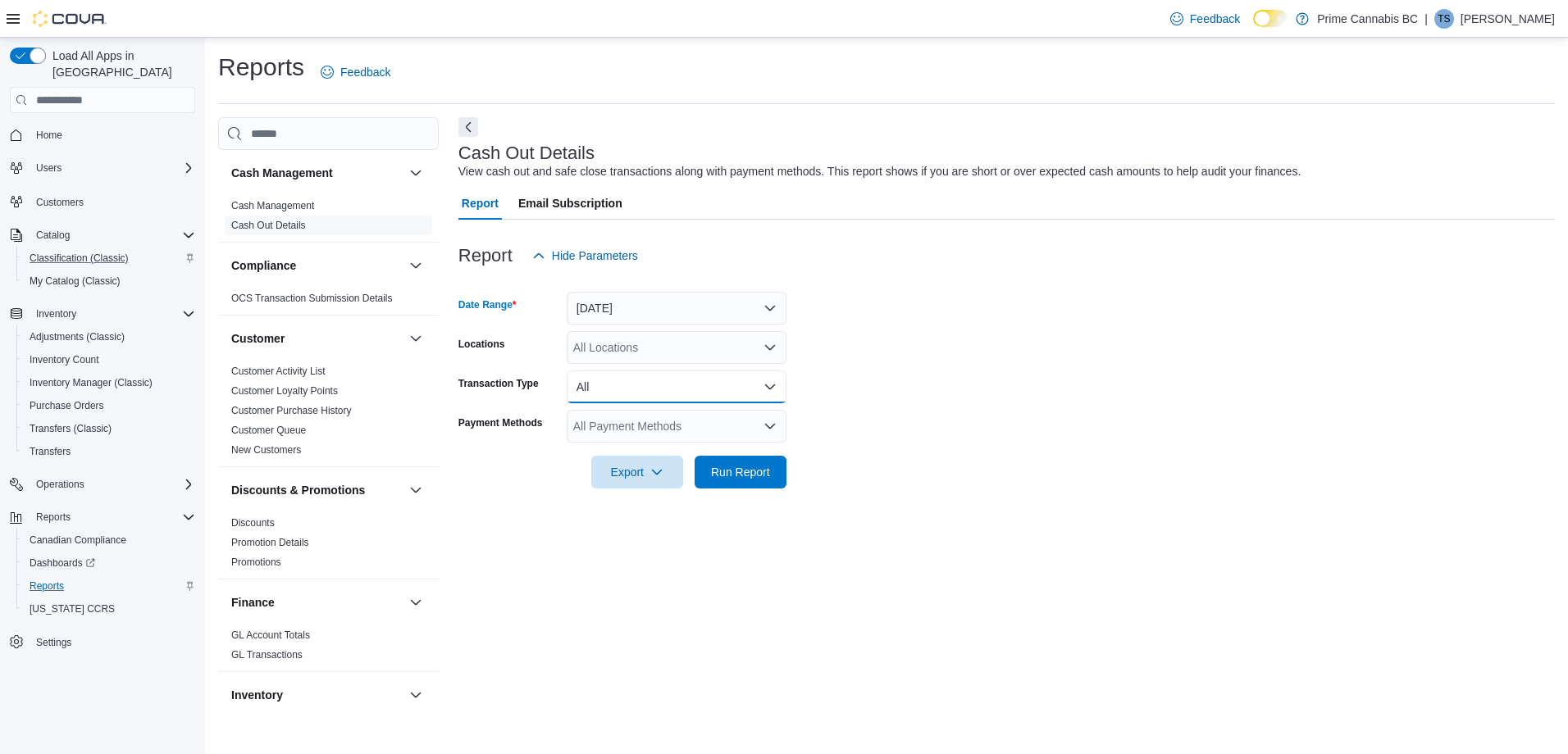
click at [634, 382] on button "All" at bounding box center [676, 388] width 220 height 33
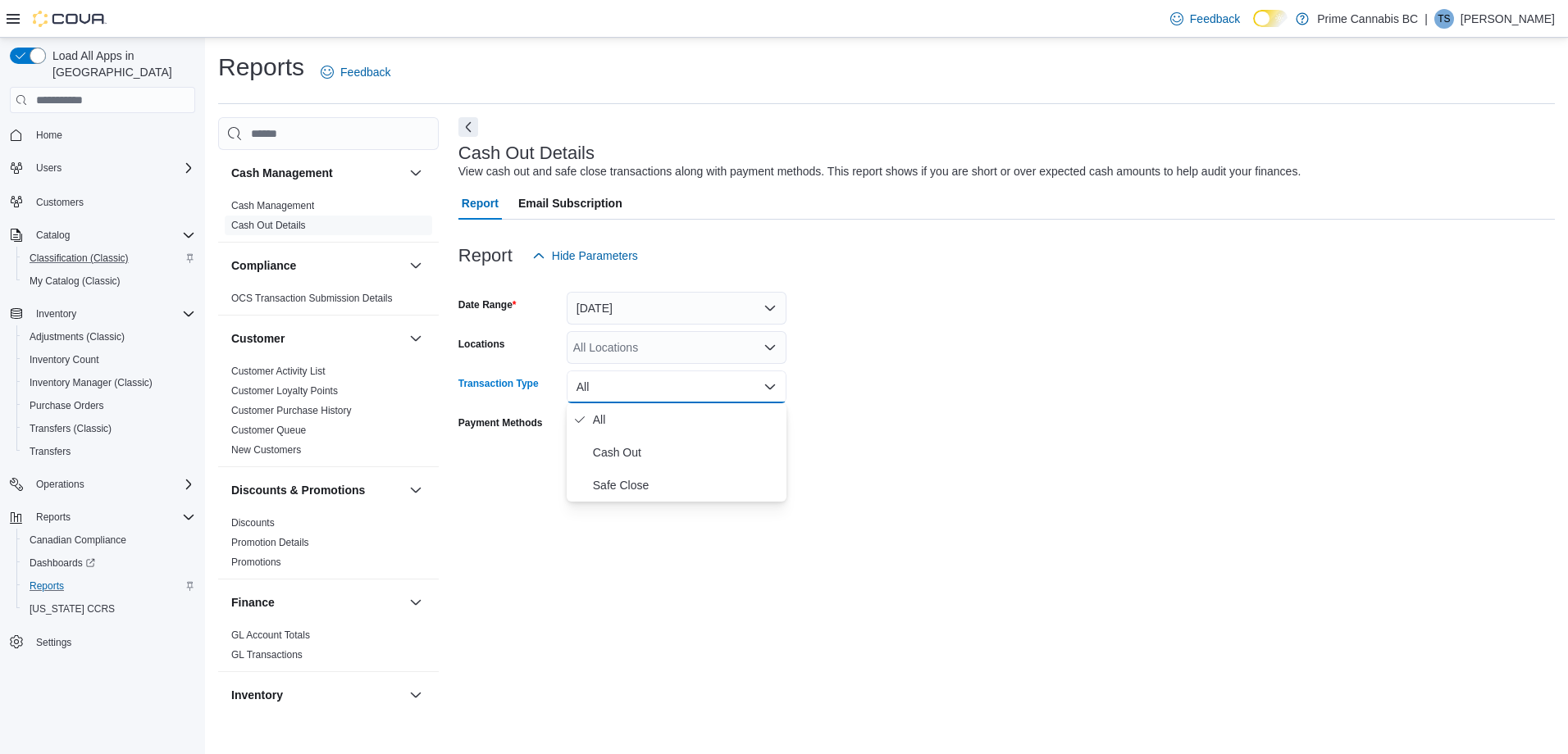
click at [634, 343] on div "All Locations" at bounding box center [676, 348] width 220 height 33
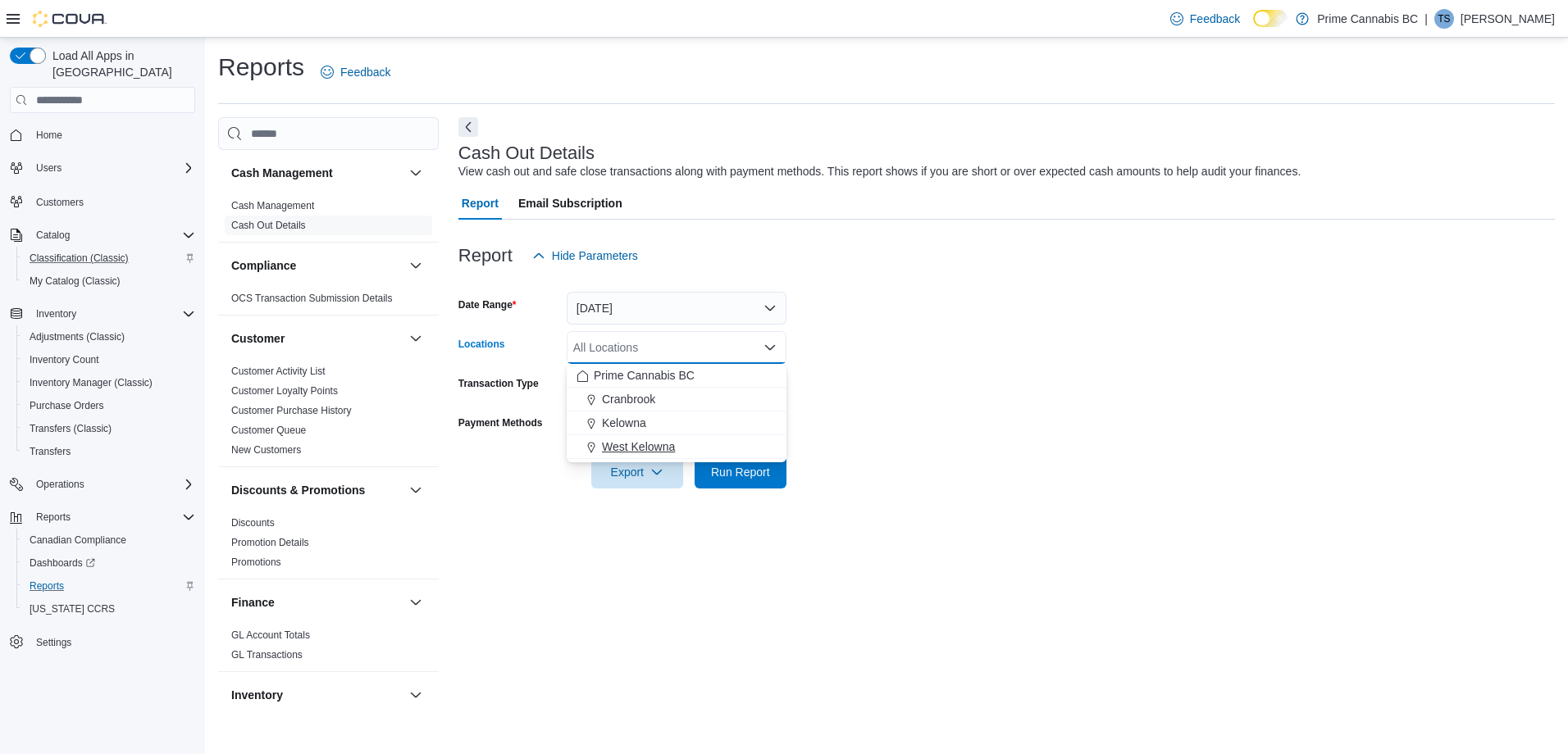
click at [633, 441] on span "West Kelowna" at bounding box center [637, 447] width 73 height 17
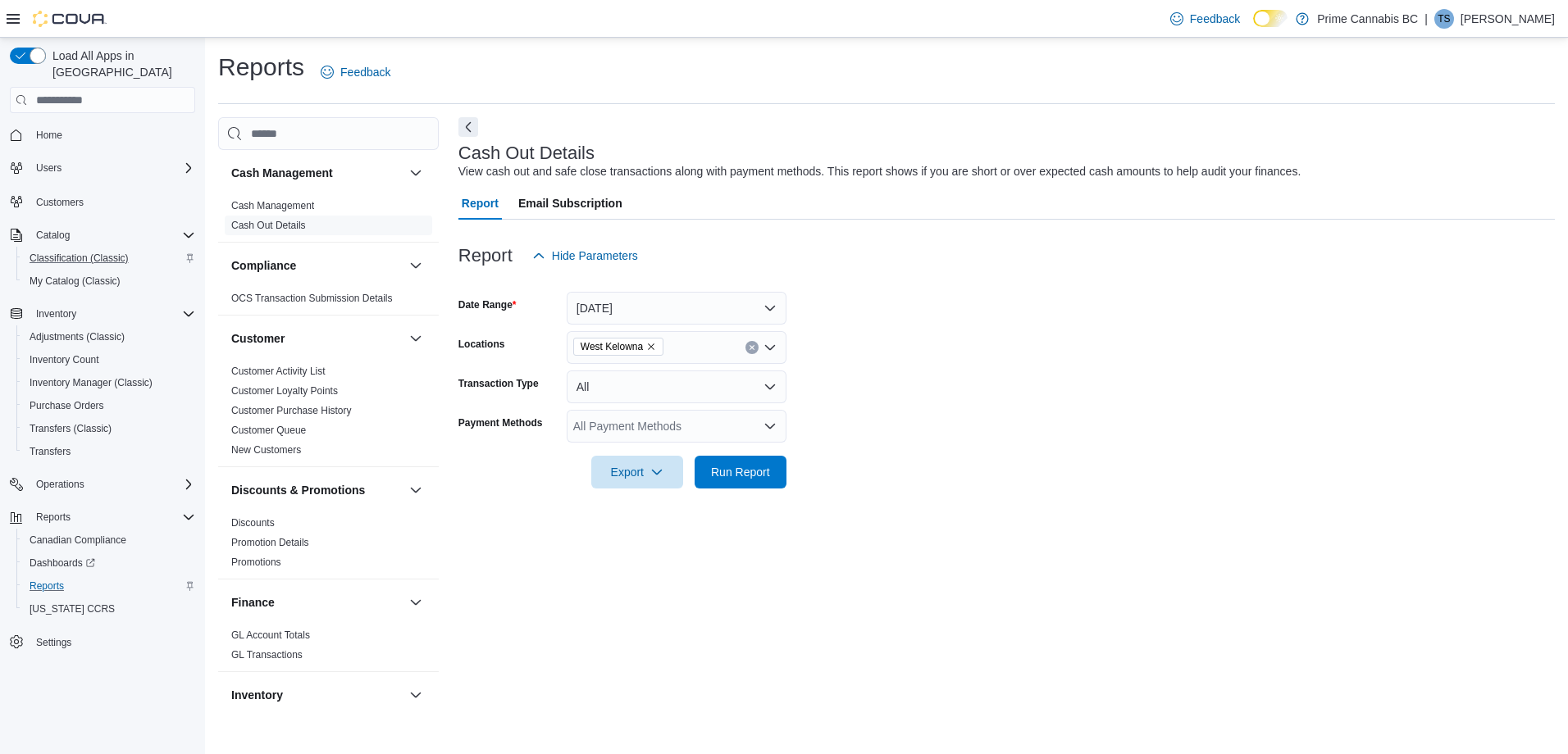
click at [981, 372] on form "Date Range Yesterday Locations West Kelowna Transaction Type All Payment Method…" at bounding box center [1007, 380] width 1097 height 217
click at [747, 467] on span "Run Report" at bounding box center [740, 471] width 59 height 17
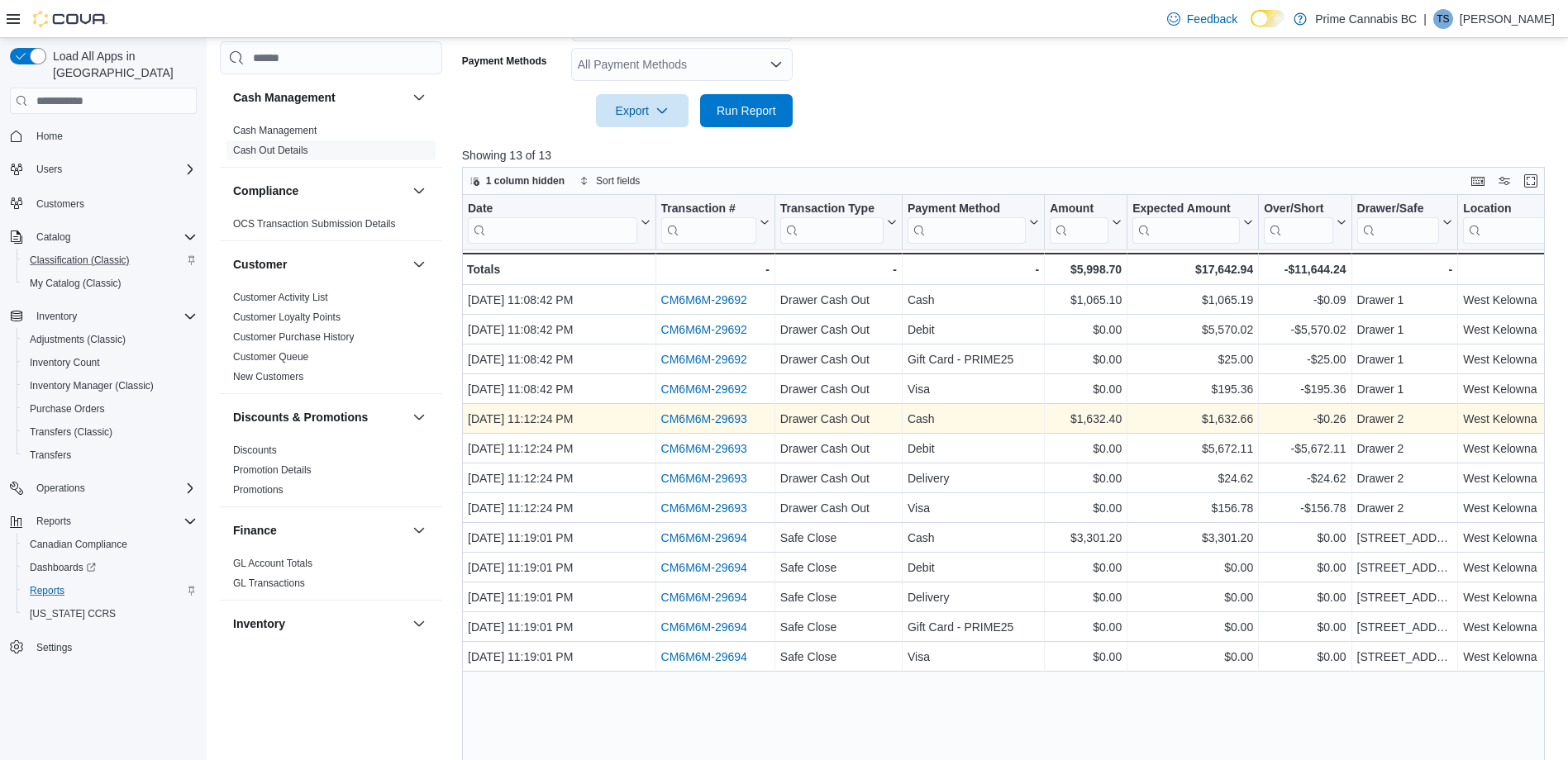
scroll to position [393, 0]
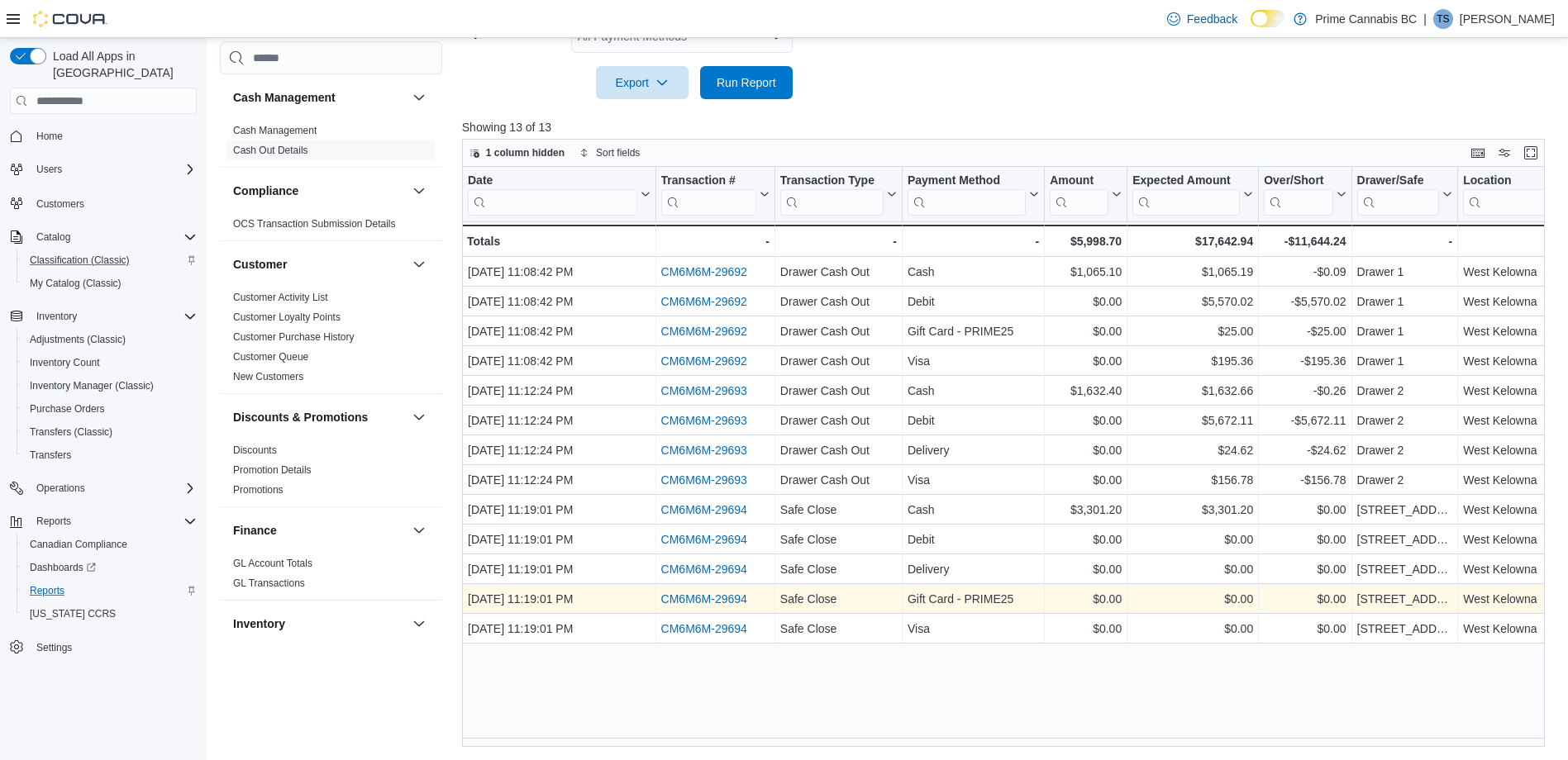
click at [705, 581] on link "CM6M6M-29694" at bounding box center [703, 599] width 86 height 13
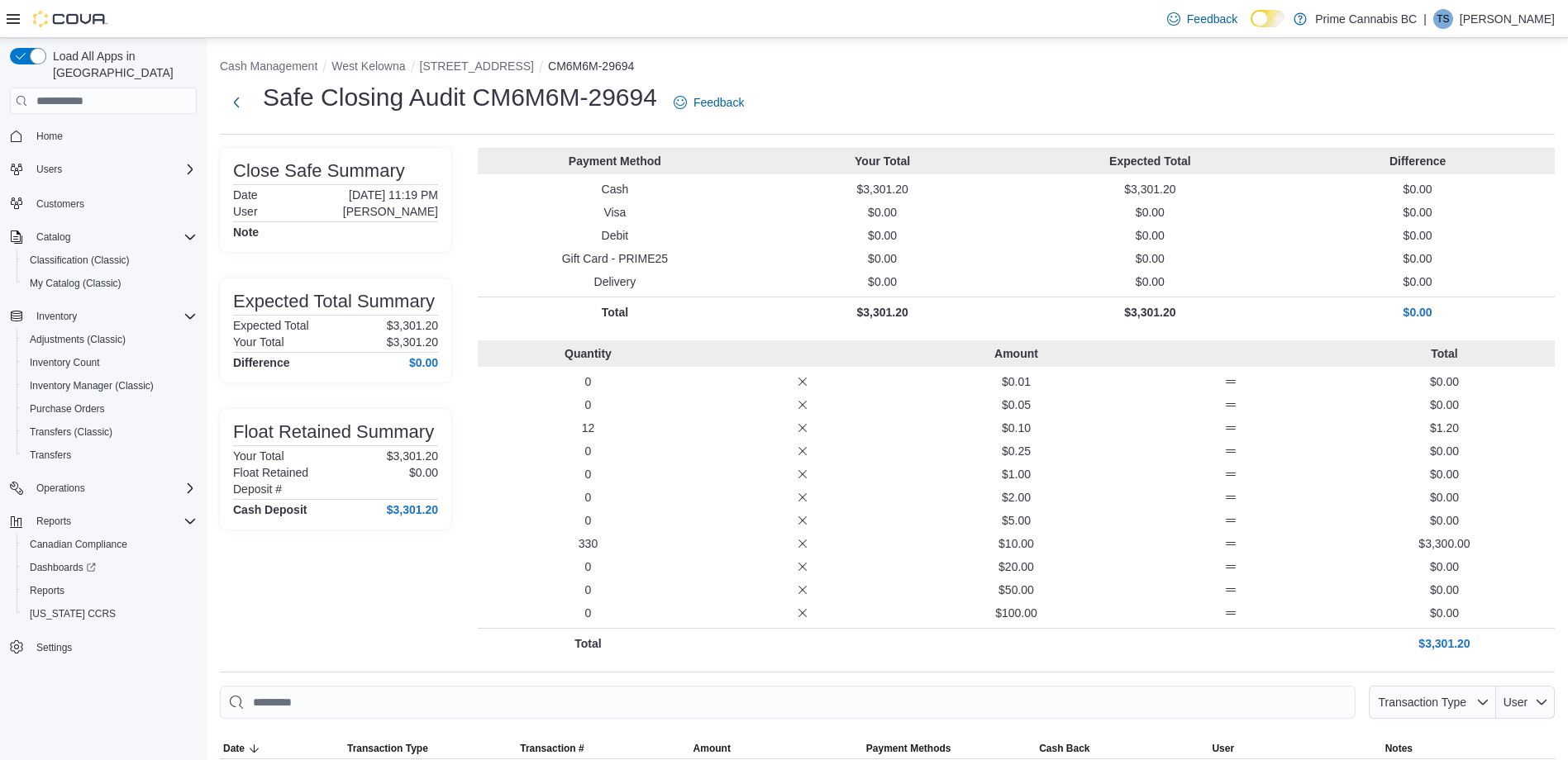
scroll to position [157, 0]
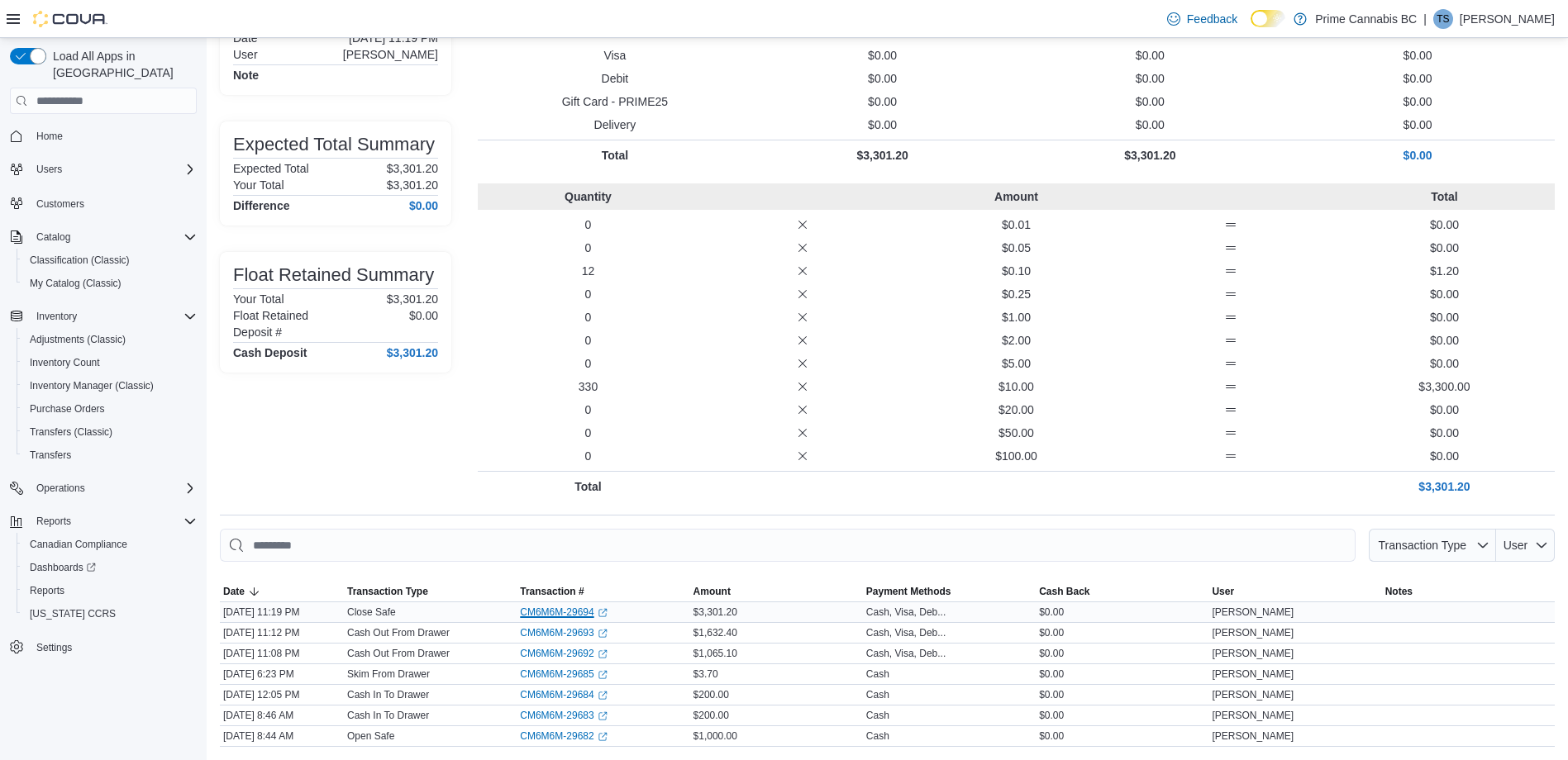
click at [580, 609] on link "CM6M6M-29694 (opens in a new tab or window)" at bounding box center [564, 613] width 87 height 13
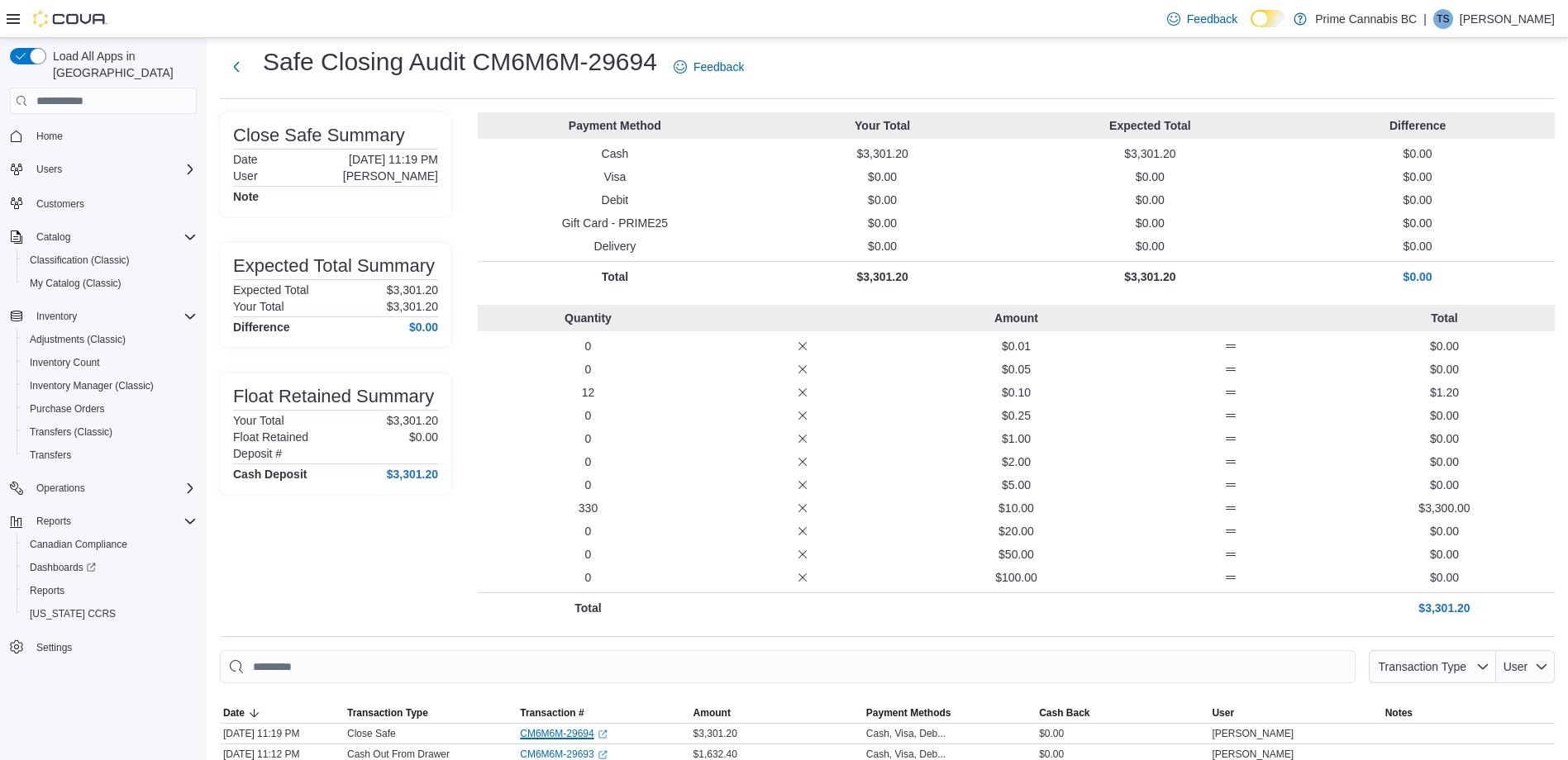
scroll to position [0, 0]
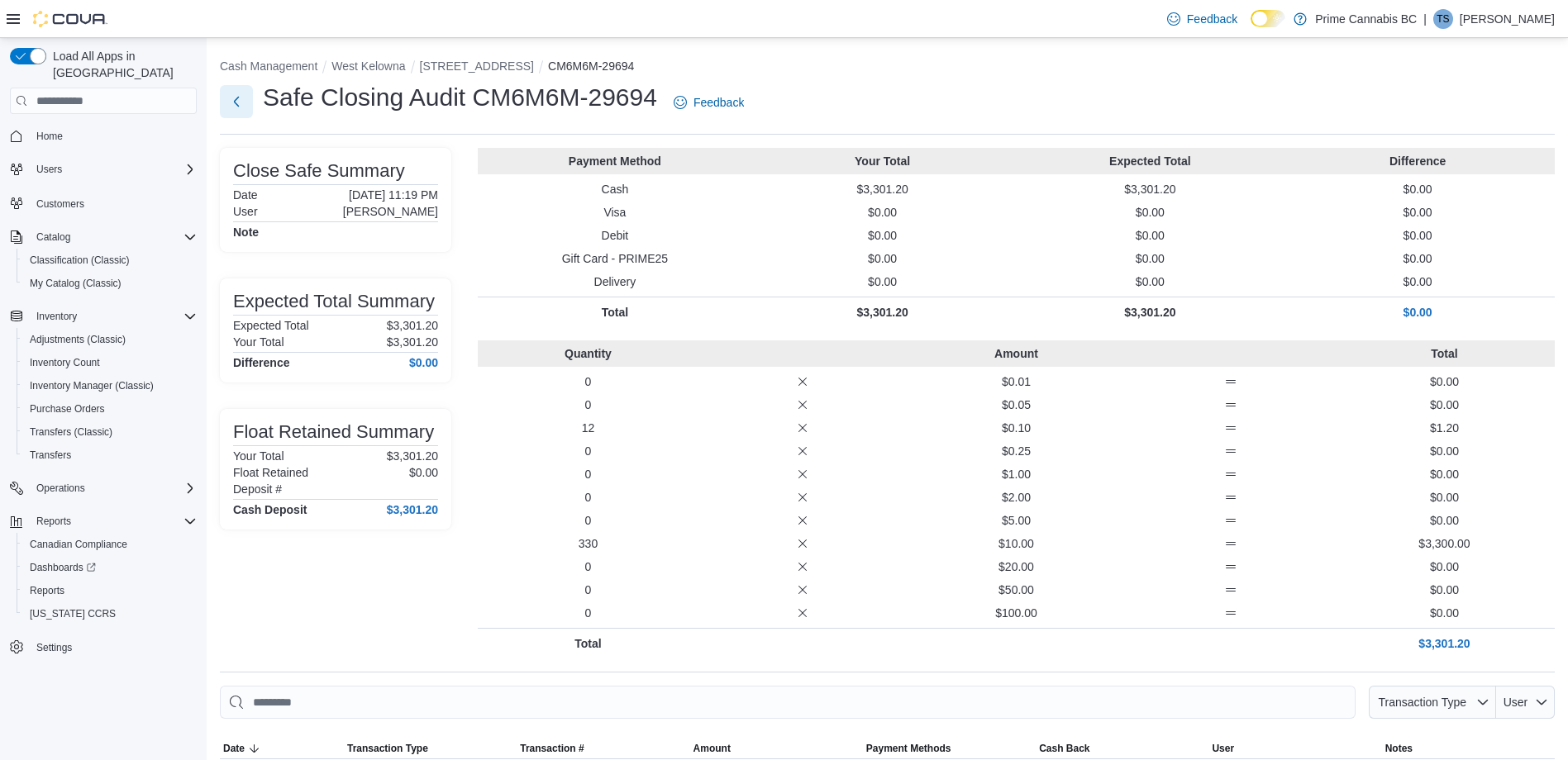
click at [239, 104] on button "Next" at bounding box center [237, 102] width 33 height 33
